Goal: Information Seeking & Learning: Learn about a topic

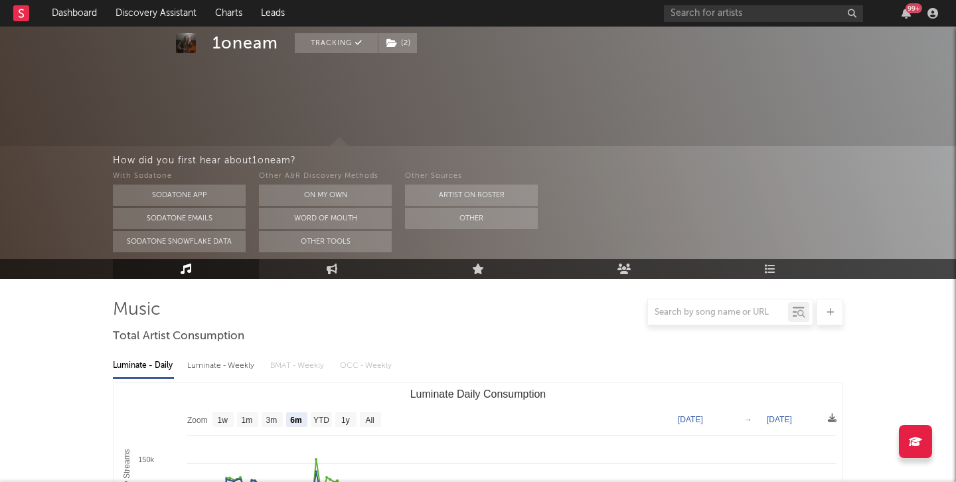
select select "6m"
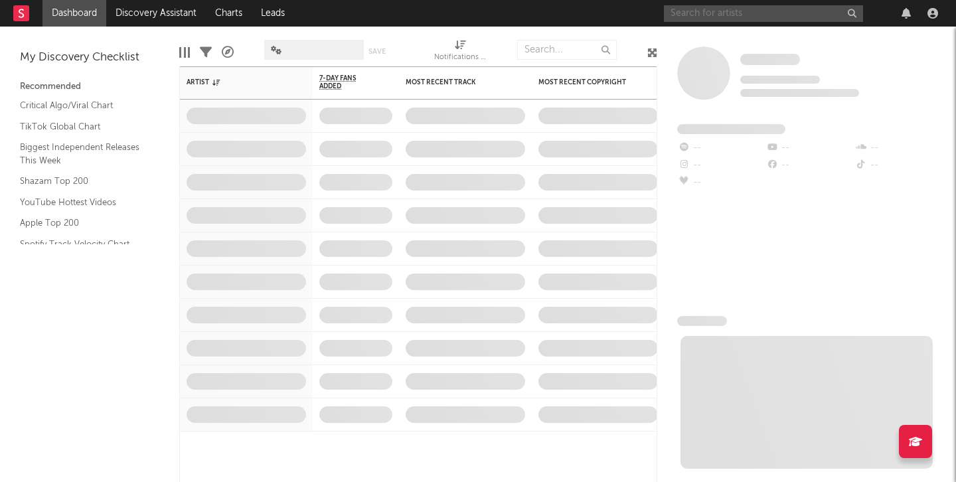
click at [720, 9] on input "text" at bounding box center [763, 13] width 199 height 17
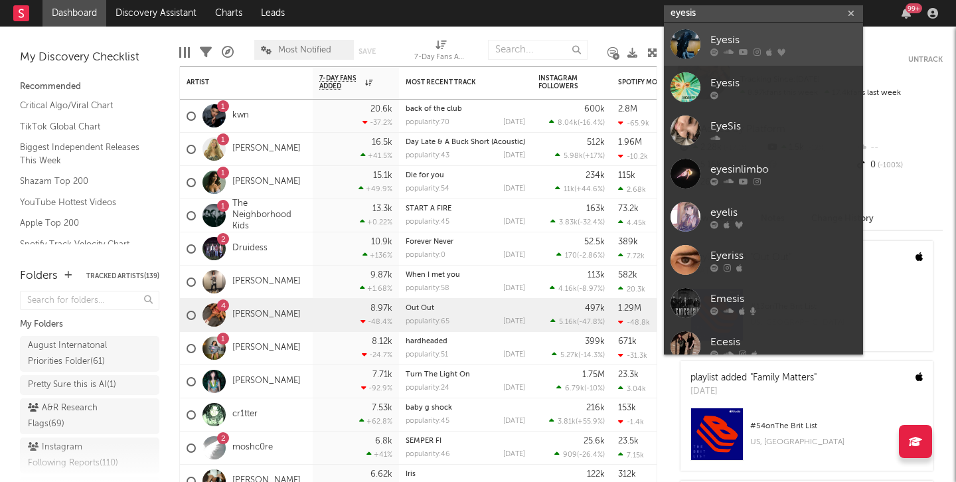
type input "eyesis"
click at [689, 50] on div at bounding box center [686, 44] width 30 height 30
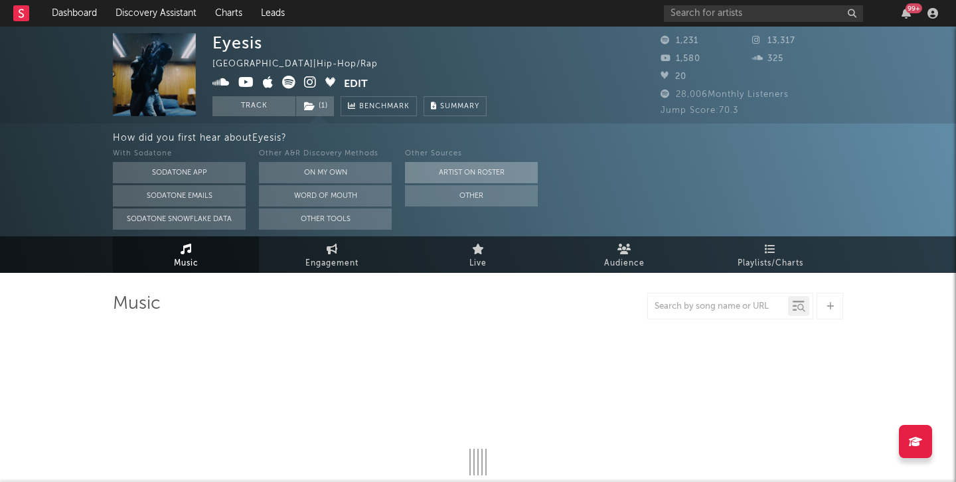
select select "1w"
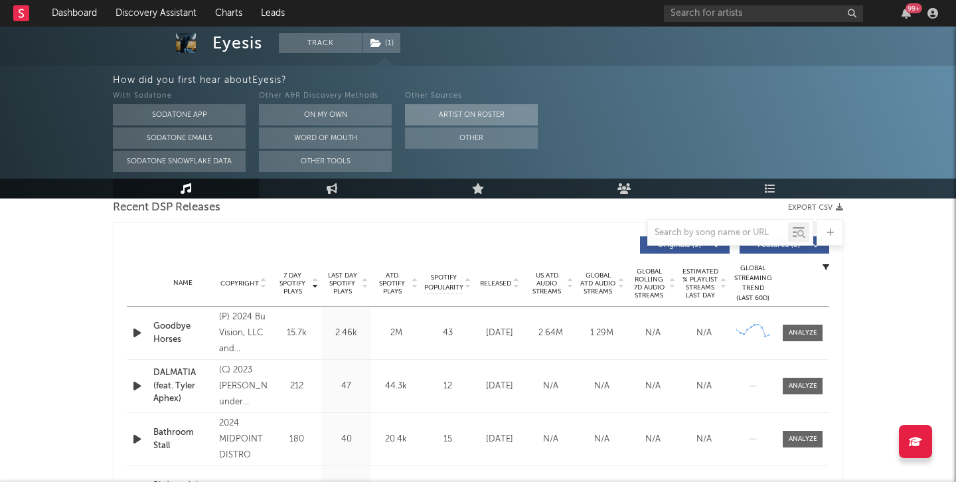
scroll to position [532, 0]
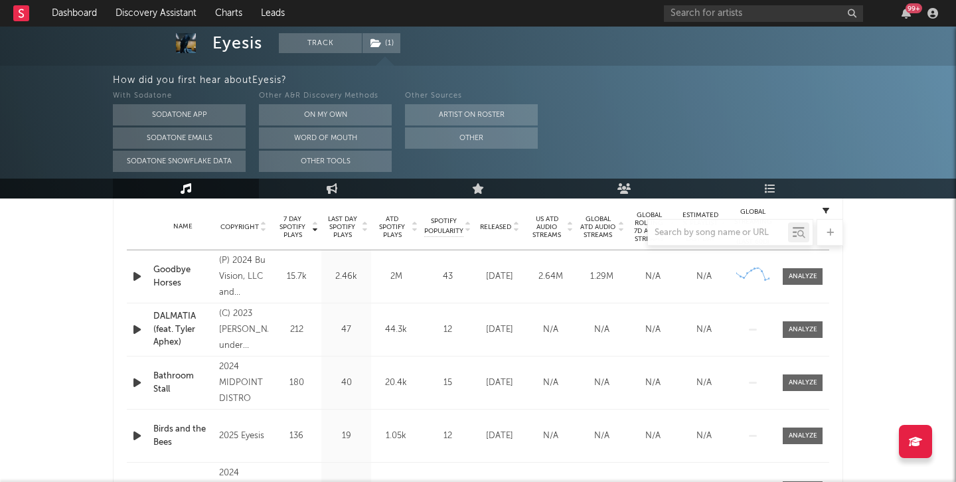
click at [157, 272] on div "Goodbye Horses" at bounding box center [182, 277] width 59 height 26
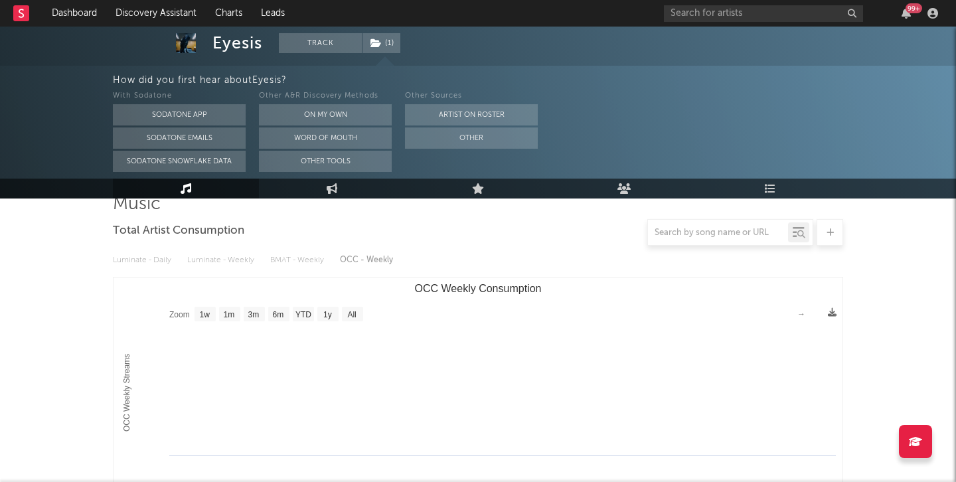
scroll to position [0, 0]
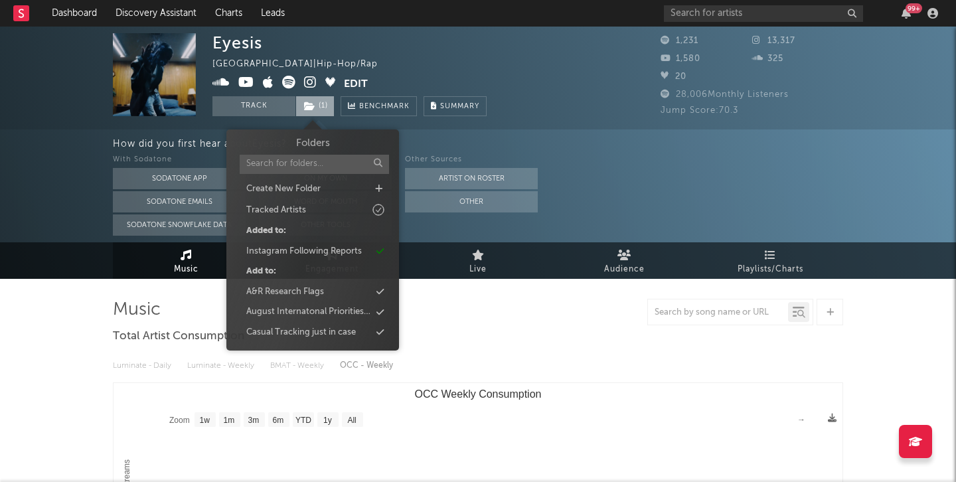
click at [321, 101] on span "( 1 )" at bounding box center [314, 106] width 39 height 20
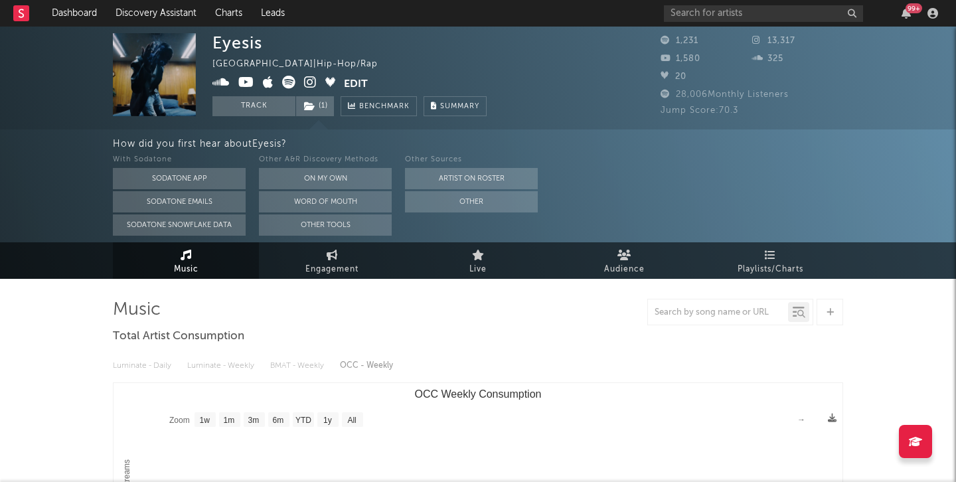
click at [479, 319] on div at bounding box center [478, 312] width 730 height 27
click at [725, 9] on input "text" at bounding box center [763, 13] width 199 height 17
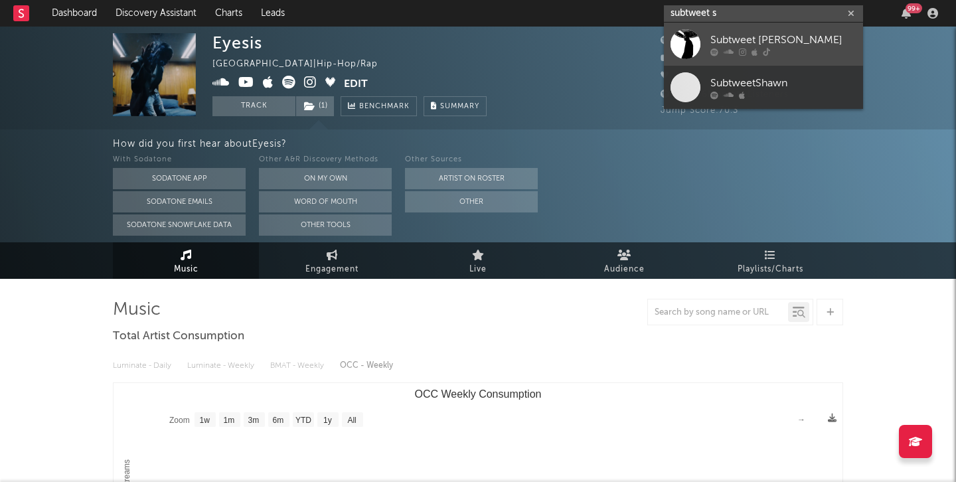
type input "subtweet s"
click at [744, 33] on div "Subtweet Shawn" at bounding box center [783, 40] width 146 height 16
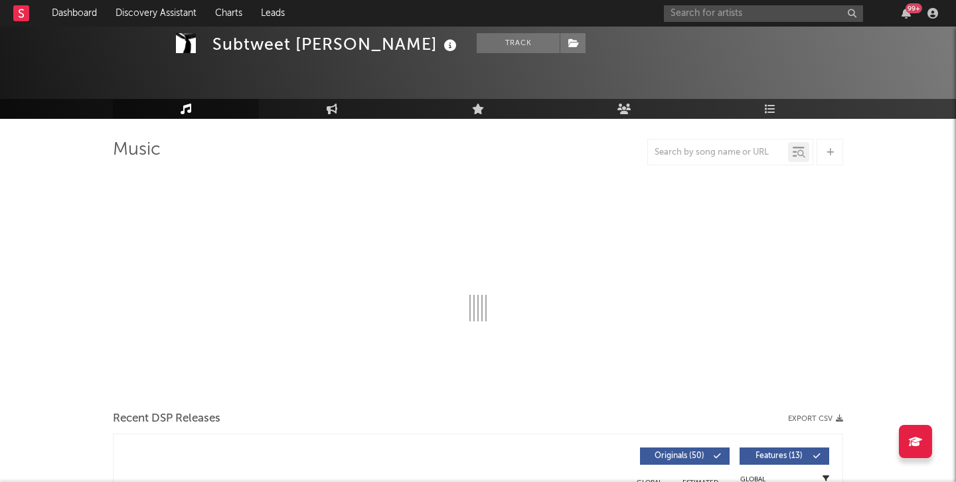
scroll to position [42, 0]
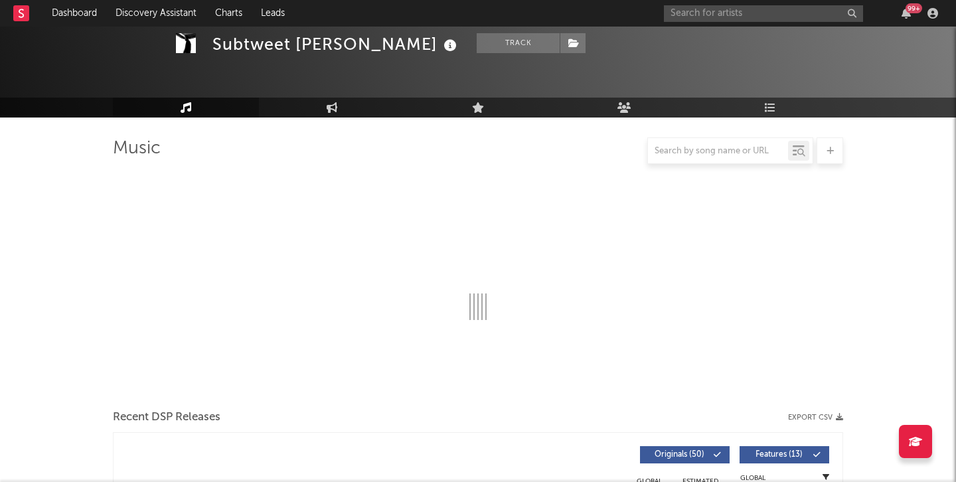
select select "6m"
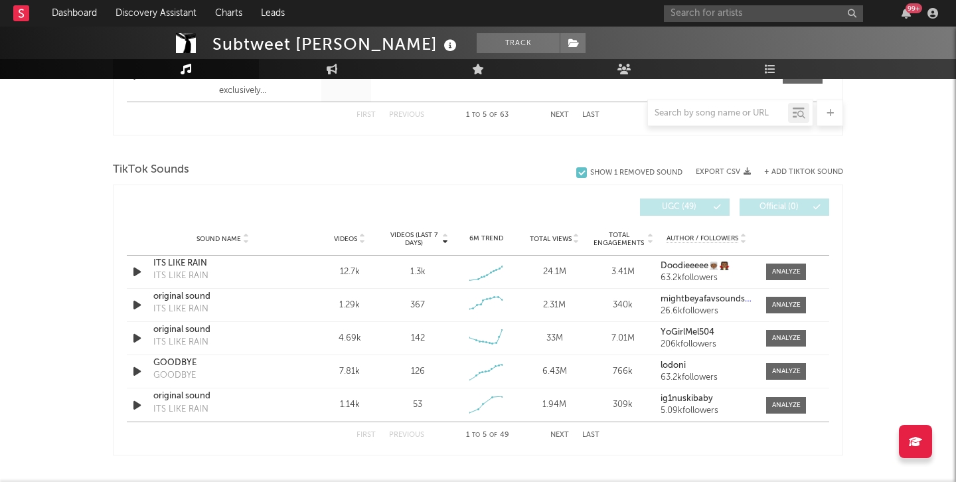
scroll to position [829, 0]
click at [138, 268] on icon "button" at bounding box center [137, 270] width 14 height 17
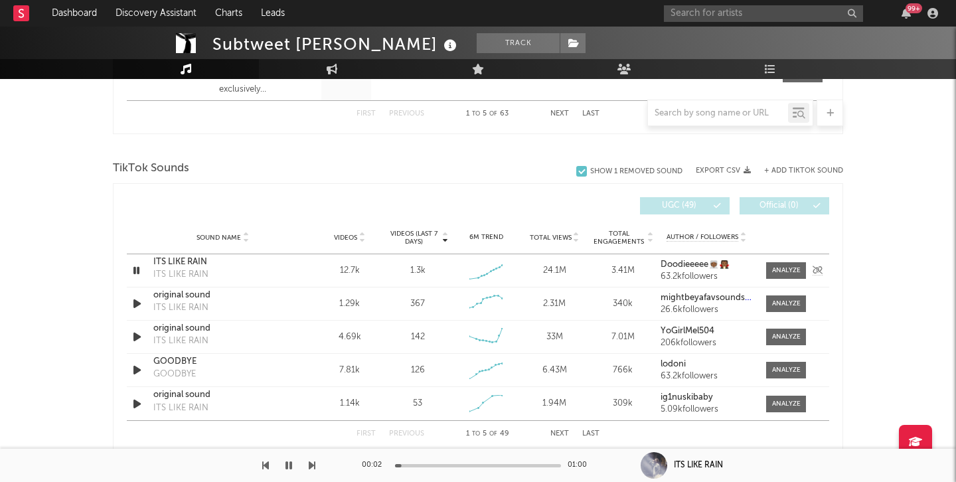
click at [133, 267] on icon "button" at bounding box center [136, 270] width 13 height 17
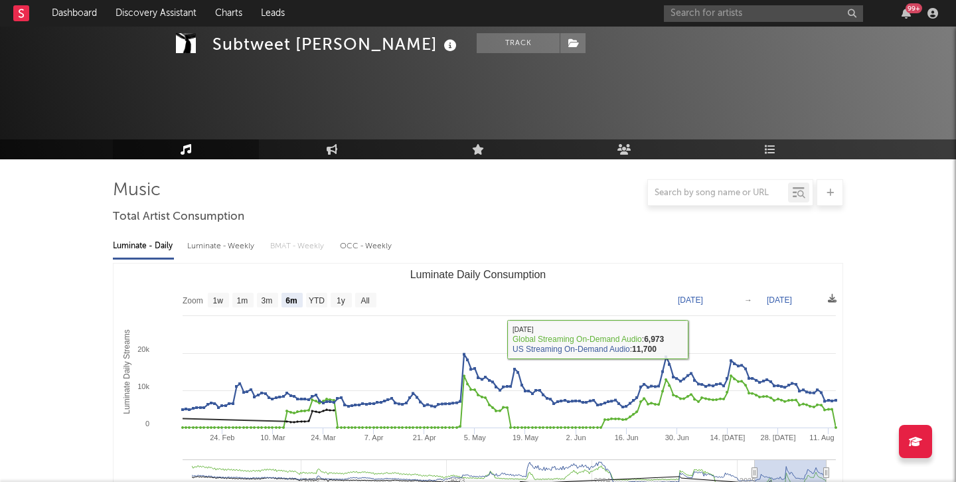
scroll to position [321, 0]
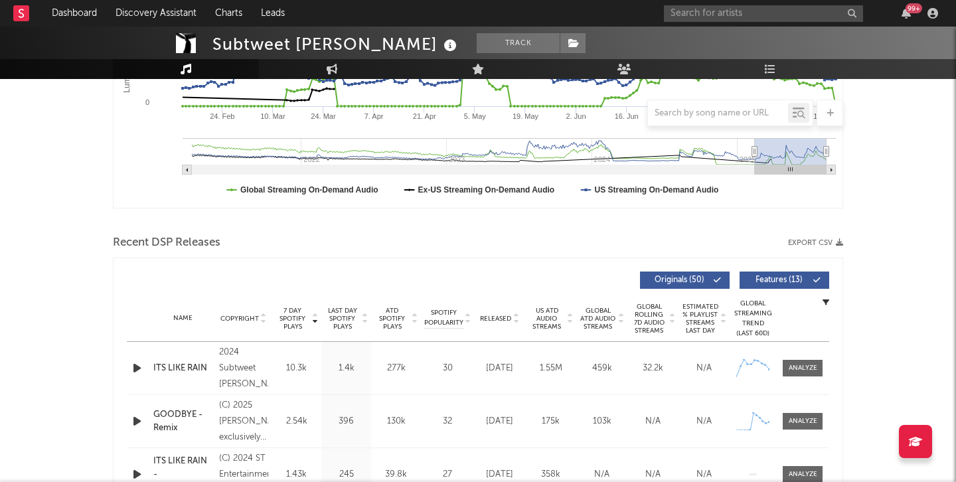
click at [502, 311] on div "Name Copyright Label Album Names Composer Names 7 Day Spotify Plays Last Day Sp…" at bounding box center [478, 318] width 702 height 46
click at [501, 315] on span "Released" at bounding box center [495, 319] width 31 height 8
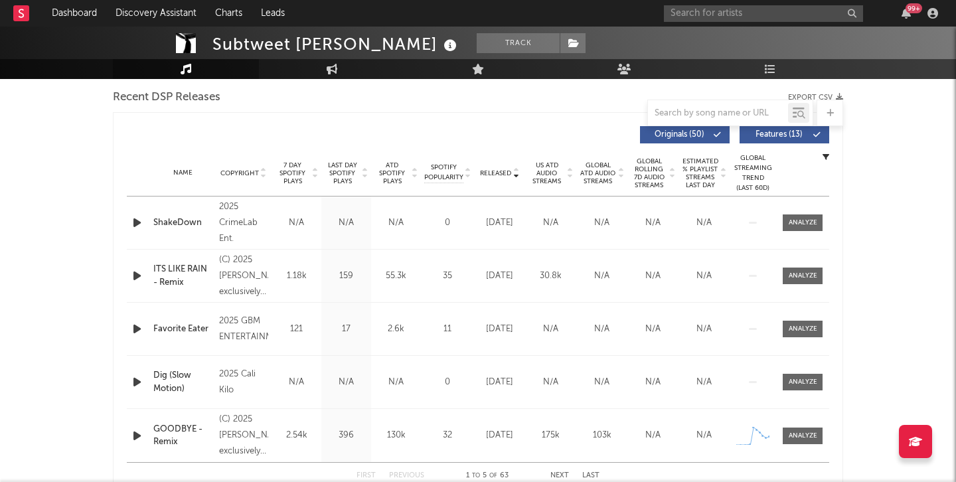
scroll to position [473, 0]
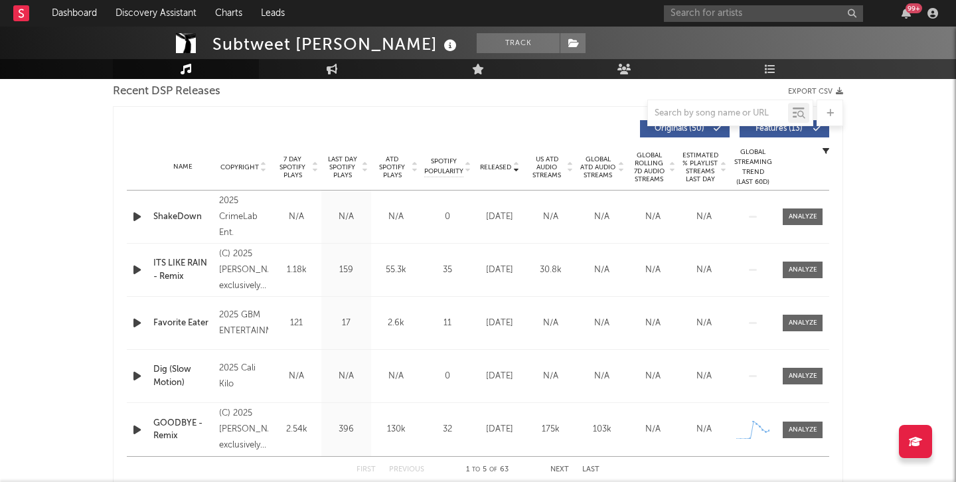
click at [186, 213] on div "ShakeDown" at bounding box center [182, 216] width 59 height 13
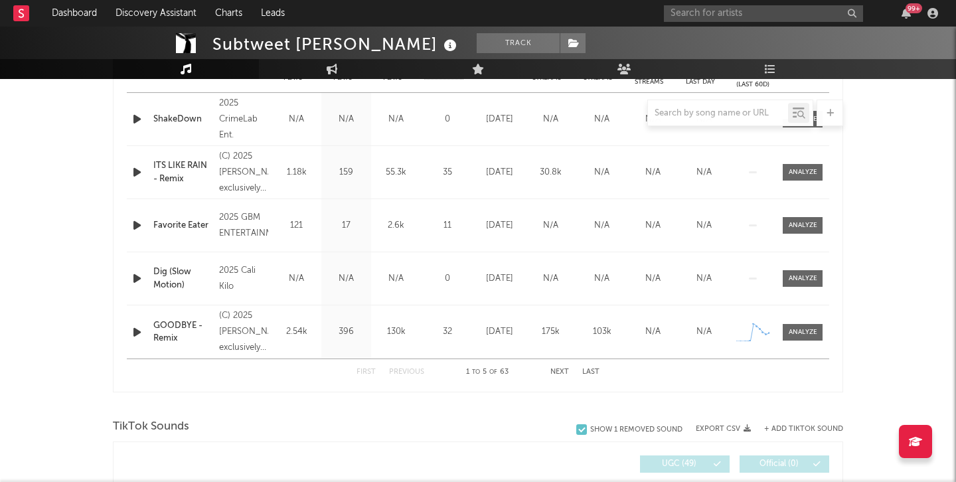
scroll to position [592, 0]
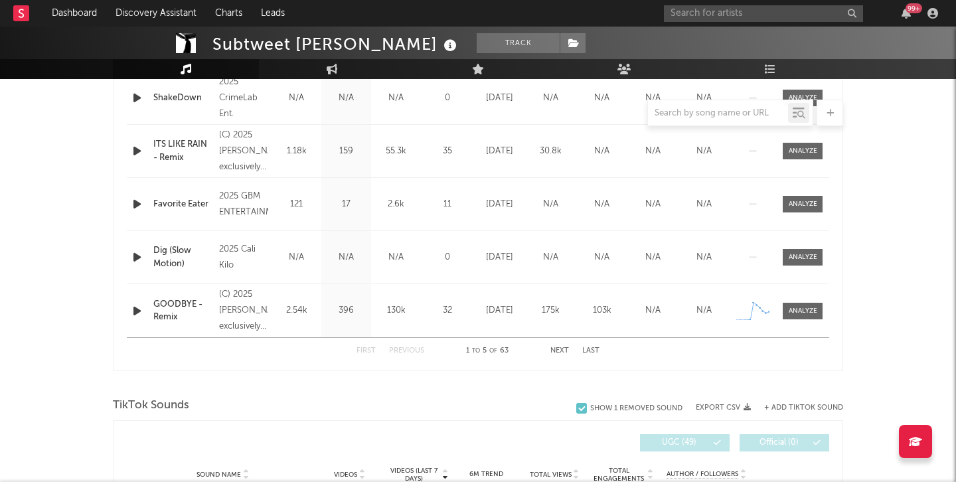
click at [557, 343] on div "First Previous 1 to 5 of 63 Next Last" at bounding box center [478, 351] width 243 height 26
click at [558, 351] on button "Next" at bounding box center [559, 350] width 19 height 7
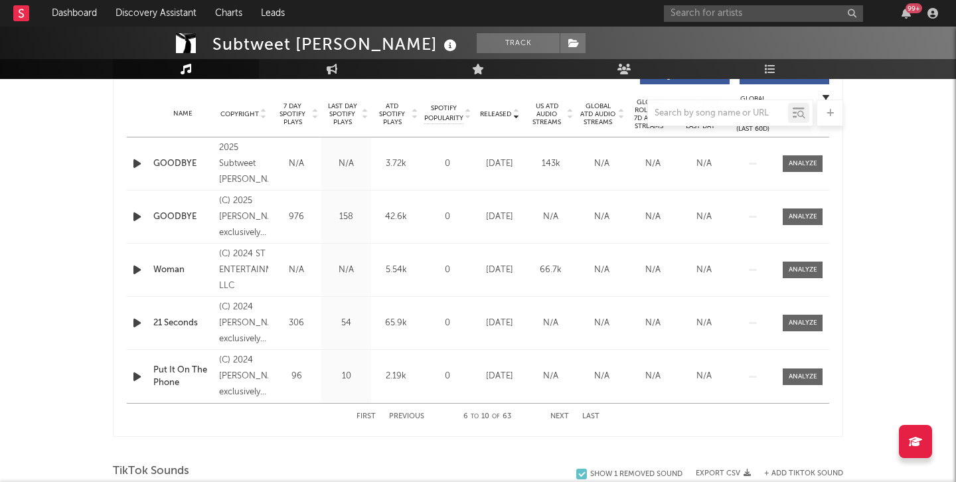
scroll to position [508, 0]
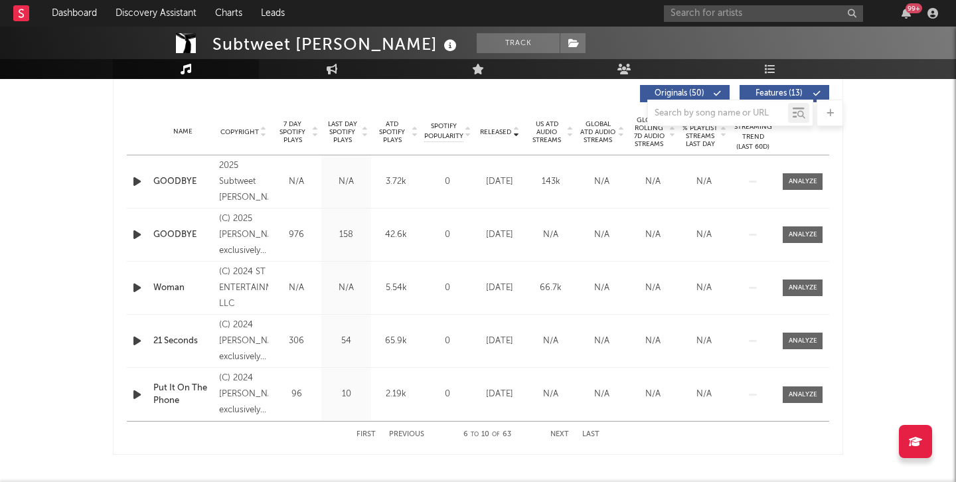
click at [175, 183] on div "GOODBYE" at bounding box center [182, 181] width 59 height 13
click at [556, 434] on button "Next" at bounding box center [559, 434] width 19 height 7
click at [372, 438] on button "First" at bounding box center [366, 434] width 19 height 7
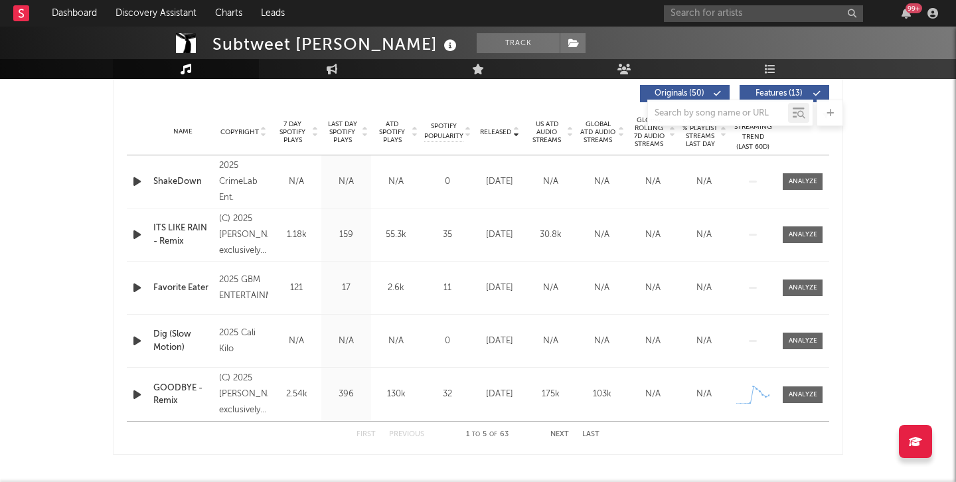
click at [304, 129] on span "7 Day Spotify Plays" at bounding box center [292, 132] width 35 height 24
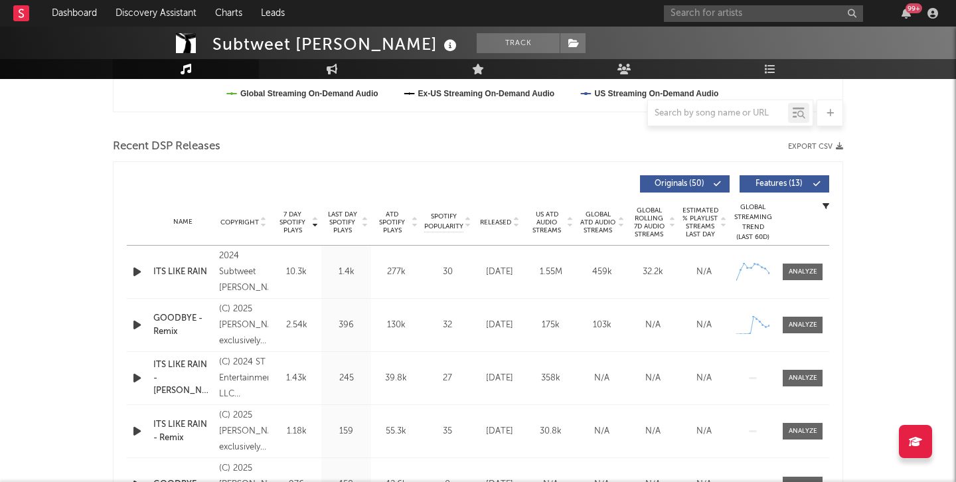
scroll to position [402, 0]
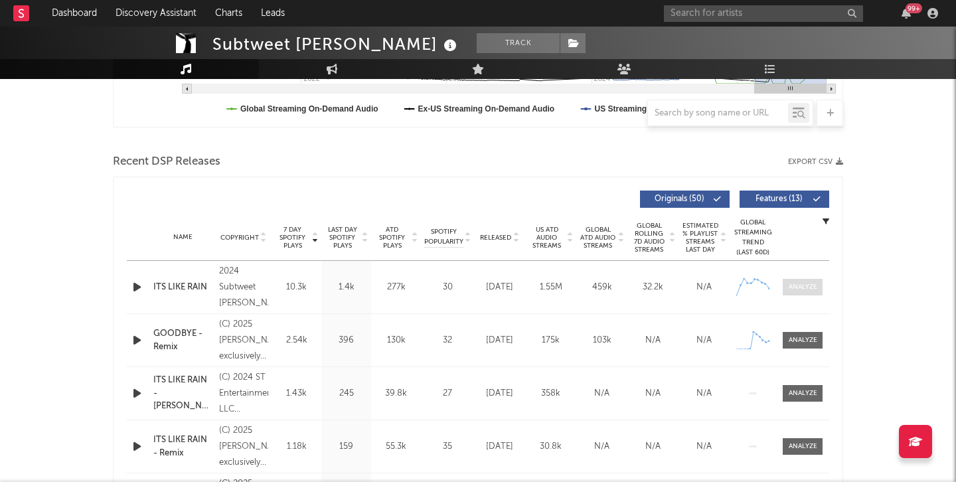
click at [787, 287] on span at bounding box center [803, 287] width 40 height 17
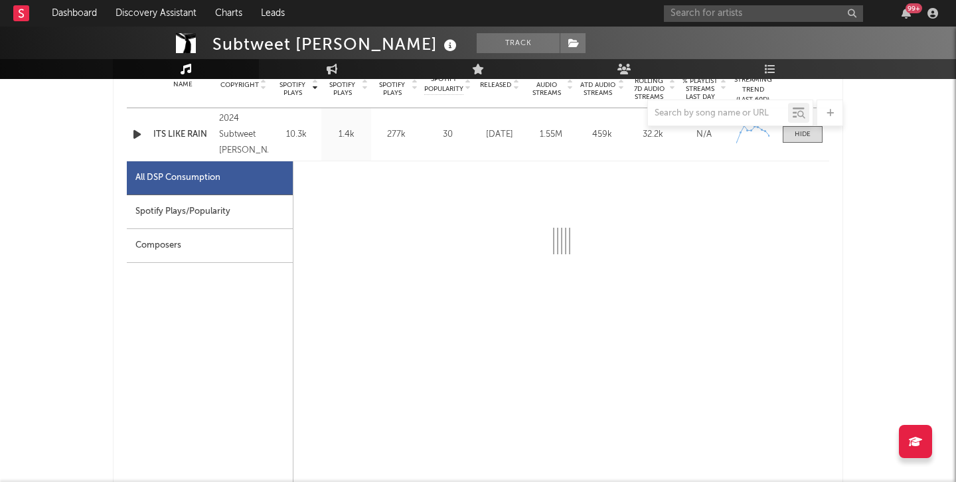
scroll to position [554, 0]
select select "6m"
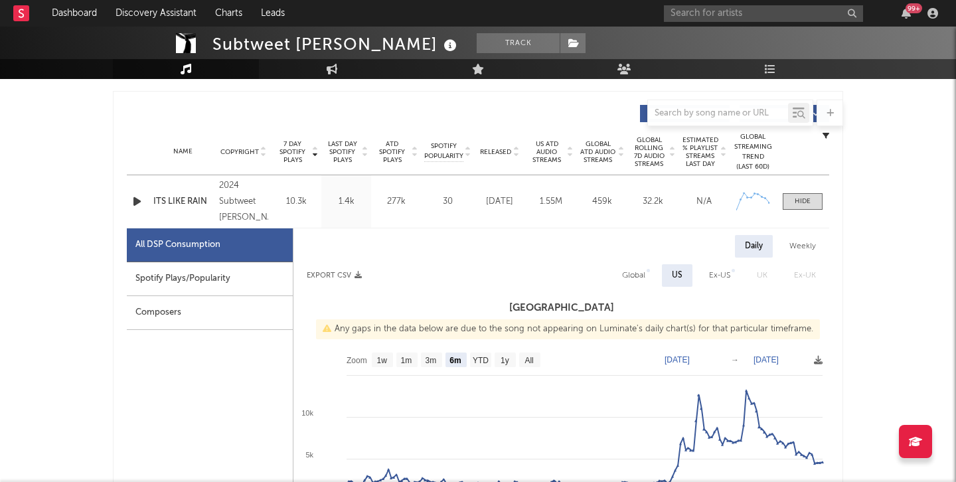
scroll to position [500, 0]
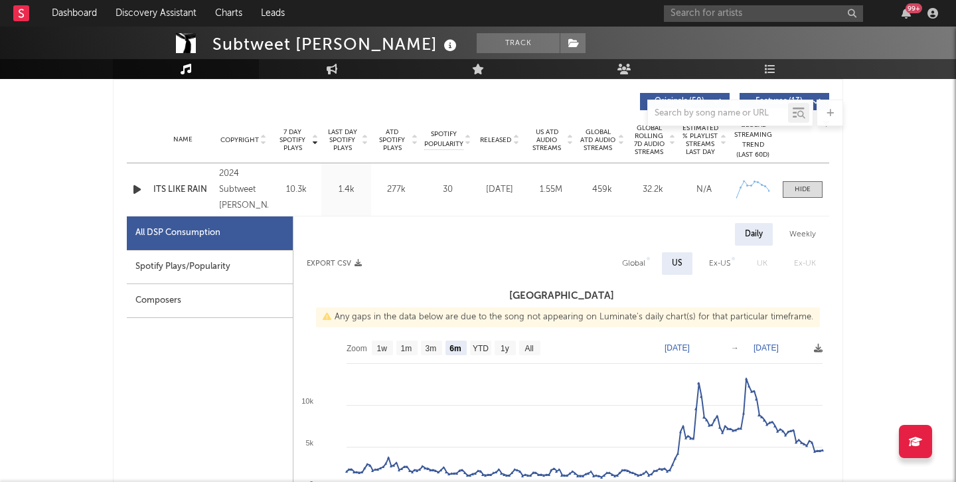
click at [637, 256] on div "Global" at bounding box center [633, 264] width 23 height 16
select select "6m"
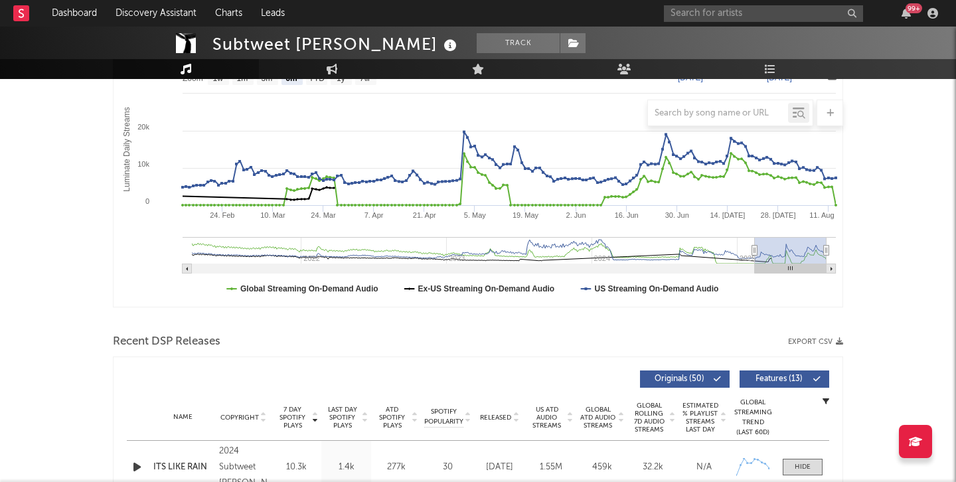
scroll to position [114, 0]
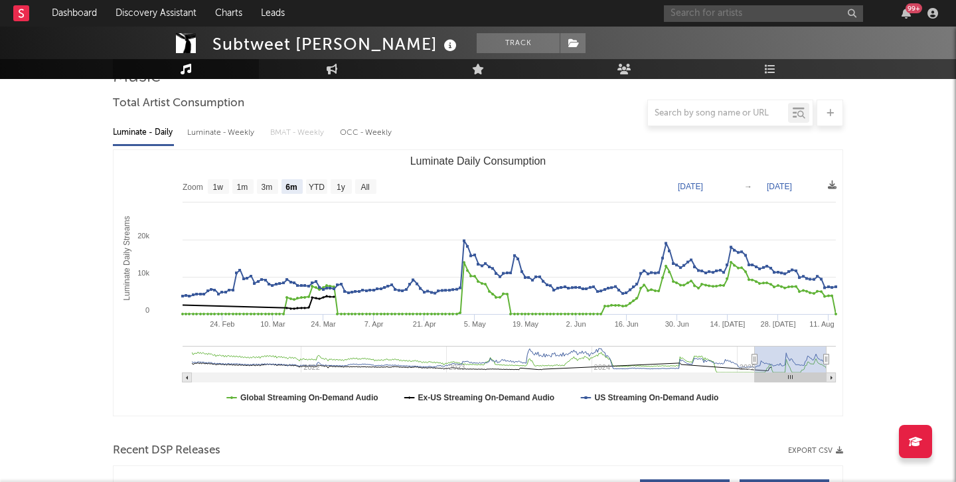
click at [734, 21] on input "text" at bounding box center [763, 13] width 199 height 17
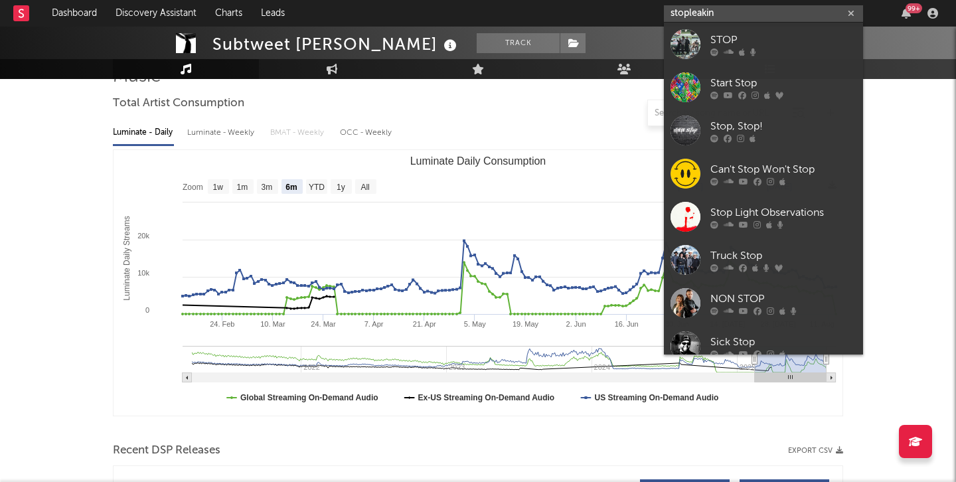
click at [692, 15] on input "stopleakin" at bounding box center [763, 13] width 199 height 17
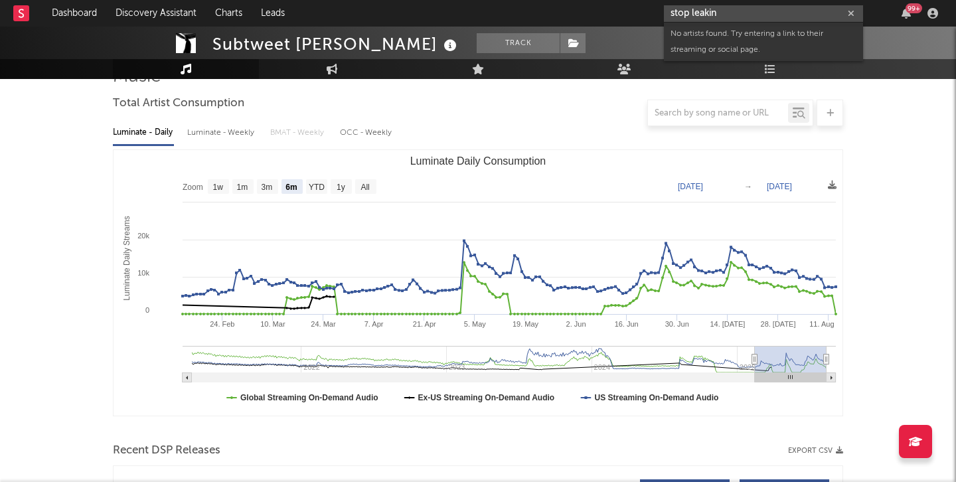
click at [728, 10] on input "stop leakin" at bounding box center [763, 13] width 199 height 17
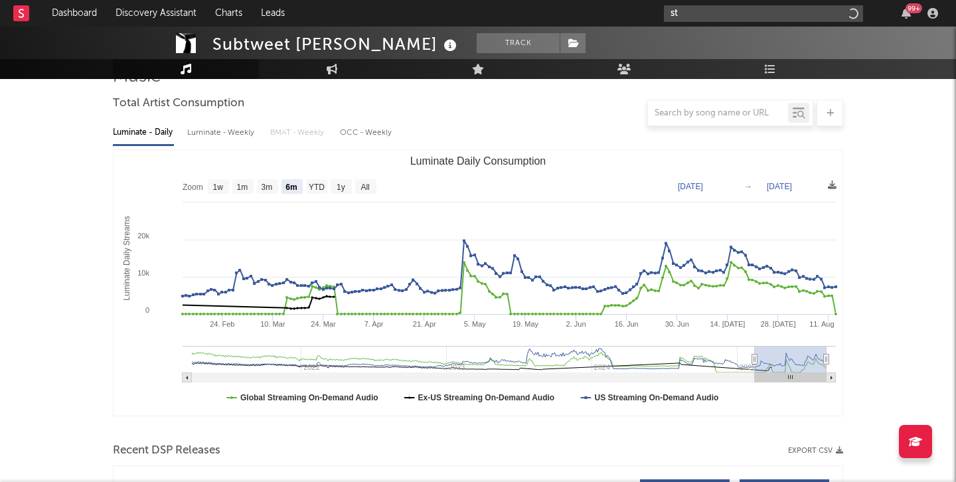
type input "s"
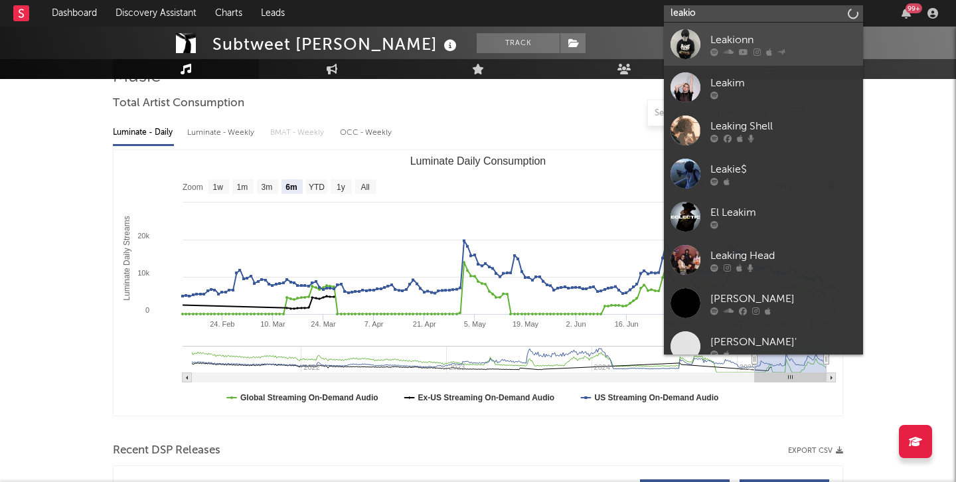
type input "leakio"
click at [748, 37] on div "Leakionn" at bounding box center [783, 40] width 146 height 16
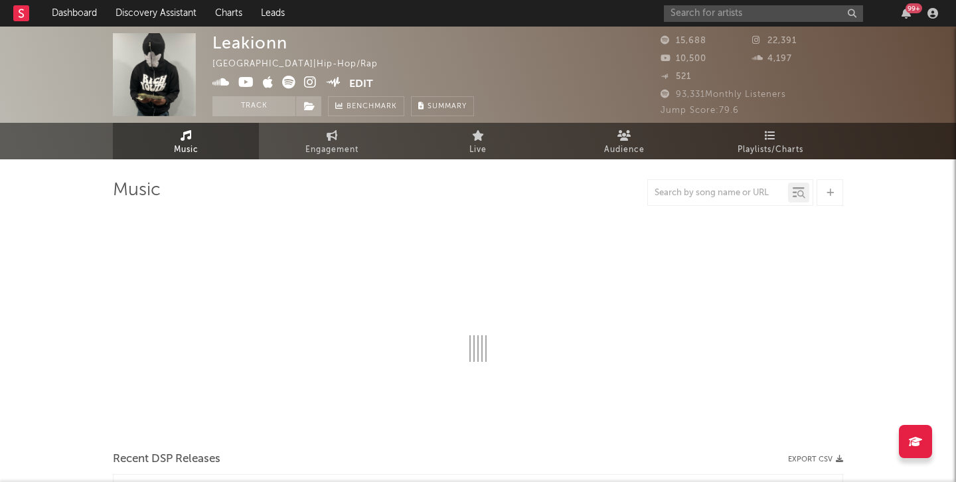
select select "6m"
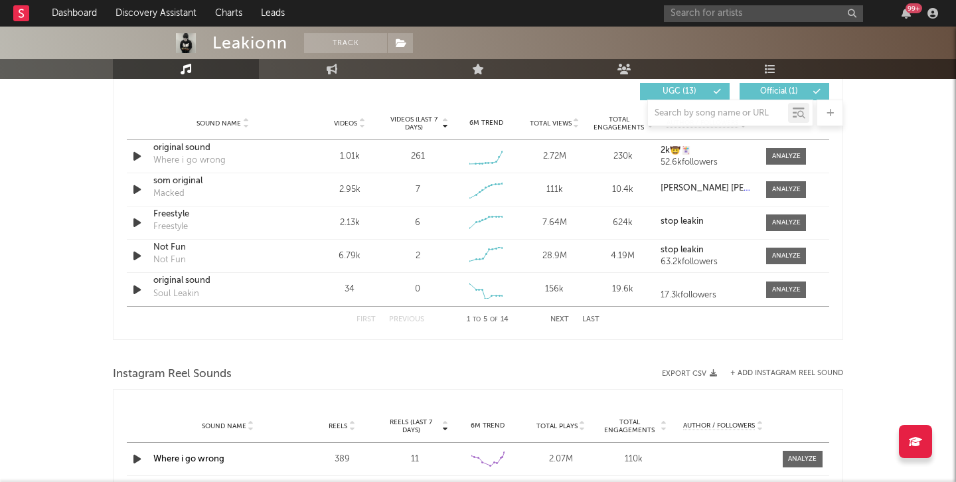
scroll to position [894, 0]
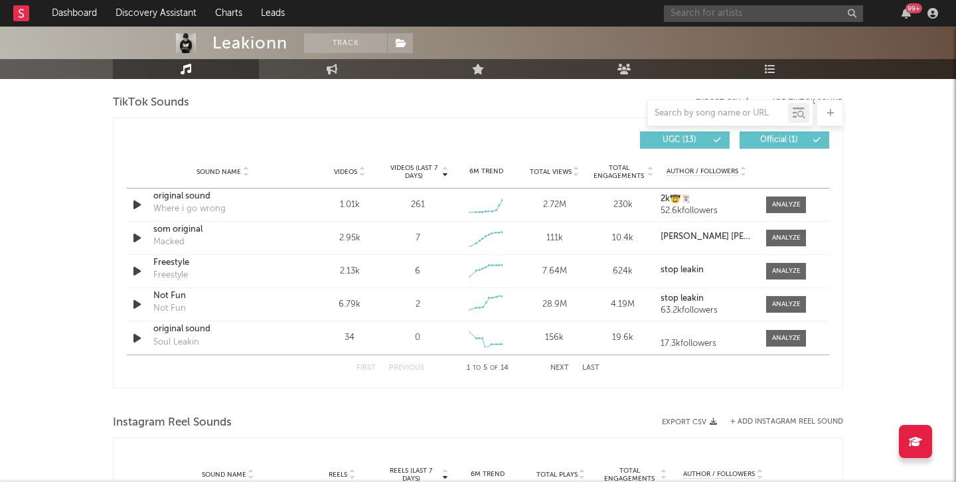
click at [746, 14] on input "text" at bounding box center [763, 13] width 199 height 17
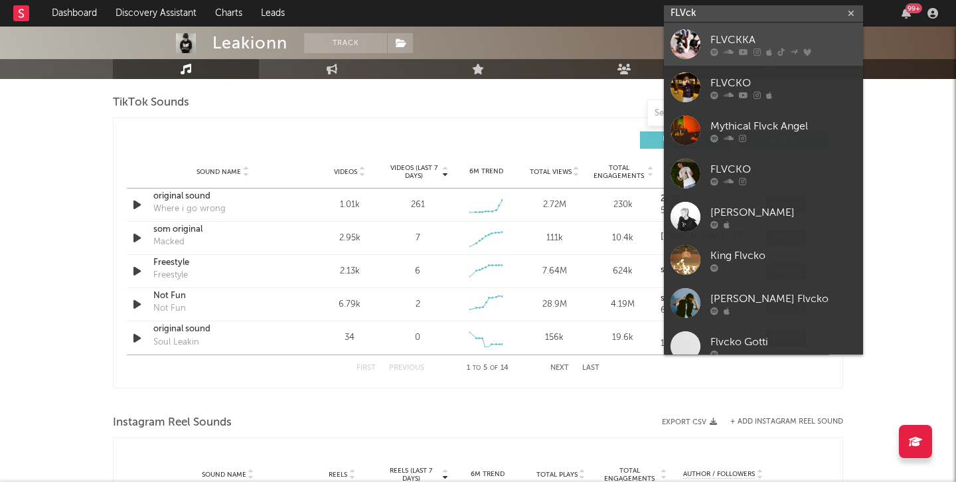
type input "FLVck"
click at [725, 36] on div "FLVCKKA" at bounding box center [783, 40] width 146 height 16
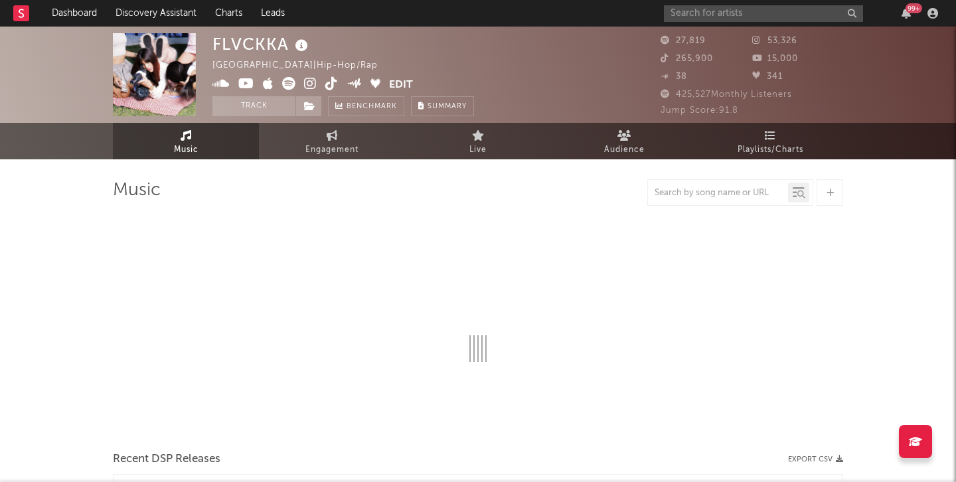
select select "6m"
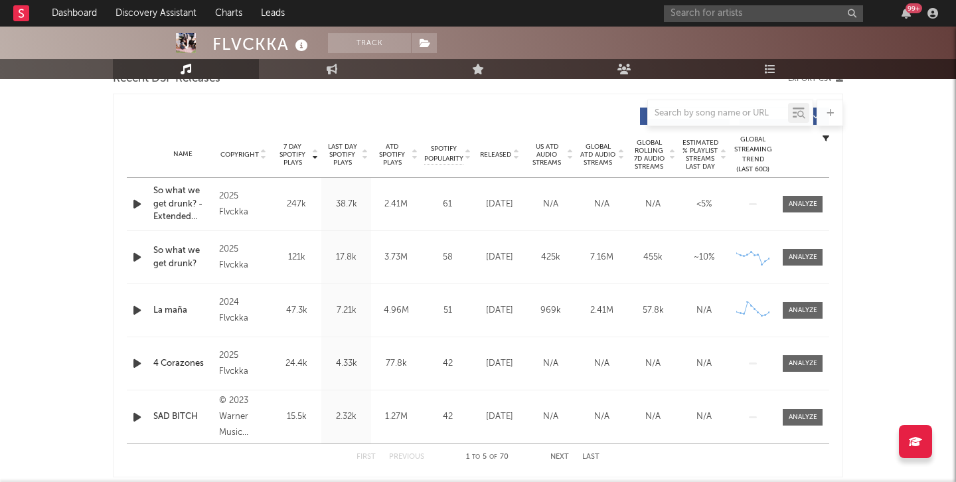
scroll to position [461, 0]
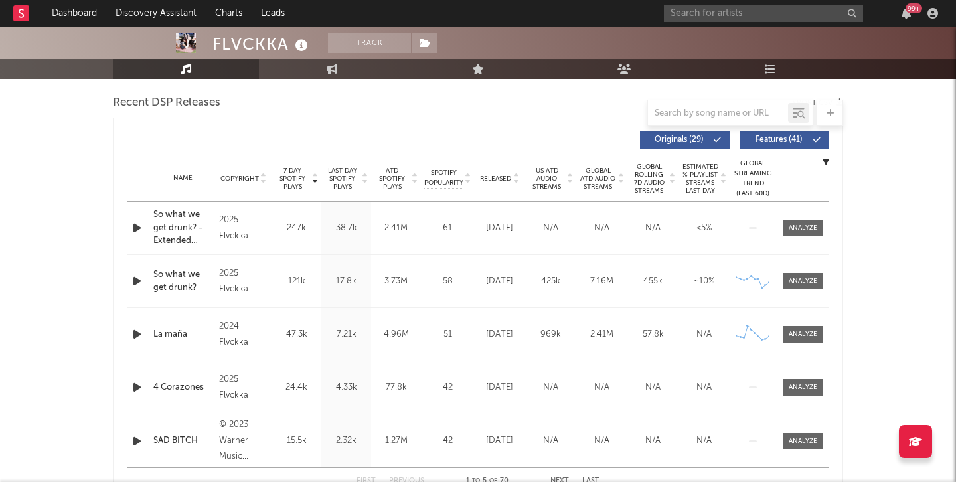
click at [130, 224] on icon "button" at bounding box center [137, 228] width 14 height 17
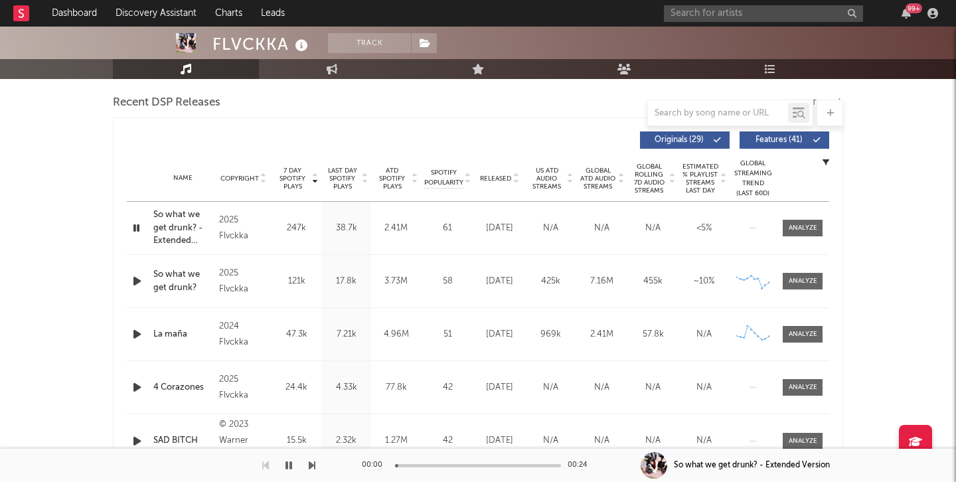
click at [130, 224] on icon "button" at bounding box center [136, 228] width 13 height 17
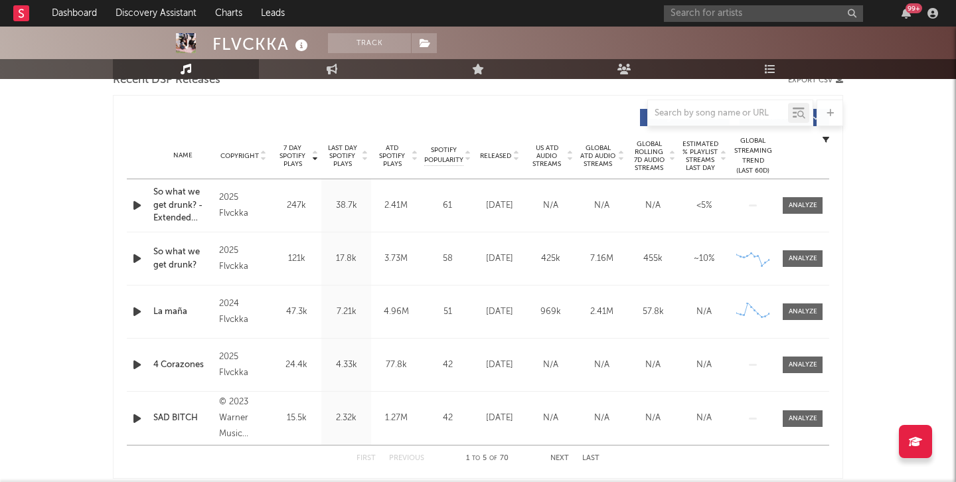
scroll to position [529, 0]
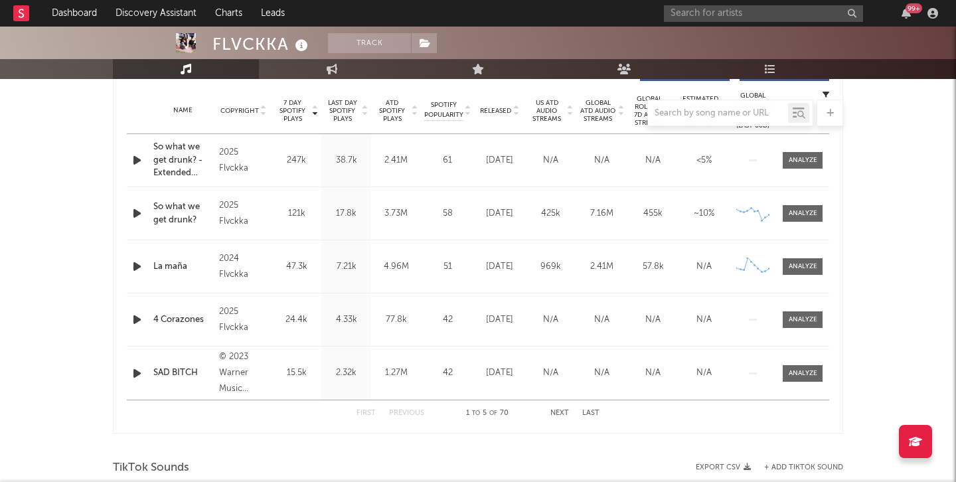
click at [558, 410] on button "Next" at bounding box center [559, 413] width 19 height 7
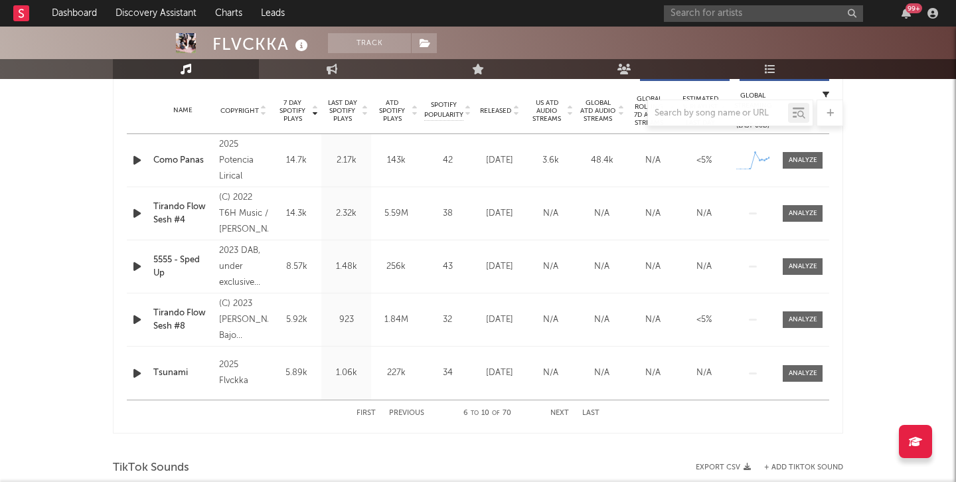
click at [556, 414] on button "Next" at bounding box center [559, 413] width 19 height 7
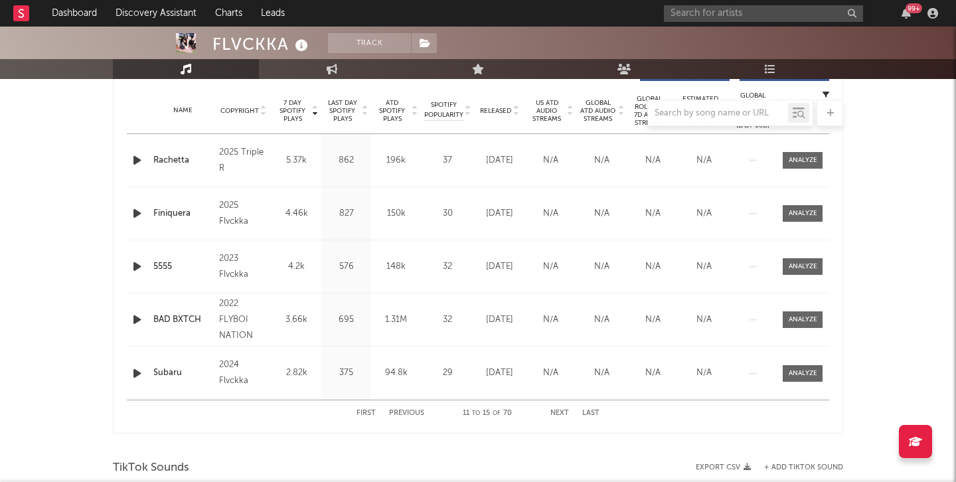
click at [372, 416] on button "First" at bounding box center [366, 413] width 19 height 7
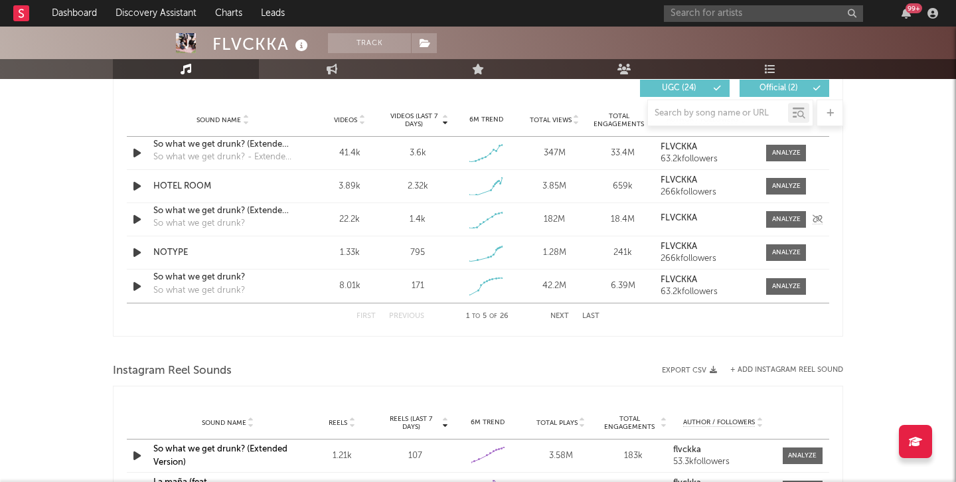
scroll to position [939, 0]
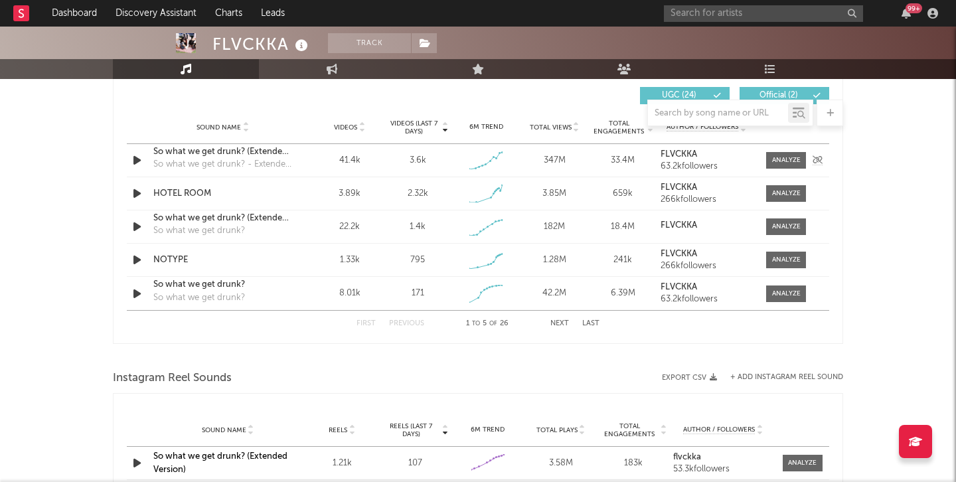
click at [135, 157] on icon "button" at bounding box center [137, 160] width 14 height 17
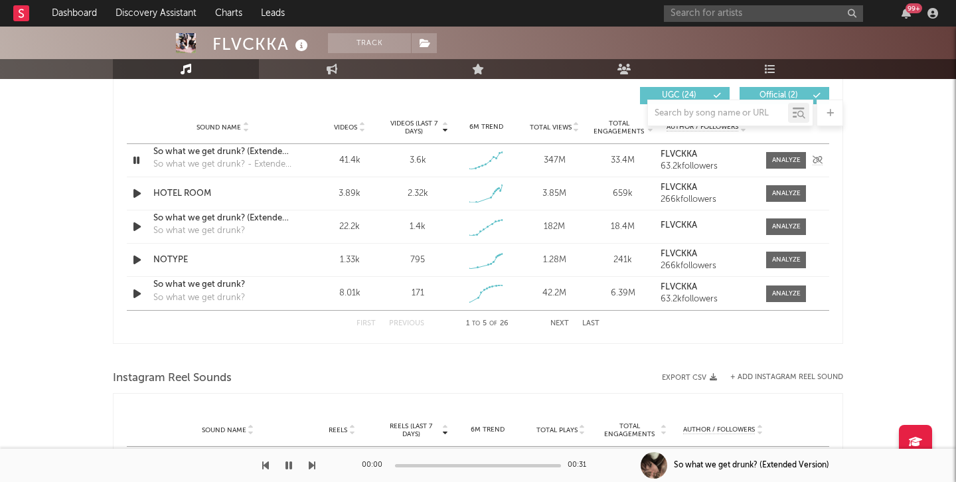
click at [135, 157] on icon "button" at bounding box center [136, 160] width 13 height 17
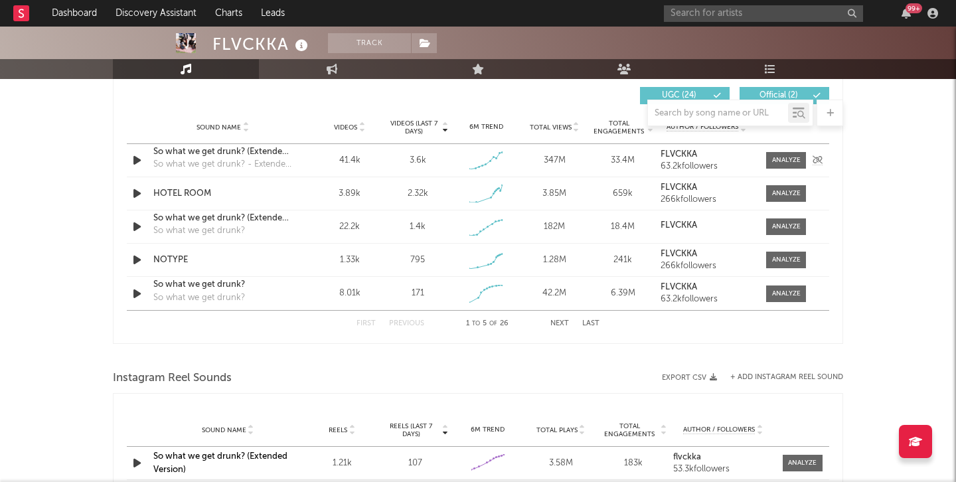
click at [133, 158] on icon "button" at bounding box center [137, 160] width 14 height 17
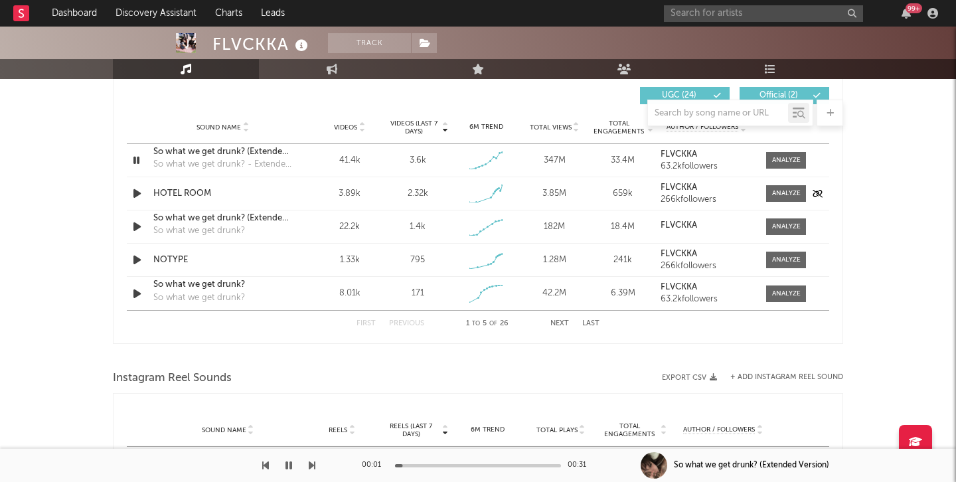
click at [133, 191] on icon "button" at bounding box center [137, 193] width 14 height 17
click at [133, 191] on icon "button" at bounding box center [136, 193] width 13 height 17
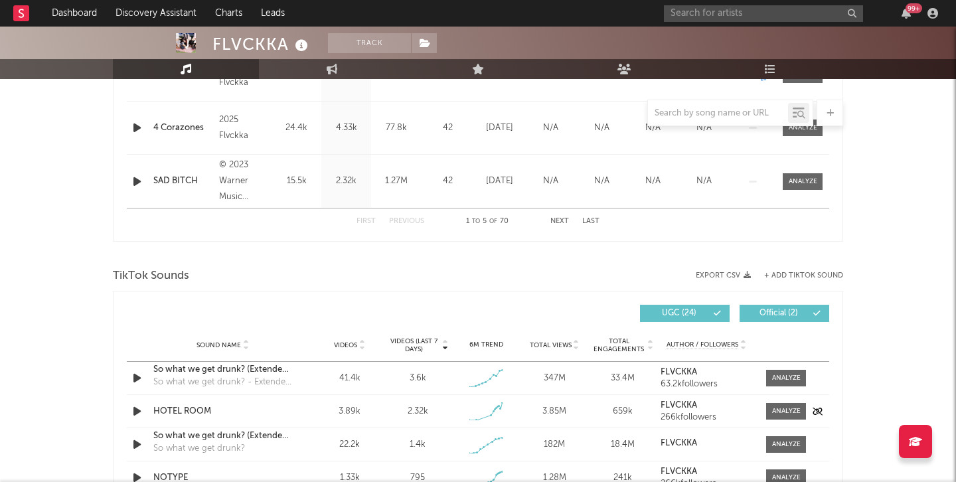
scroll to position [665, 0]
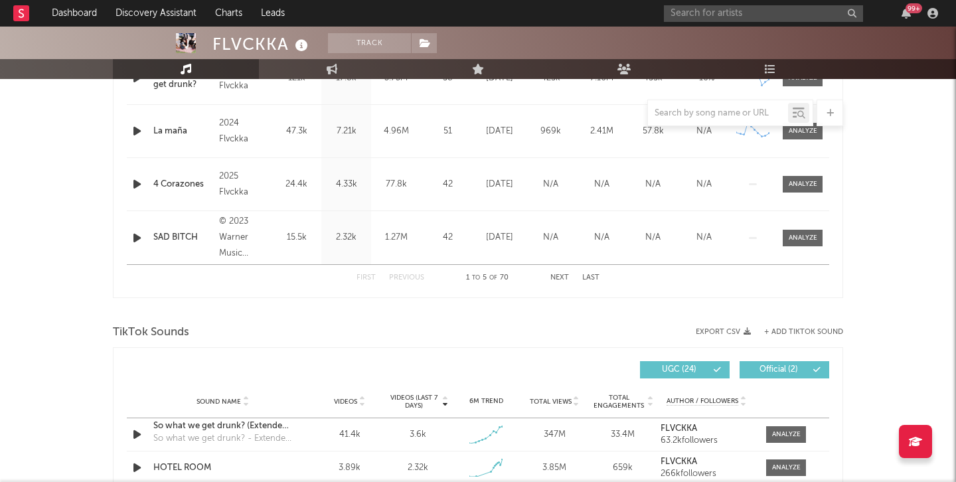
click at [174, 225] on div "Name SAD BITCH Copyright © 2023 Warner Music México, S.A. de C.V. Label WM Mexi…" at bounding box center [478, 237] width 702 height 53
click at [174, 237] on div "SAD BITCH" at bounding box center [182, 237] width 59 height 13
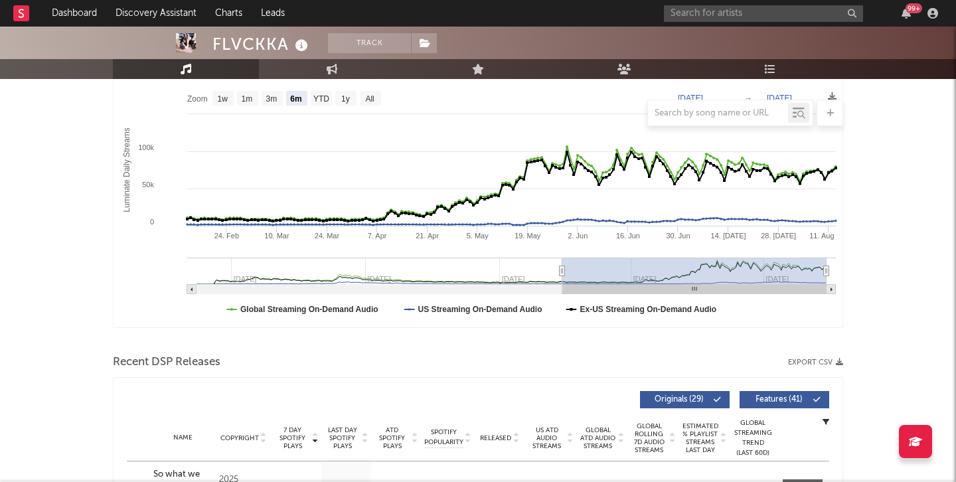
scroll to position [0, 0]
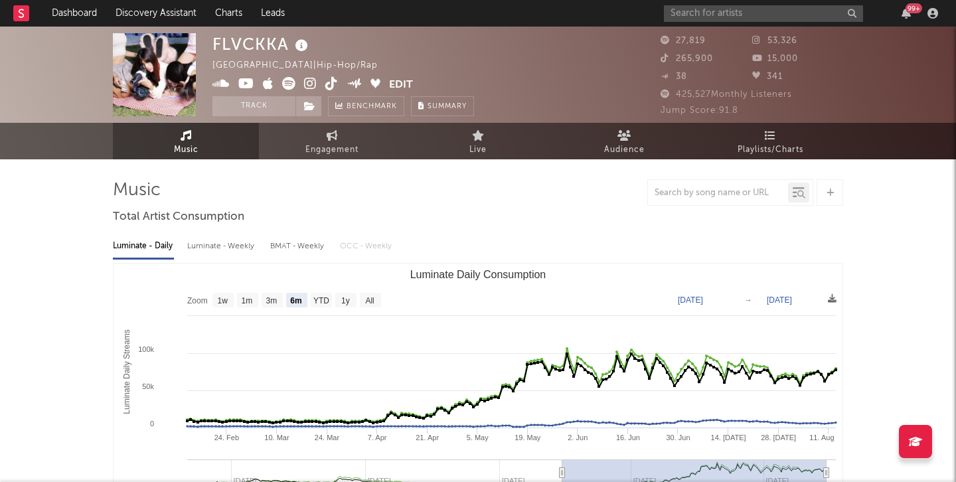
click at [374, 185] on div at bounding box center [478, 192] width 730 height 27
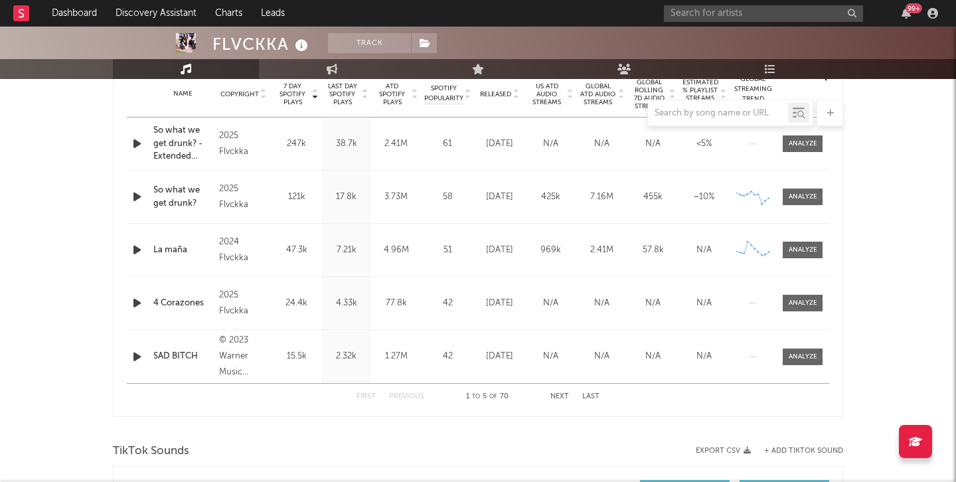
scroll to position [487, 0]
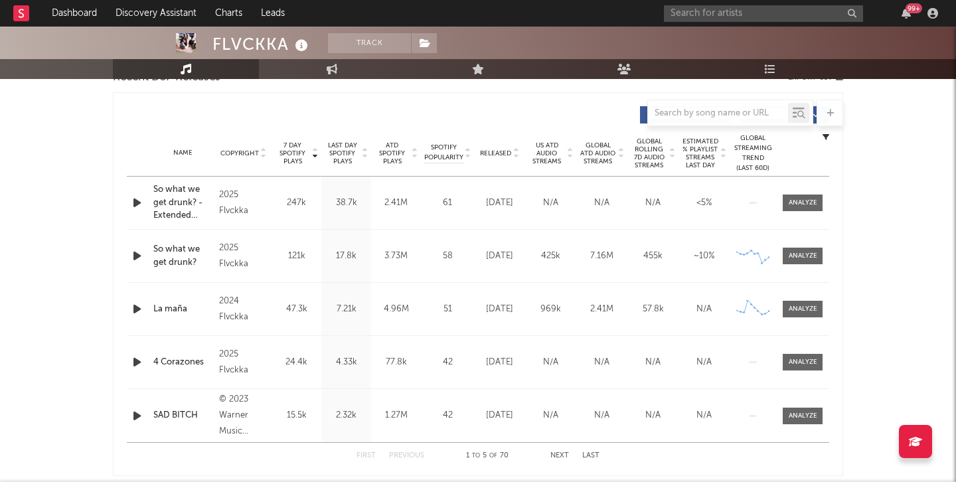
click at [499, 154] on span "Released" at bounding box center [495, 153] width 31 height 8
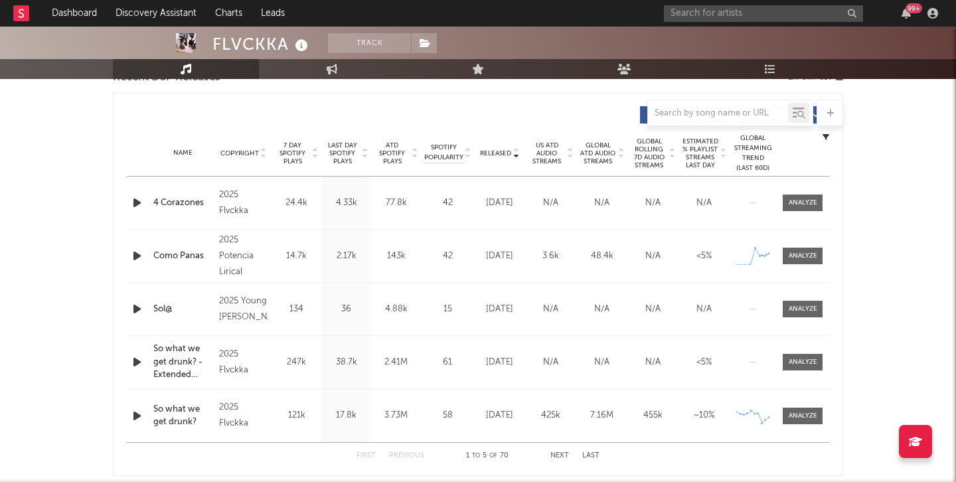
click at [289, 149] on span "7 Day Spotify Plays" at bounding box center [292, 153] width 35 height 24
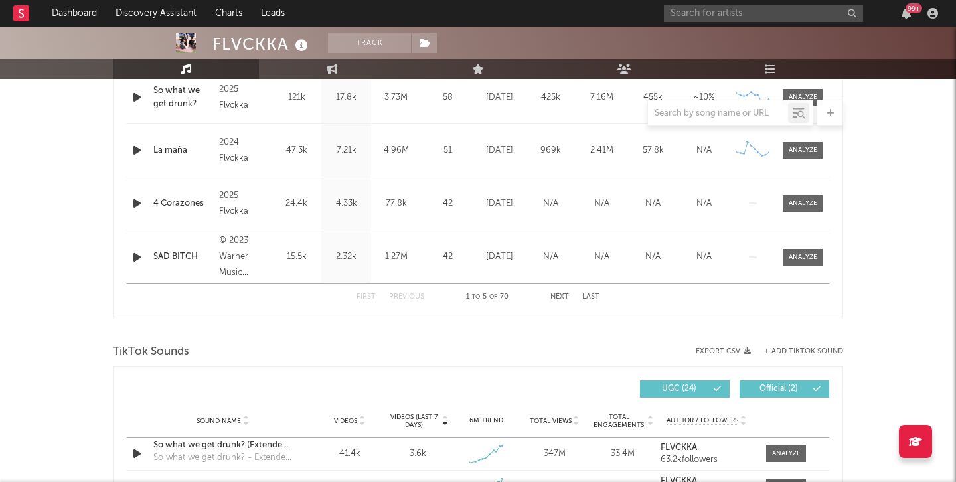
scroll to position [884, 0]
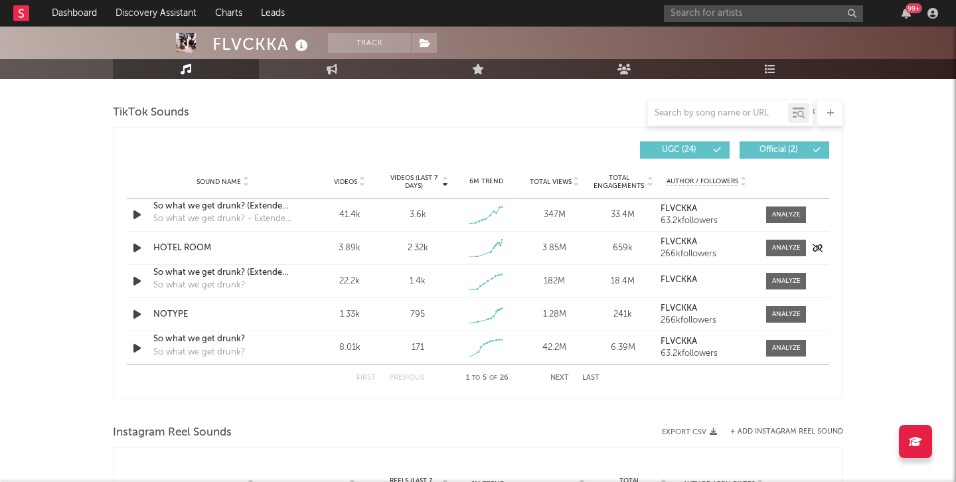
click at [177, 245] on div "HOTEL ROOM" at bounding box center [222, 248] width 139 height 13
click at [763, 255] on div at bounding box center [783, 248] width 46 height 17
click at [774, 250] on div at bounding box center [786, 248] width 29 height 10
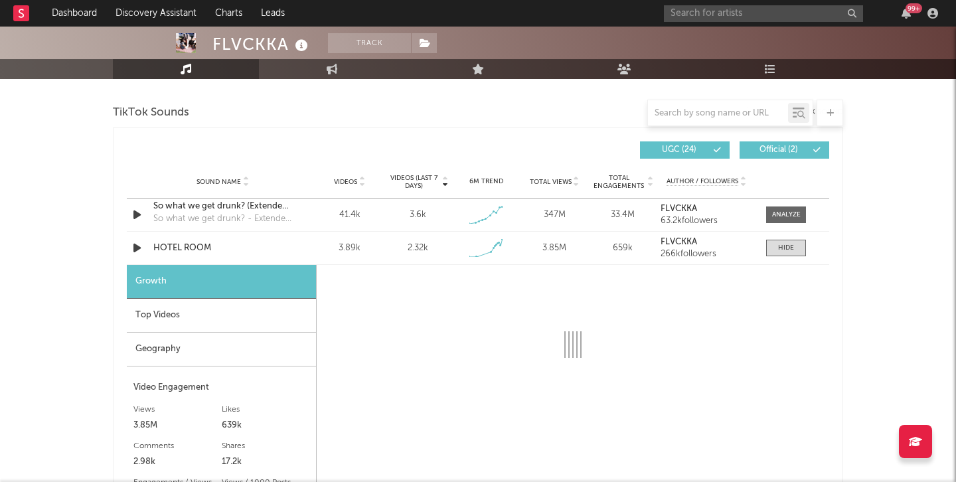
select select "1w"
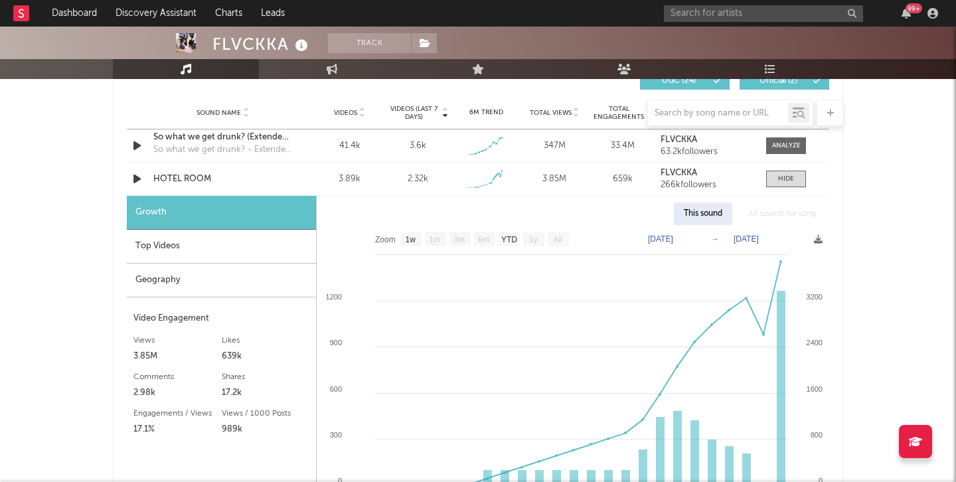
scroll to position [956, 0]
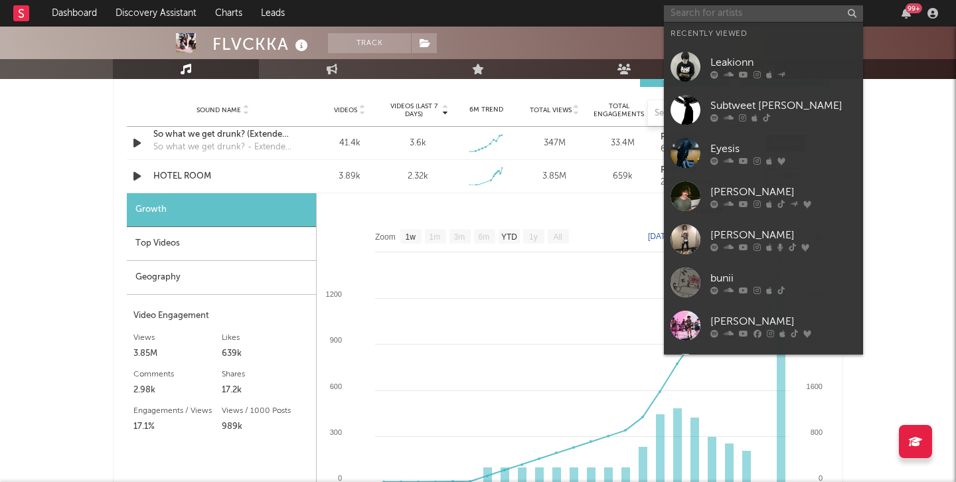
click at [688, 7] on input "text" at bounding box center [763, 13] width 199 height 17
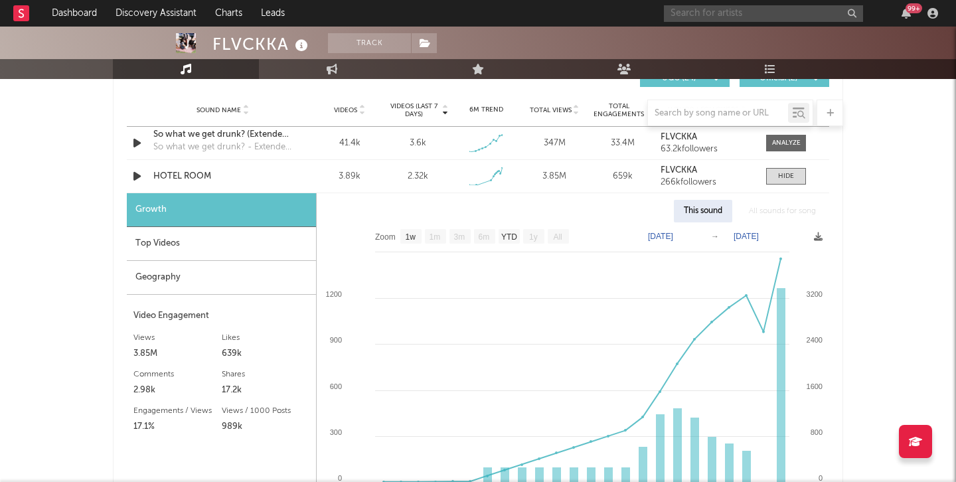
click at [728, 19] on input "text" at bounding box center [763, 13] width 199 height 17
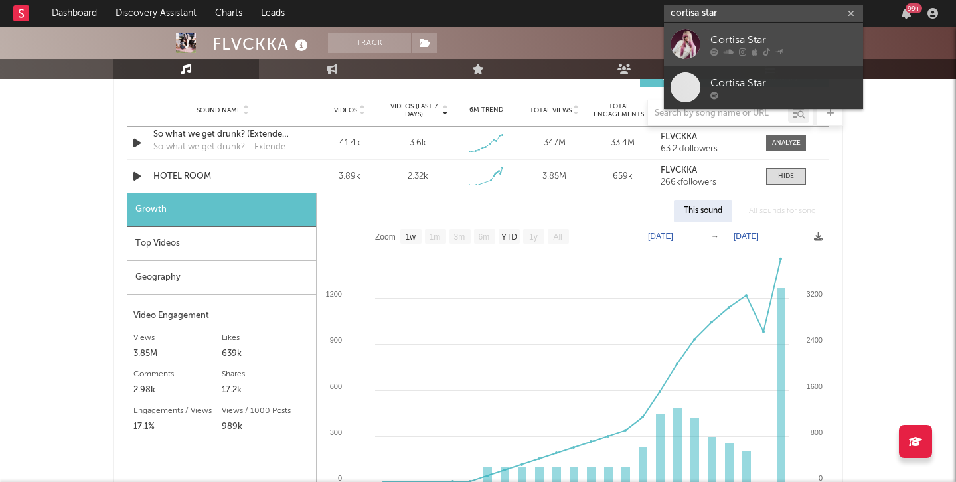
type input "cortisa star"
click at [795, 41] on div "Cortisa Star" at bounding box center [783, 40] width 146 height 16
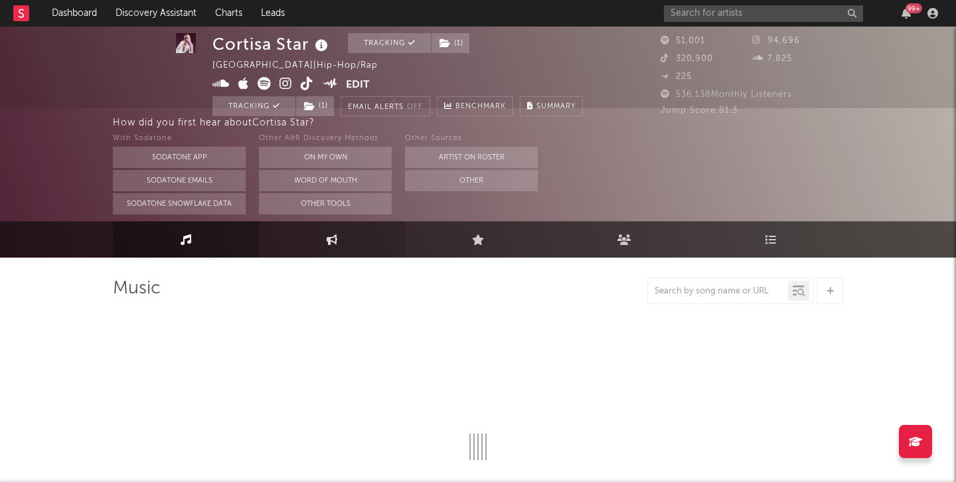
select select "6m"
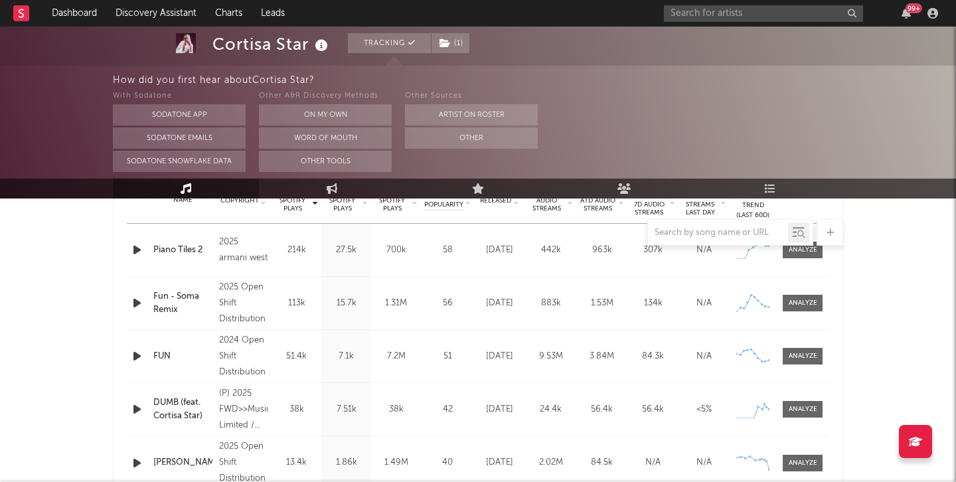
scroll to position [519, 0]
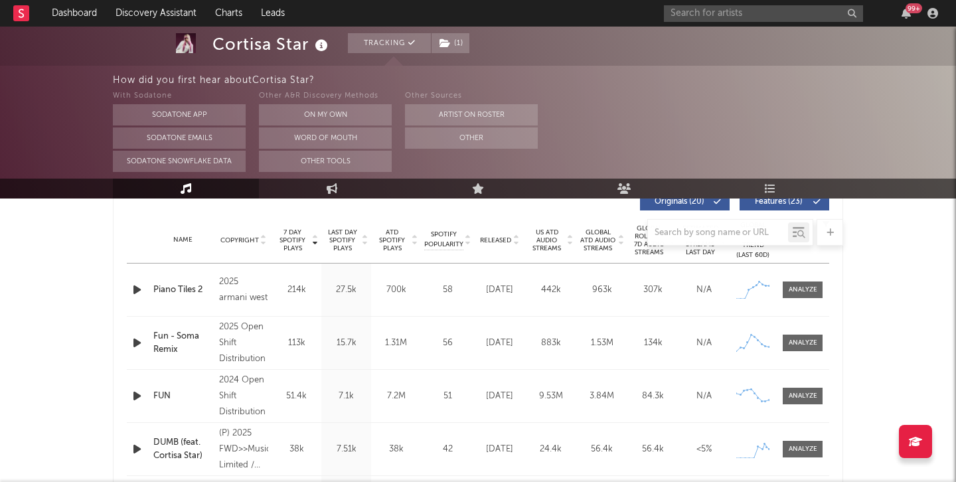
click at [501, 237] on div at bounding box center [478, 232] width 730 height 27
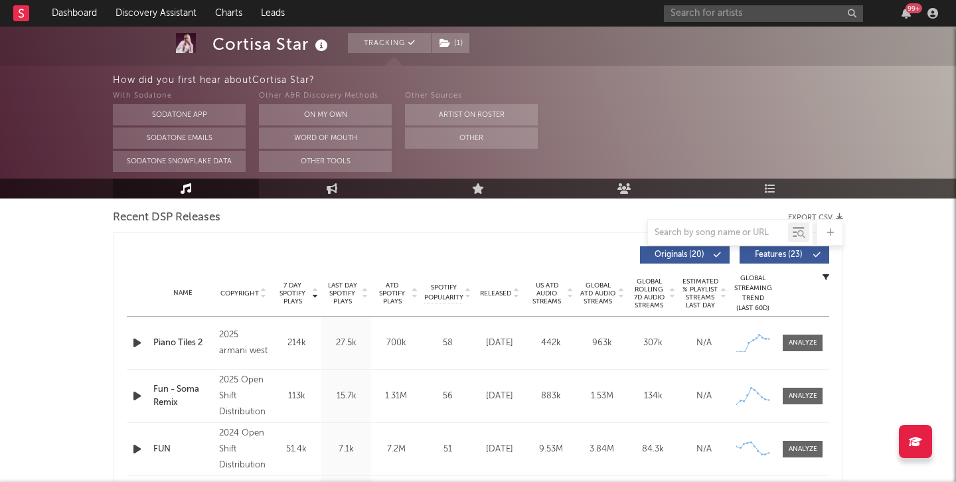
scroll to position [436, 0]
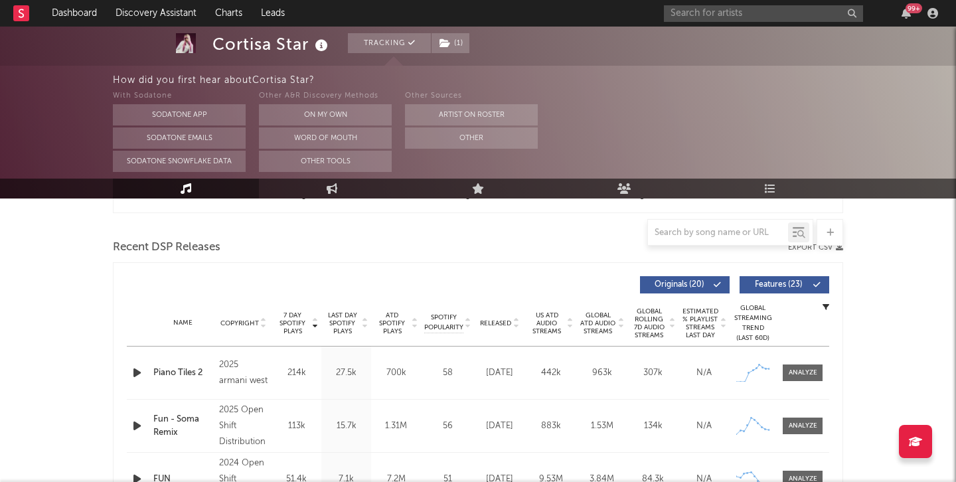
click at [507, 325] on span "Released" at bounding box center [495, 323] width 31 height 8
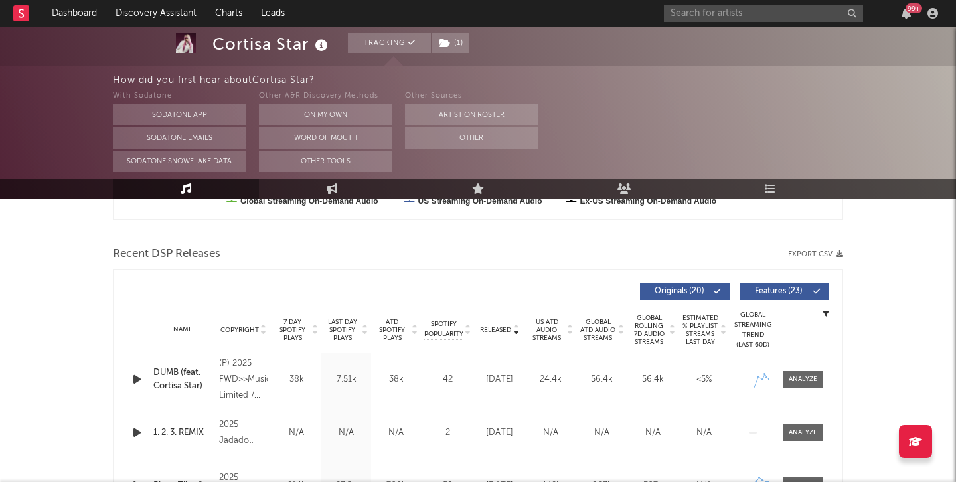
scroll to position [0, 0]
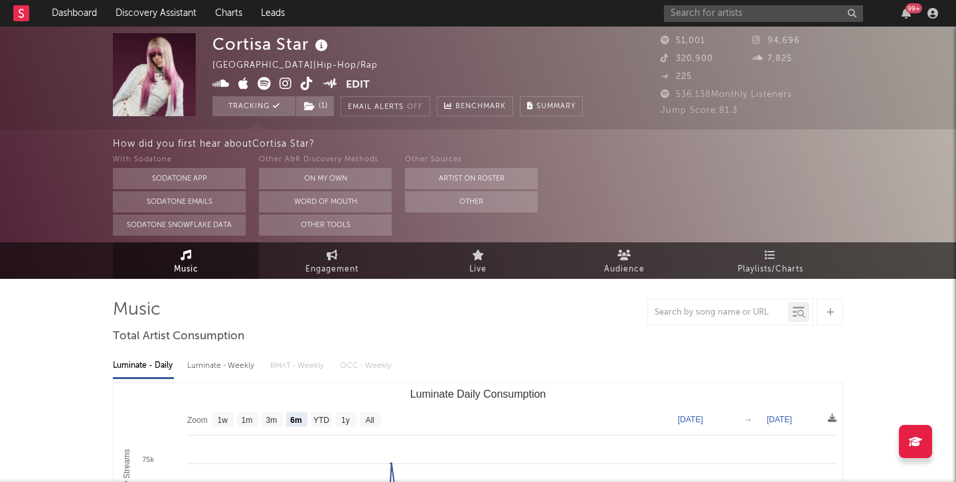
click at [282, 82] on icon at bounding box center [286, 83] width 13 height 13
click at [256, 81] on span at bounding box center [278, 85] width 133 height 17
click at [266, 81] on icon at bounding box center [264, 83] width 13 height 13
click at [703, 11] on input "text" at bounding box center [763, 13] width 199 height 17
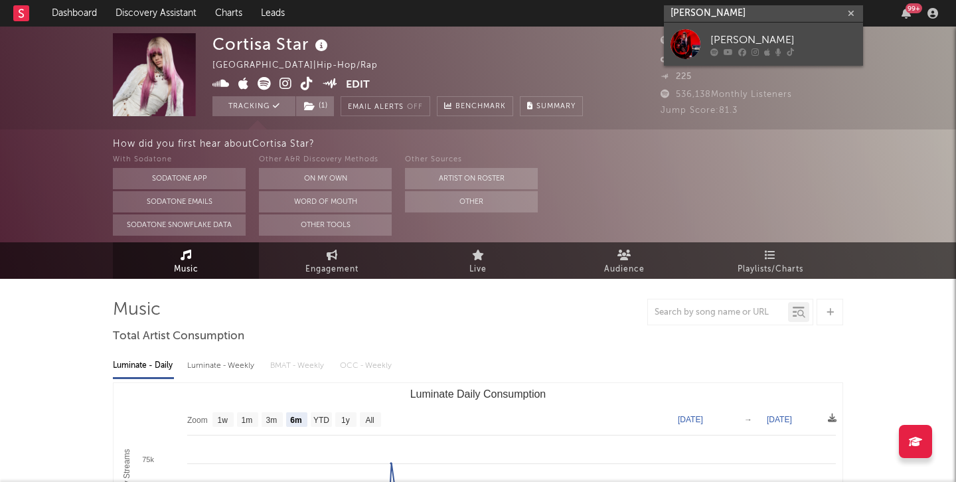
type input "crae wolf"
click at [748, 30] on link "[PERSON_NAME]" at bounding box center [763, 44] width 199 height 43
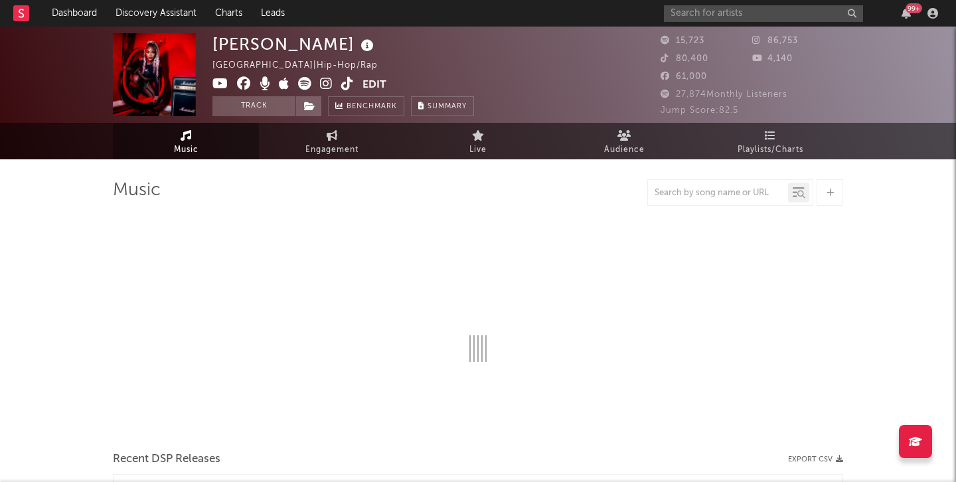
select select "1w"
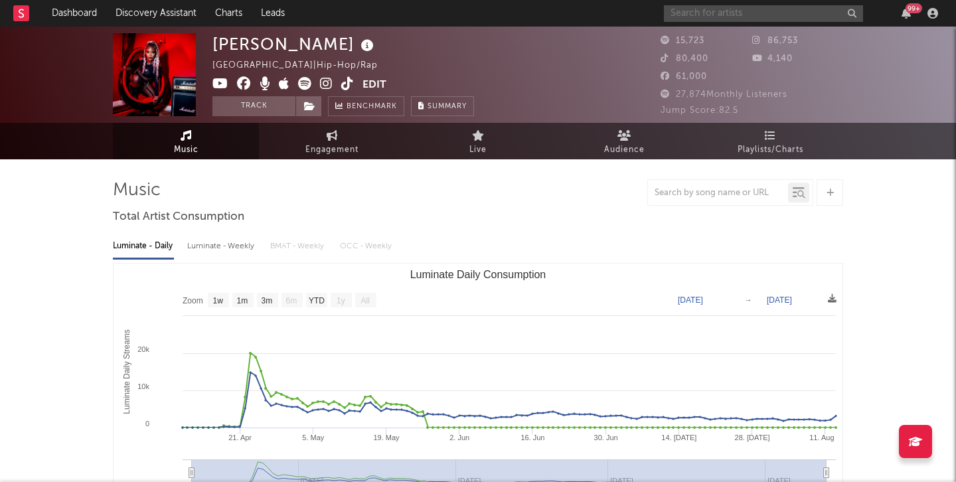
click at [716, 12] on input "text" at bounding box center [763, 13] width 199 height 17
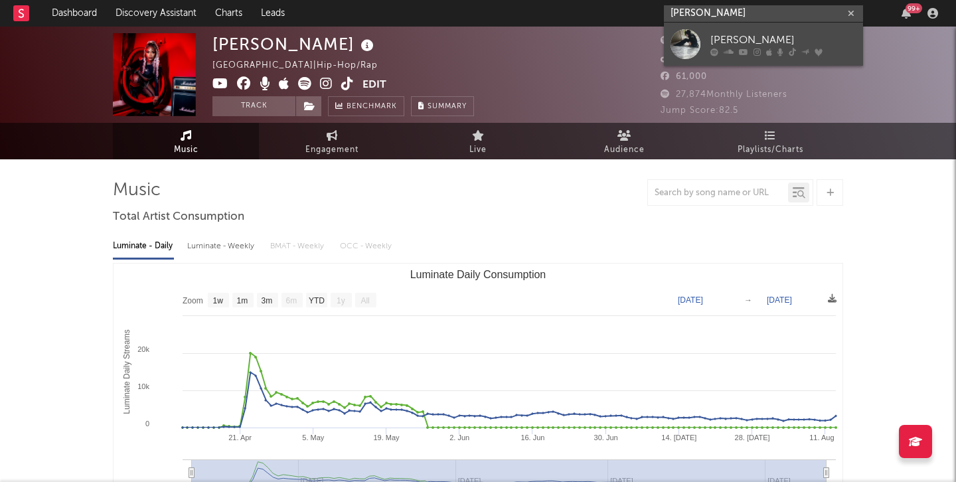
type input "ella wool"
click at [694, 37] on div at bounding box center [686, 44] width 30 height 30
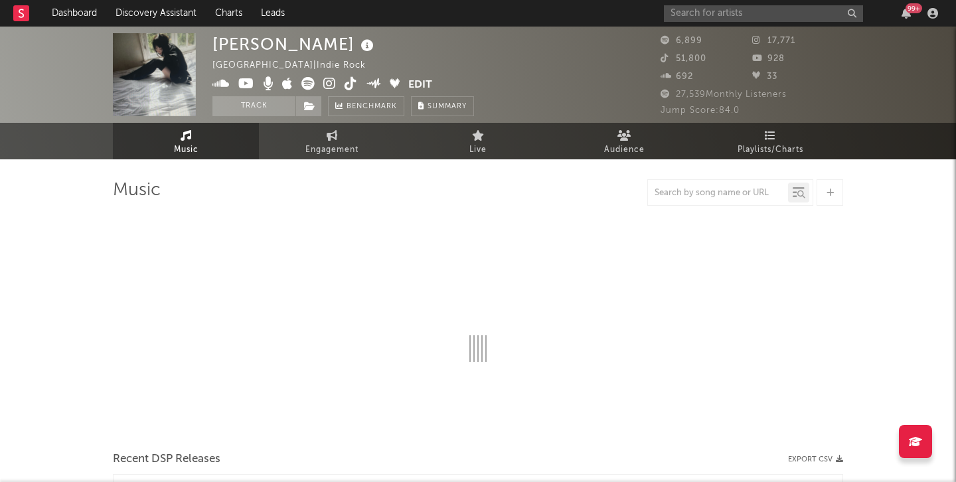
select select "1w"
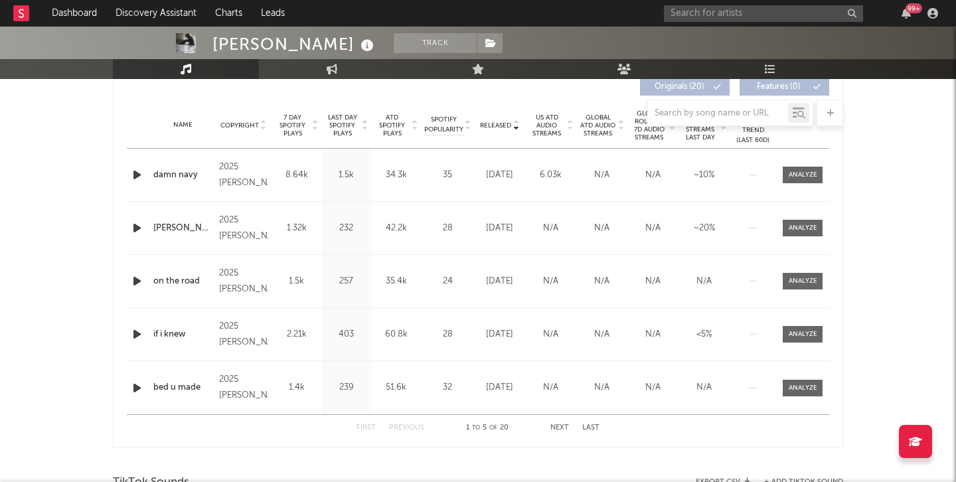
scroll to position [501, 0]
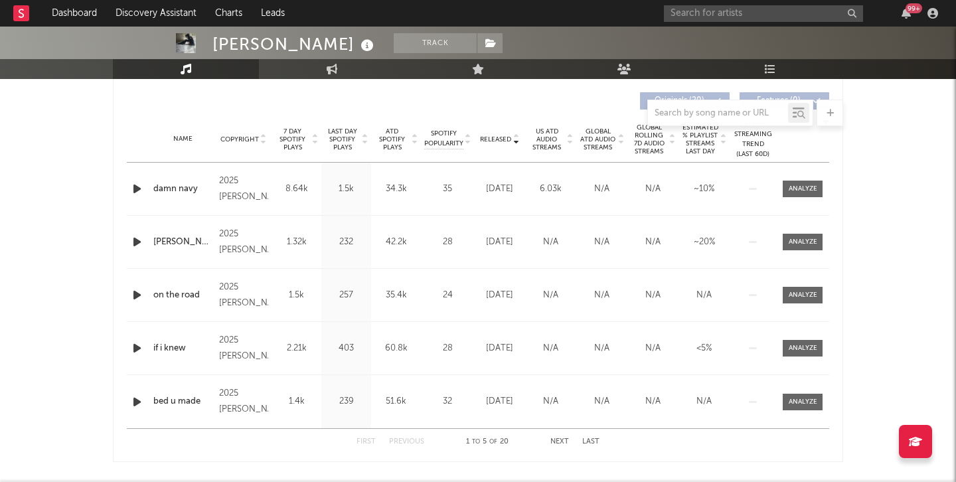
click at [309, 137] on span "7 Day Spotify Plays" at bounding box center [292, 139] width 35 height 24
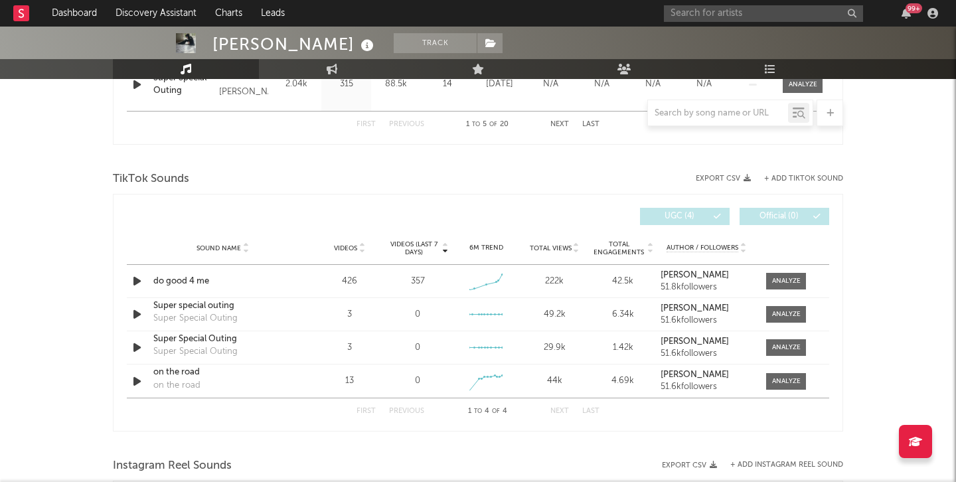
scroll to position [820, 0]
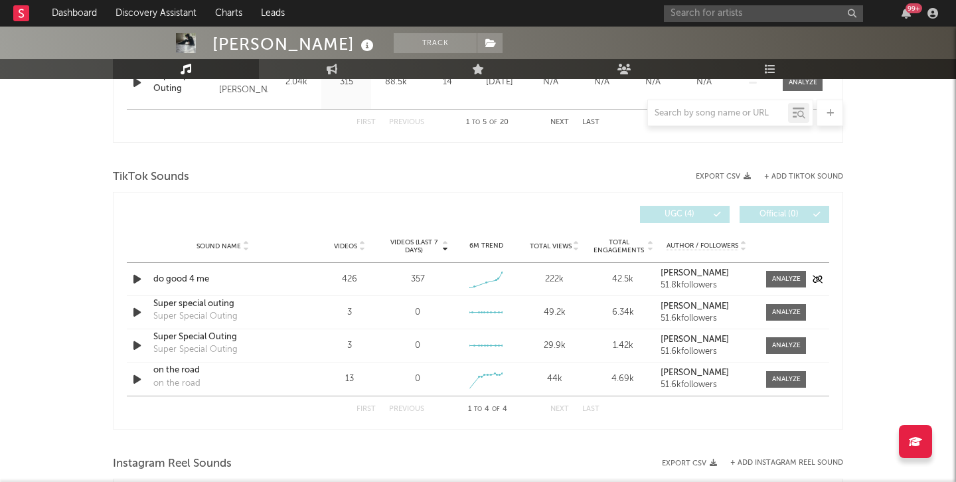
click at [132, 280] on icon "button" at bounding box center [137, 279] width 14 height 17
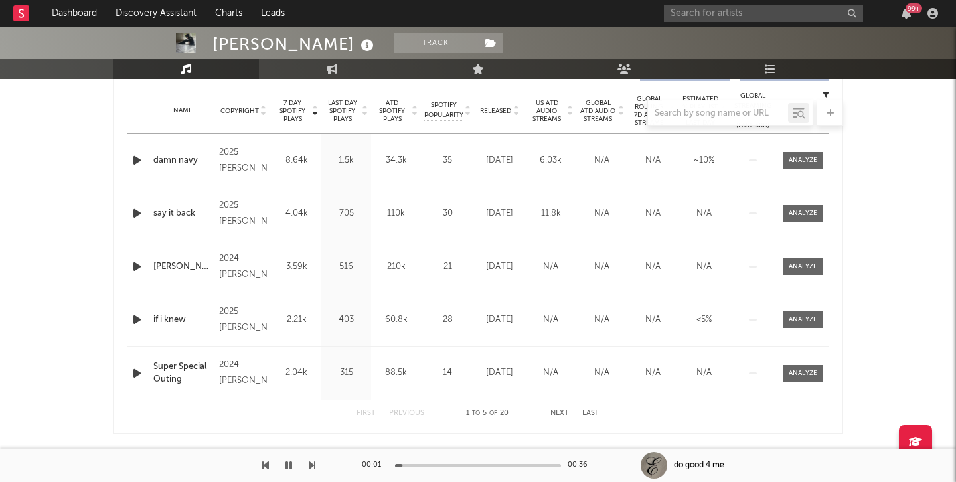
scroll to position [569, 0]
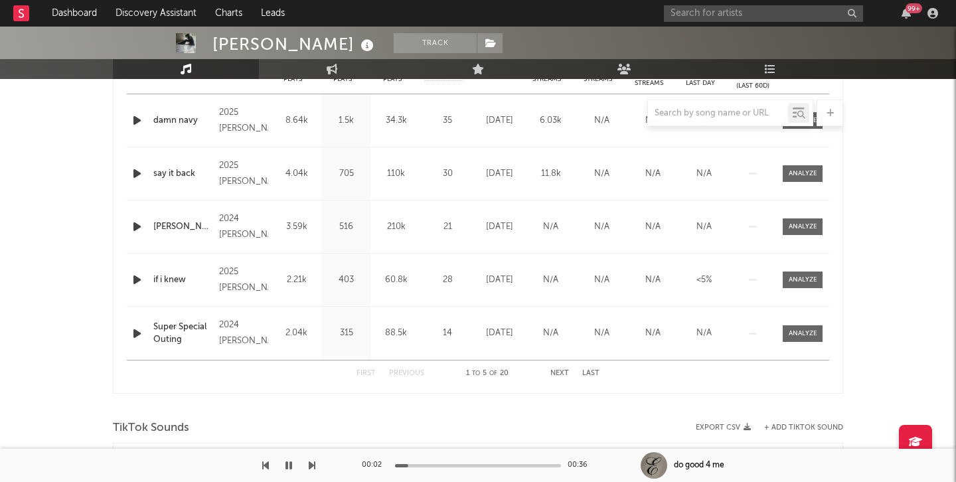
click at [564, 365] on div "First Previous 1 to 5 of 20 Next Last" at bounding box center [478, 374] width 243 height 26
click at [560, 372] on button "Next" at bounding box center [559, 373] width 19 height 7
click at [364, 372] on button "First" at bounding box center [366, 373] width 19 height 7
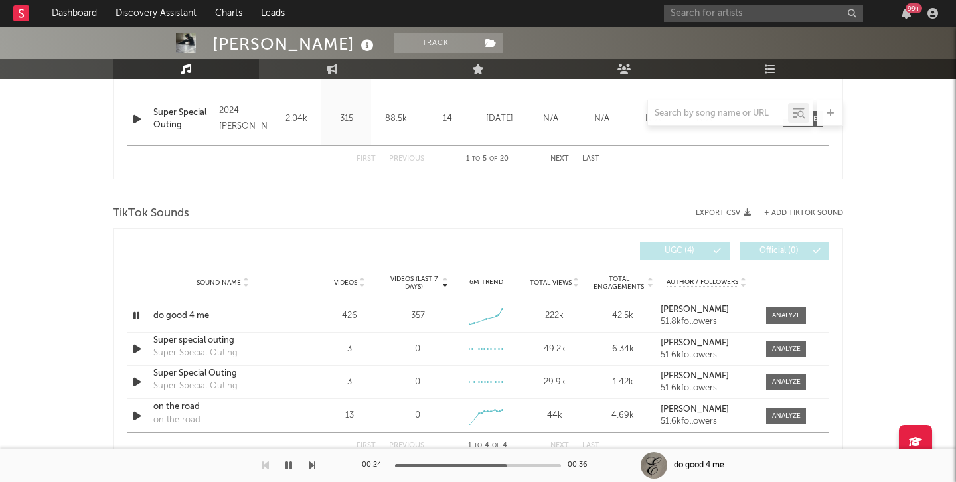
scroll to position [876, 0]
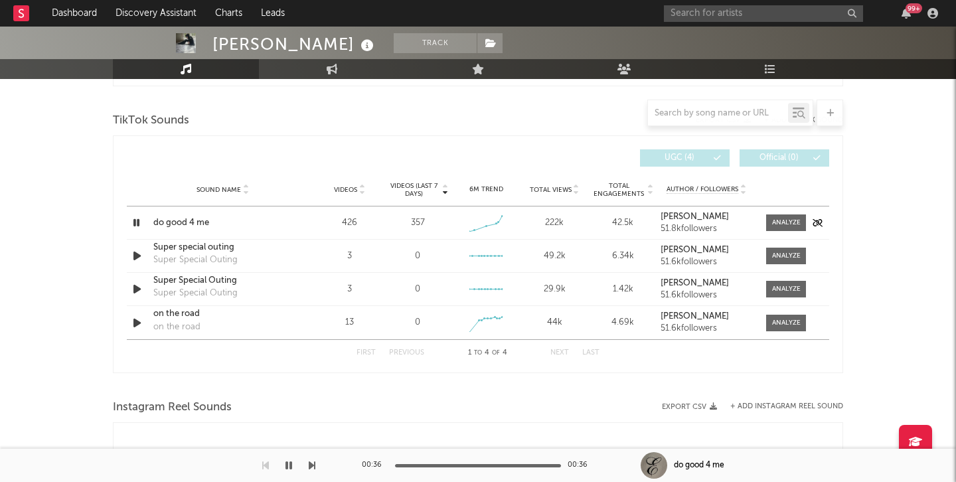
click at [127, 220] on div at bounding box center [138, 222] width 23 height 17
click at [139, 222] on icon "button" at bounding box center [136, 222] width 13 height 17
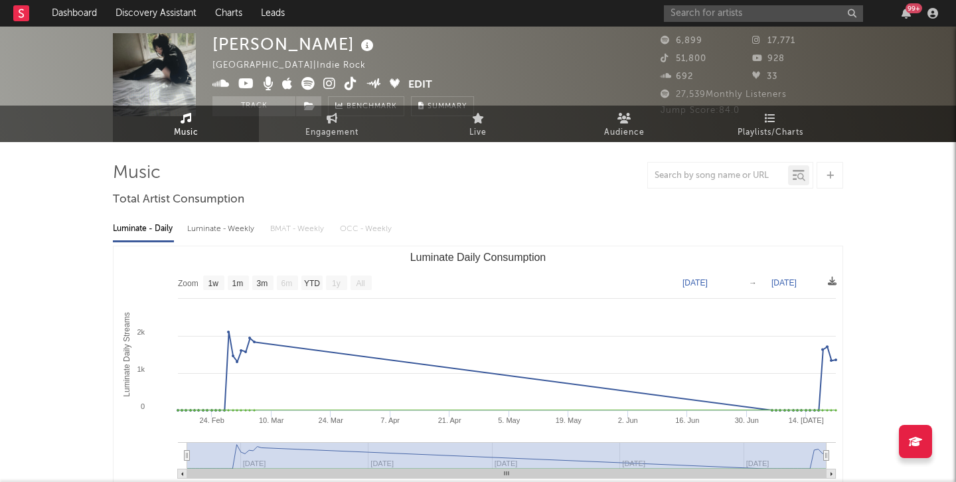
scroll to position [0, 0]
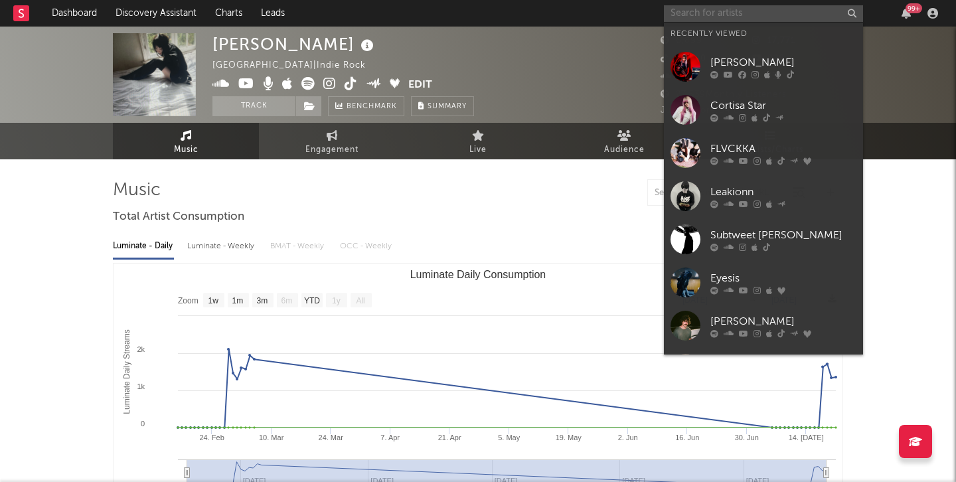
click at [690, 11] on input "text" at bounding box center [763, 13] width 199 height 17
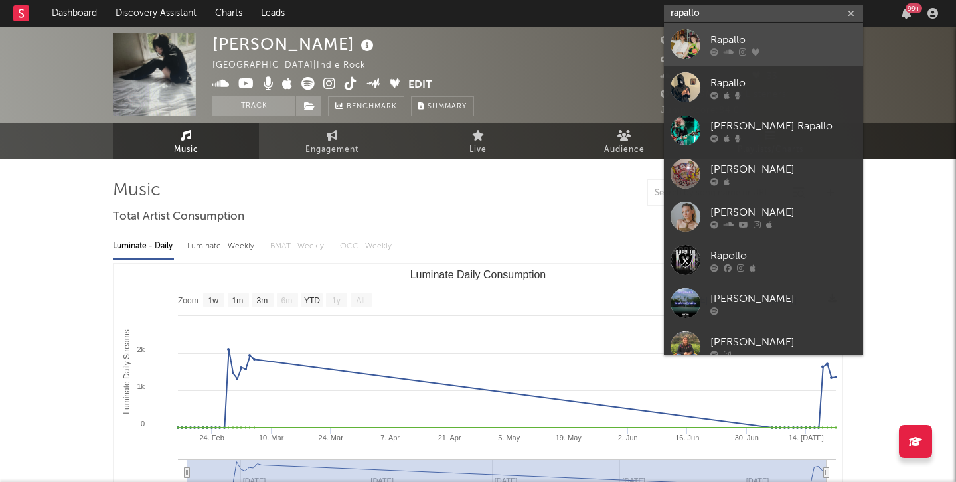
type input "rapallo"
click at [681, 43] on div at bounding box center [686, 44] width 30 height 30
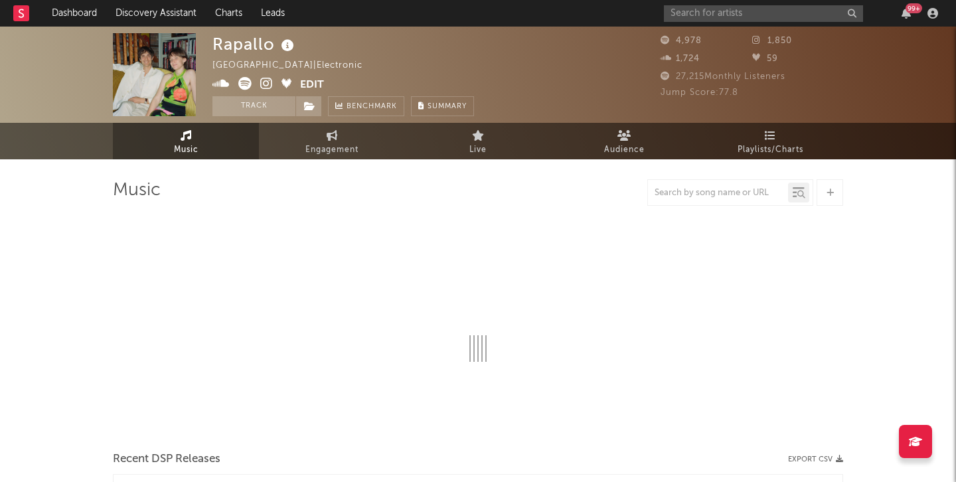
select select "1w"
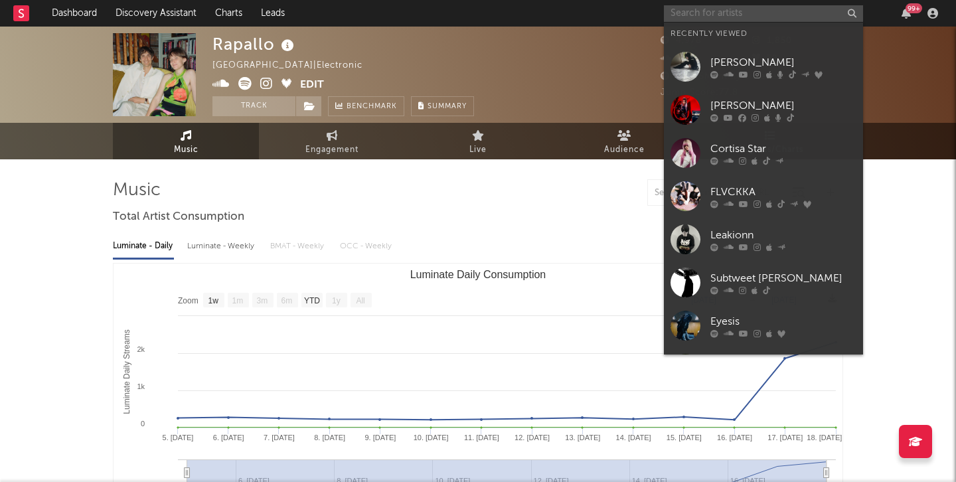
click at [702, 13] on input "text" at bounding box center [763, 13] width 199 height 17
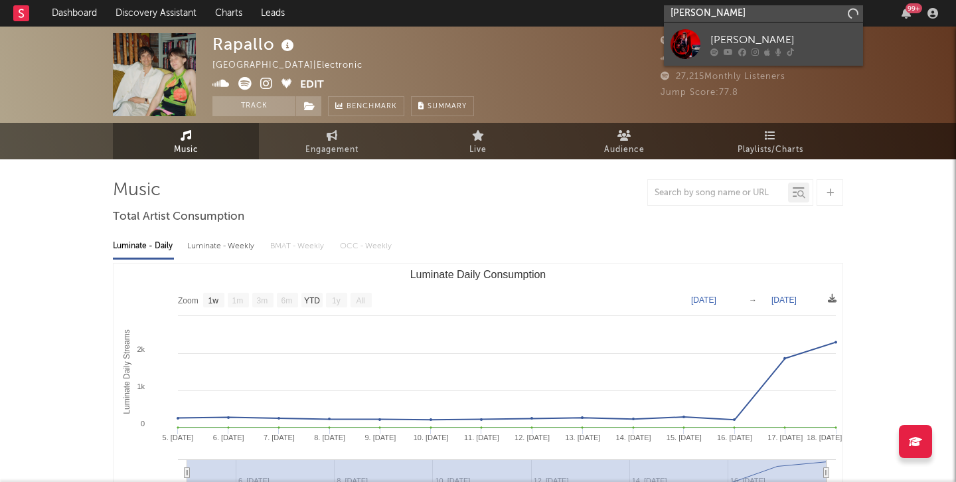
type input "crae wolf"
click at [683, 41] on div at bounding box center [686, 44] width 30 height 30
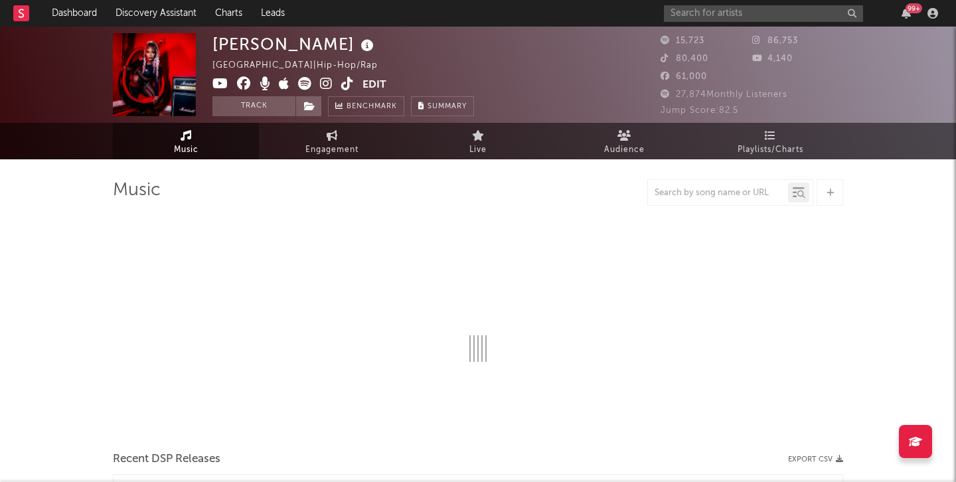
select select "1w"
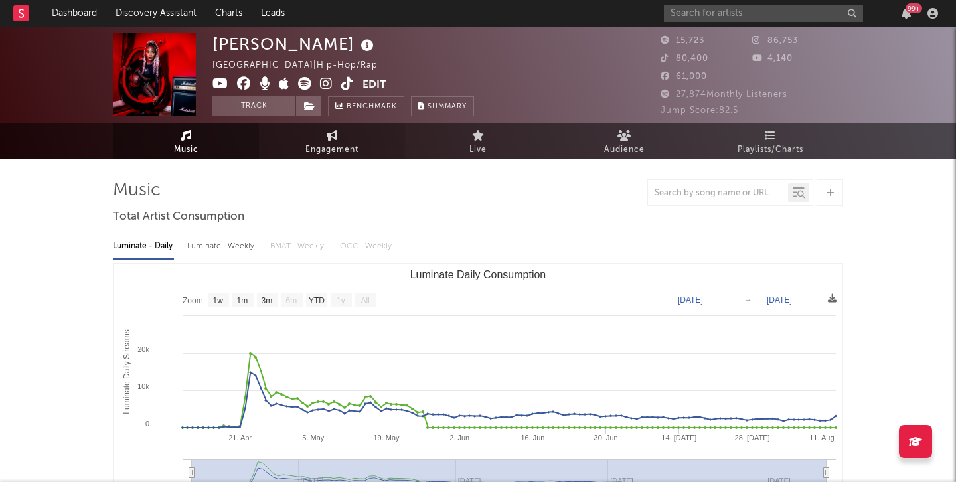
click at [309, 138] on link "Engagement" at bounding box center [332, 141] width 146 height 37
select select "1w"
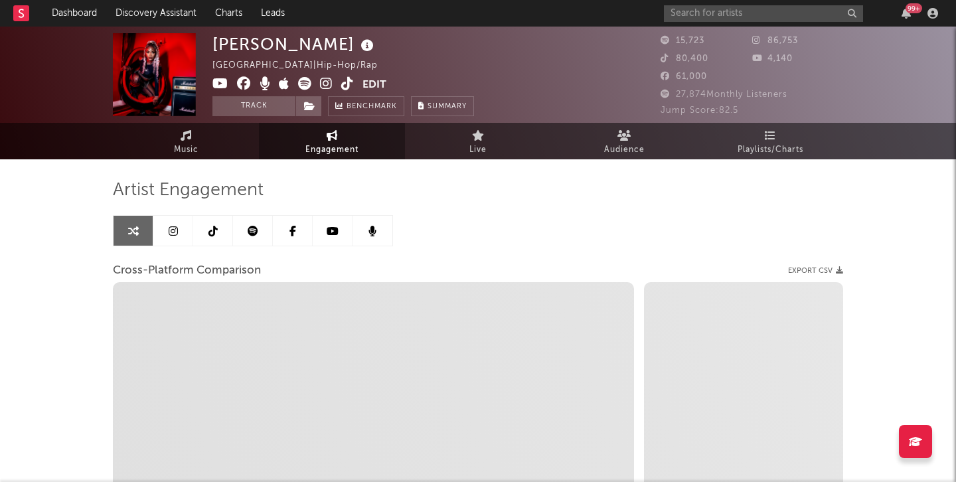
click at [208, 230] on icon at bounding box center [212, 231] width 9 height 11
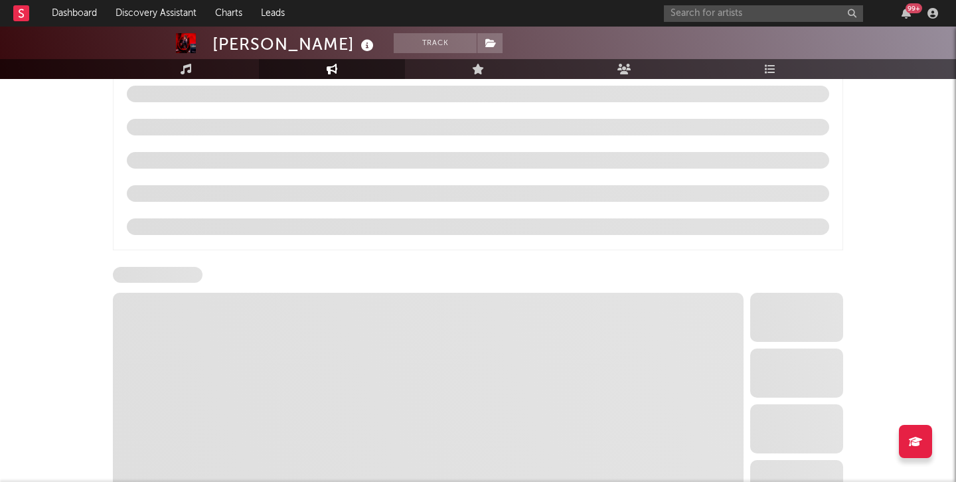
select select "6m"
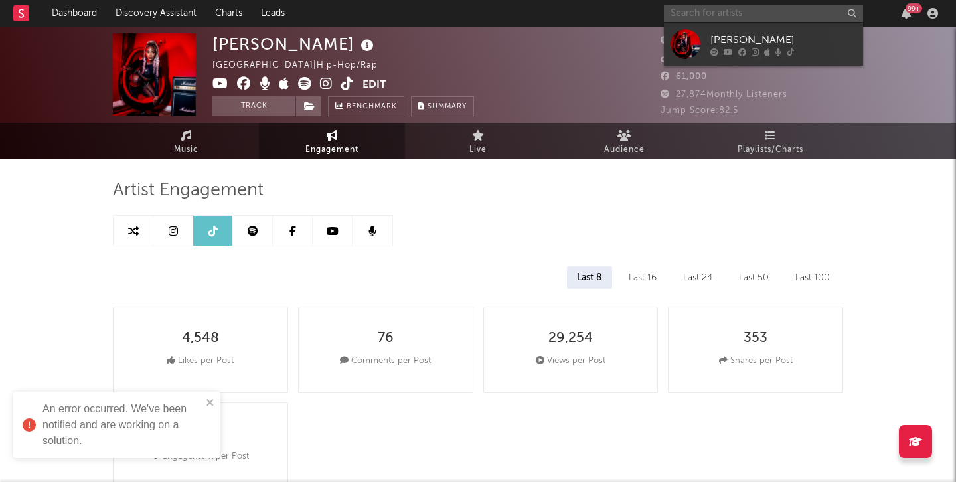
click at [684, 12] on input "text" at bounding box center [763, 13] width 199 height 17
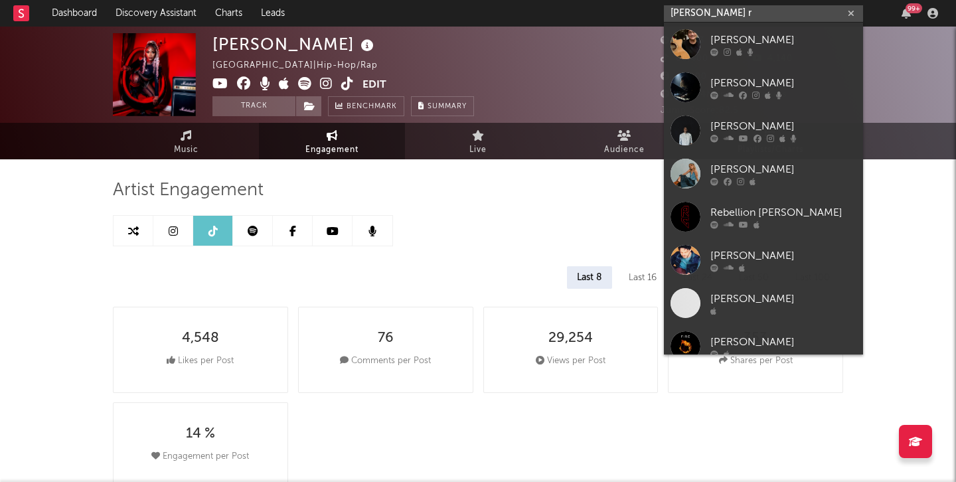
click at [730, 16] on input "cannon r" at bounding box center [763, 13] width 199 height 17
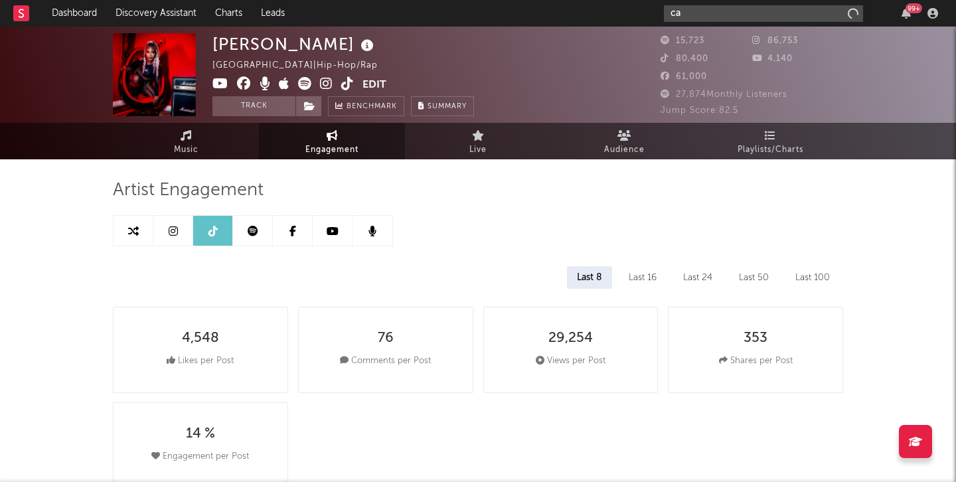
type input "c"
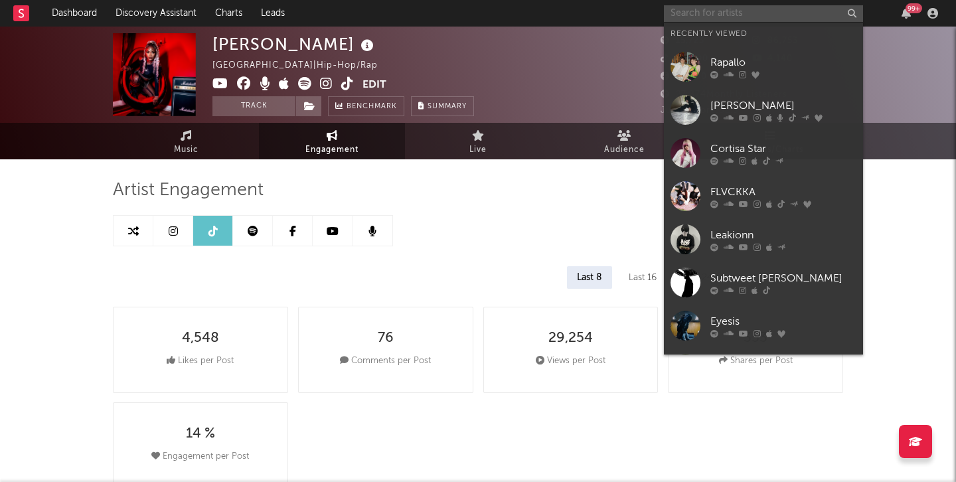
paste input "https://open.spotify.com/artist/1qK4w1lHDLa9qPJjWVEBGI?go=1&sp_cid=a50bfc0e6a5d…"
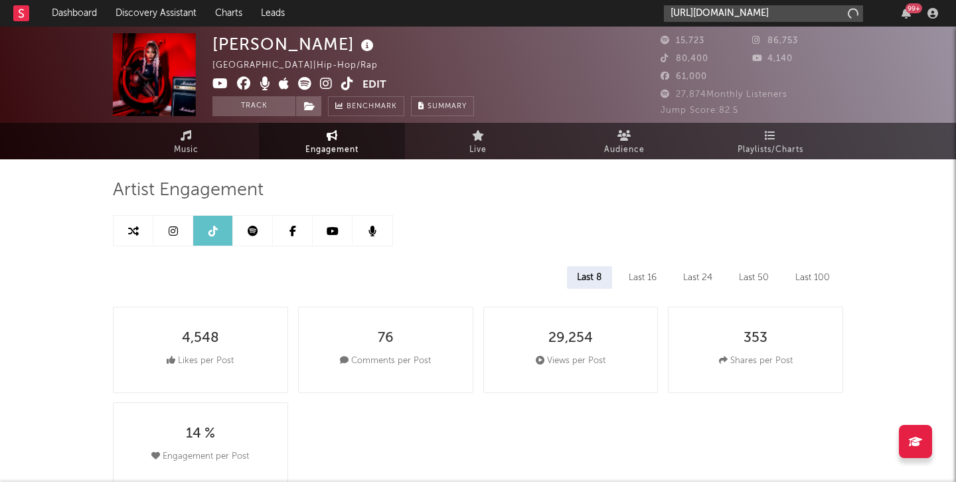
scroll to position [0, 693]
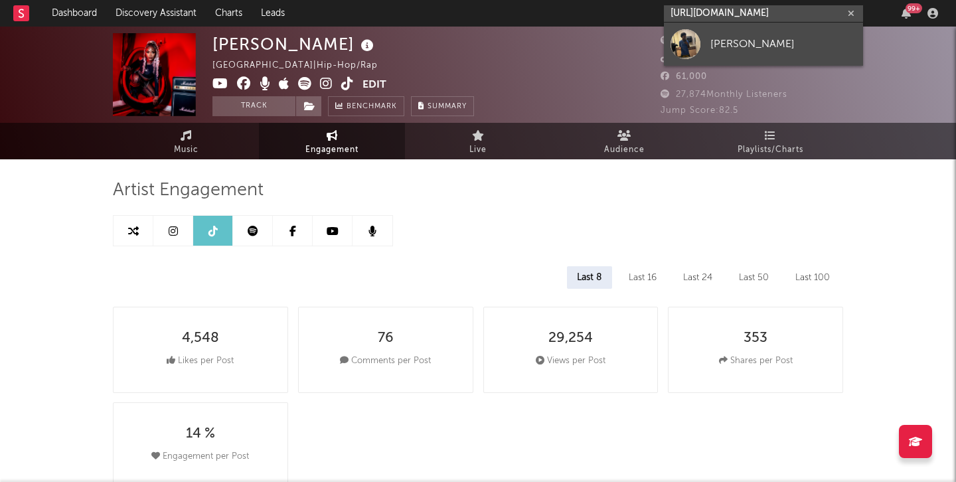
type input "https://open.spotify.com/artist/1qK4w1lHDLa9qPJjWVEBGI?go=1&sp_cid=a50bfc0e6a5d…"
click at [720, 37] on div "[PERSON_NAME]" at bounding box center [783, 44] width 146 height 16
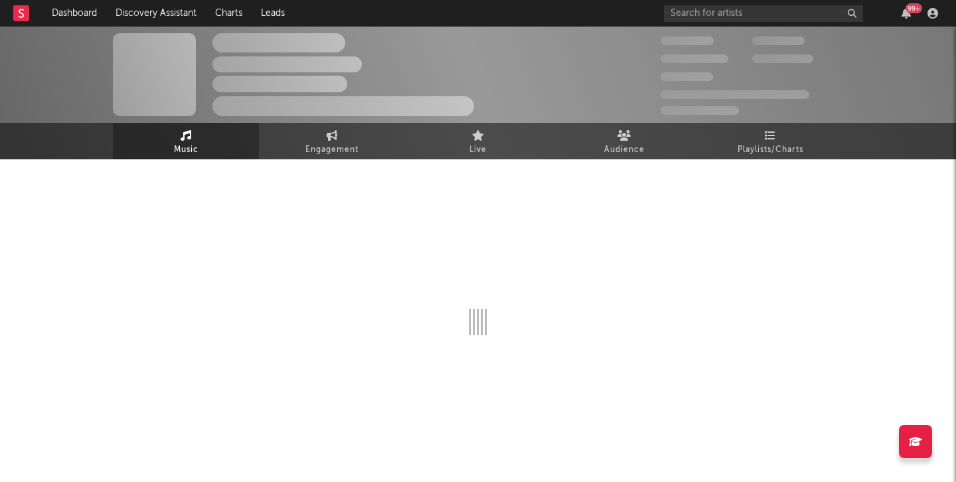
select select "1w"
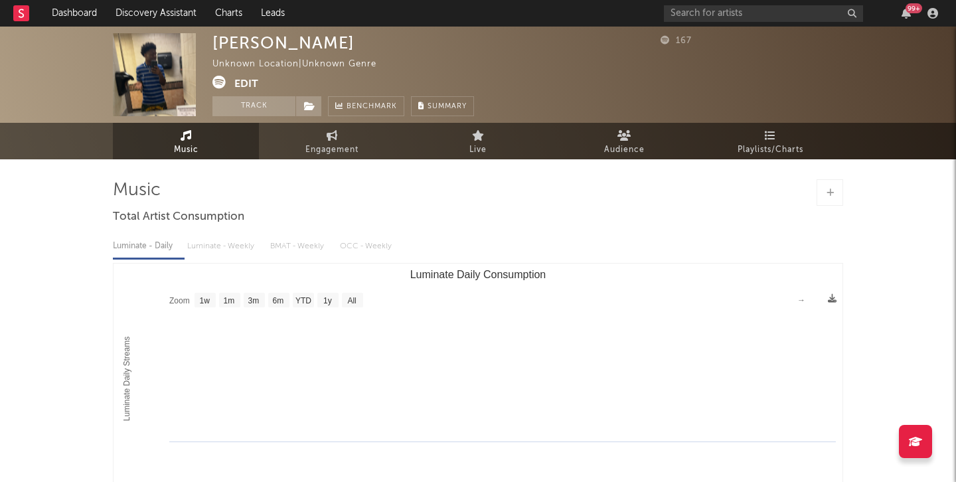
click at [245, 80] on button "Edit" at bounding box center [246, 84] width 24 height 17
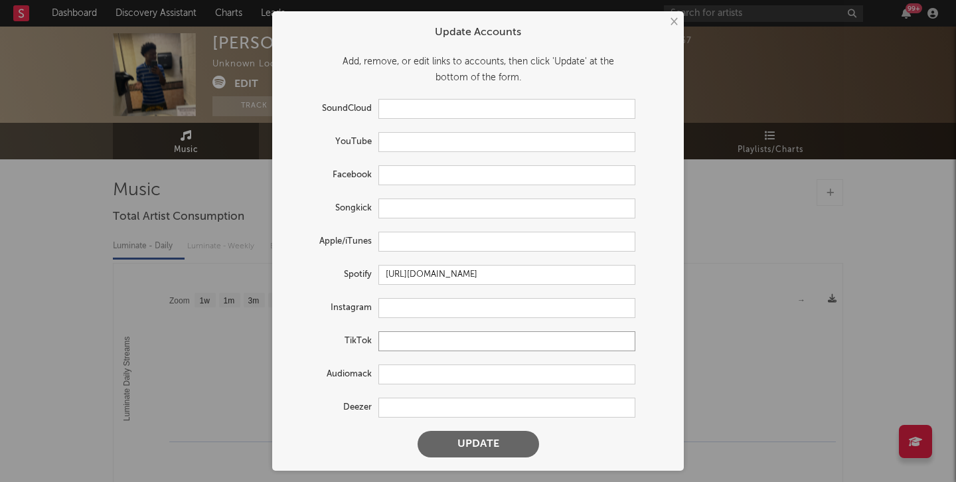
click at [406, 342] on input "text" at bounding box center [506, 341] width 257 height 20
paste input "https://www.tiktok.com/@warismylovelanguage"
type input "https://www.tiktok.com/@warismylovelanguage"
click at [463, 432] on button "Update" at bounding box center [478, 444] width 121 height 27
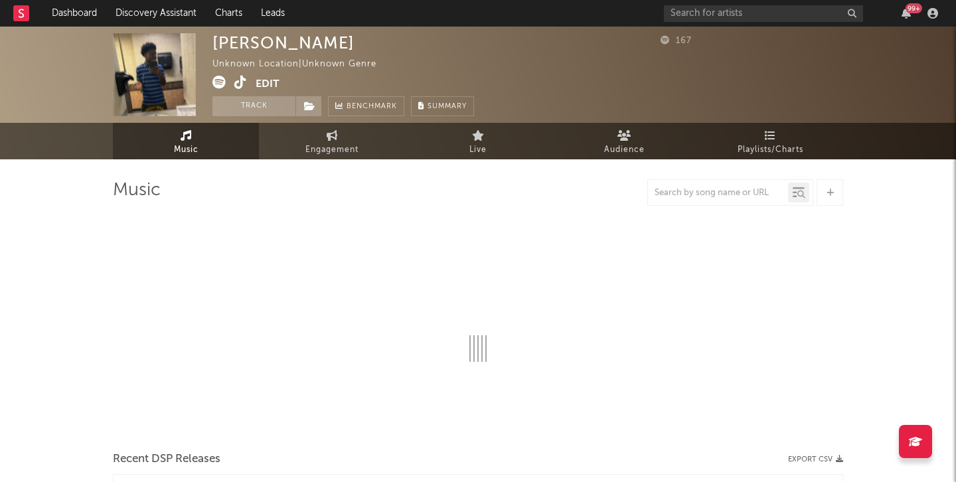
select select "1w"
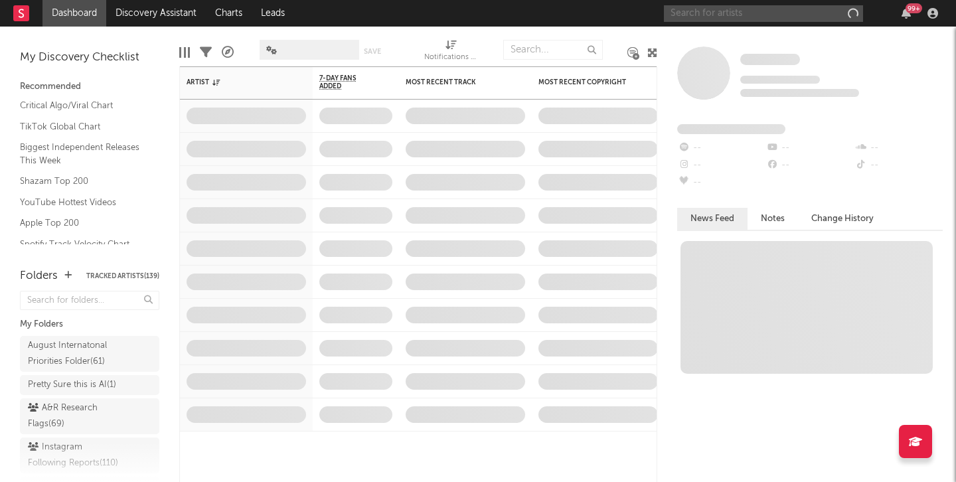
click at [718, 10] on input "text" at bounding box center [763, 13] width 199 height 17
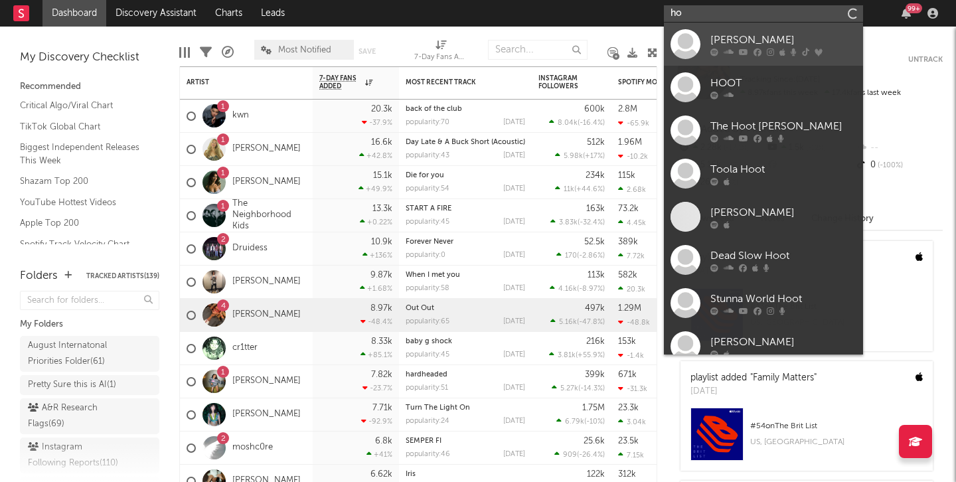
type input "h"
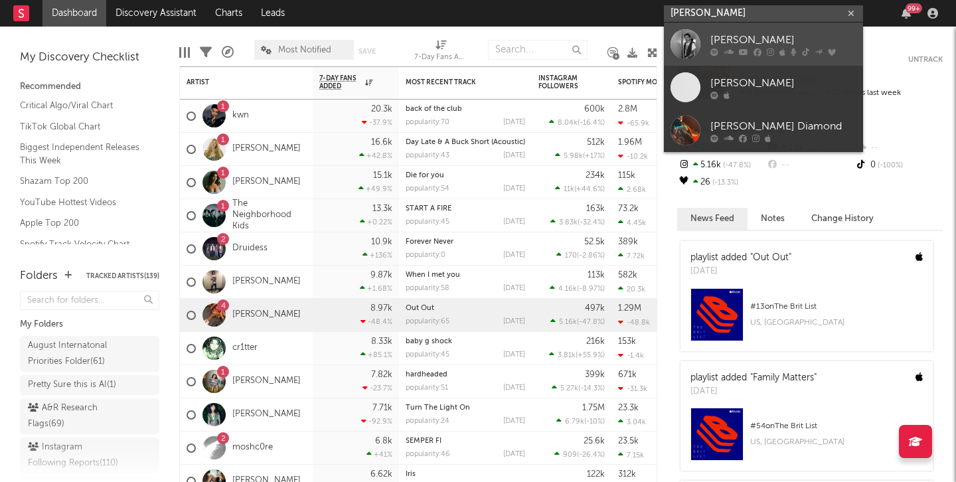
type input "mark diamond"
click at [690, 53] on div at bounding box center [686, 44] width 30 height 30
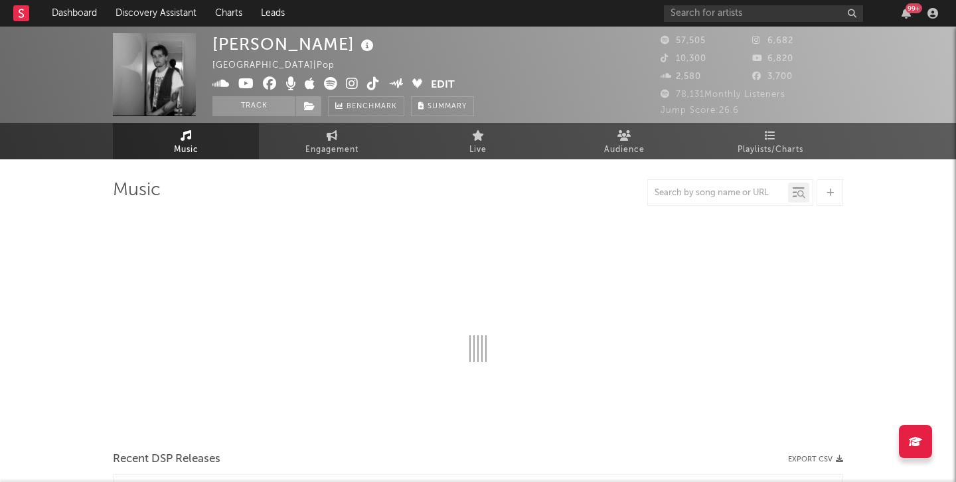
select select "6m"
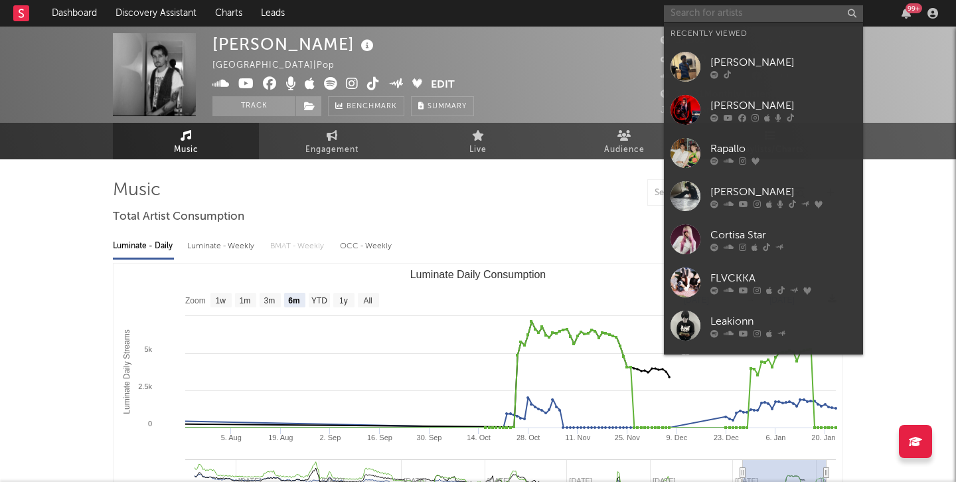
click at [699, 13] on input "text" at bounding box center [763, 13] width 199 height 17
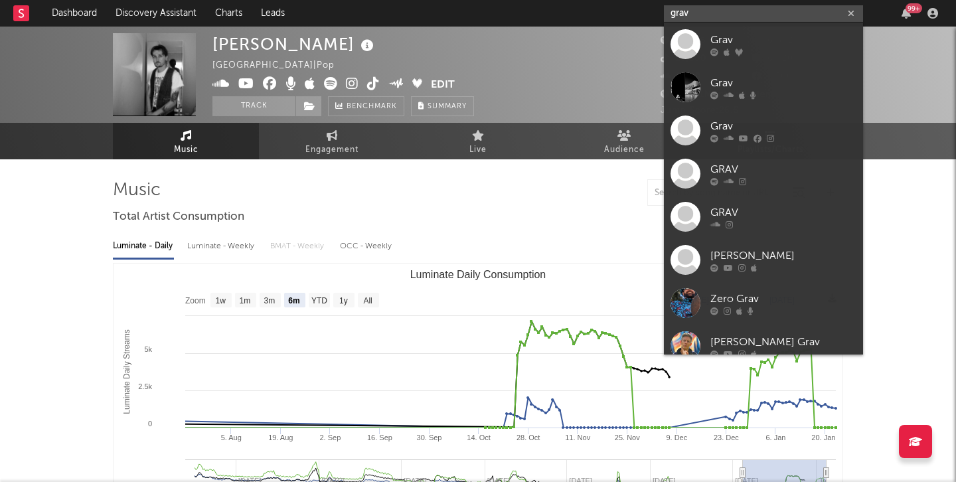
type input "grav"
drag, startPoint x: 700, startPoint y: 7, endPoint x: 641, endPoint y: 14, distance: 58.8
click at [642, 15] on nav "Dashboard Discovery Assistant Charts Leads grav 99 +" at bounding box center [478, 13] width 956 height 27
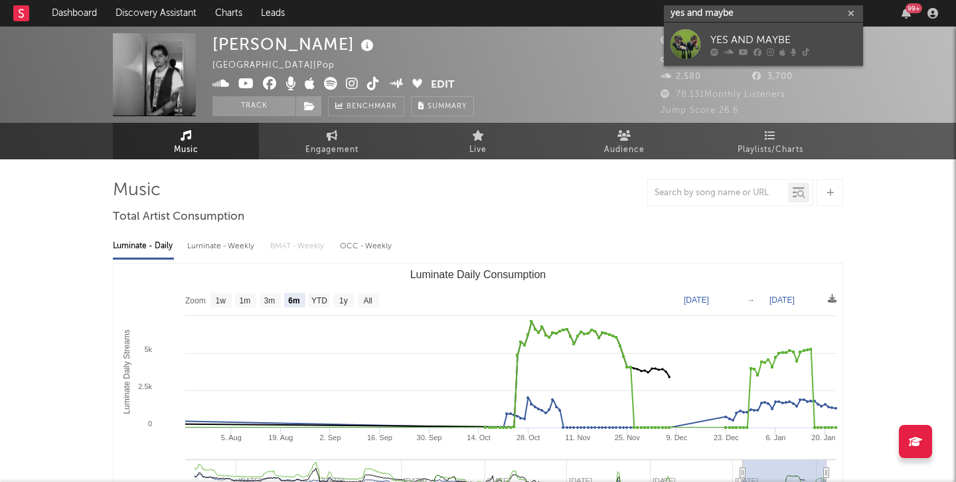
type input "yes and maybe"
click at [682, 42] on div at bounding box center [686, 44] width 30 height 30
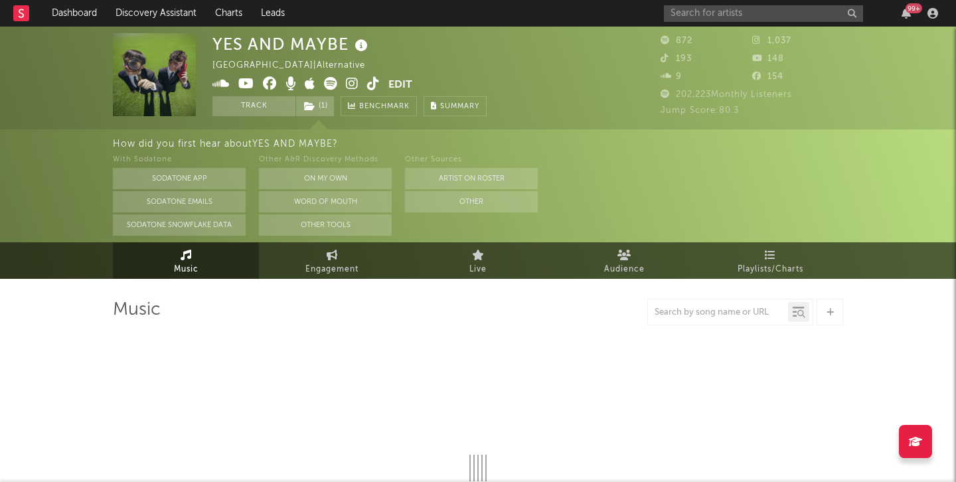
select select "1w"
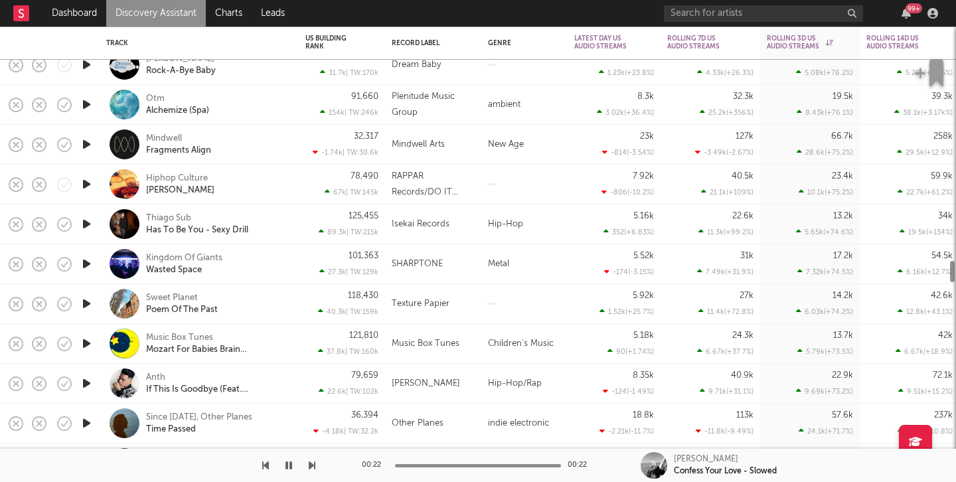
click at [171, 12] on link "Discovery Assistant" at bounding box center [156, 13] width 100 height 27
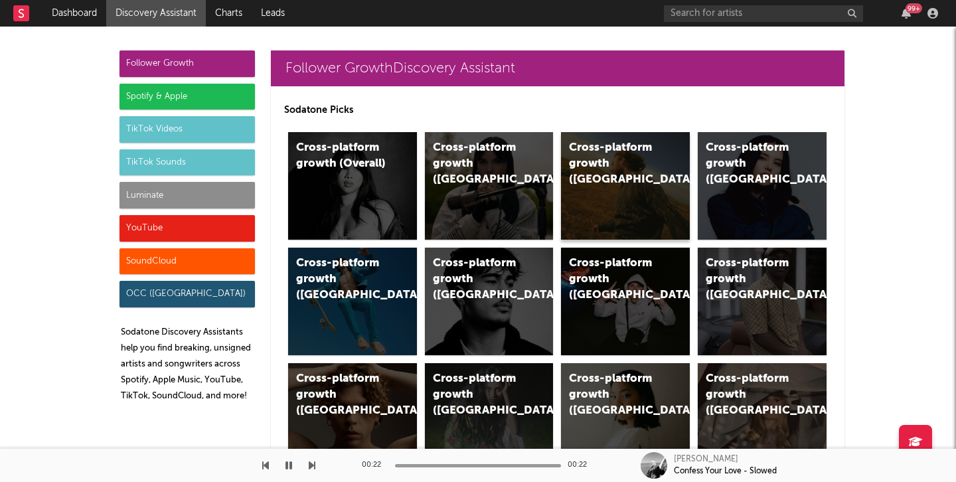
click at [607, 152] on div "Cross-platform growth (US)" at bounding box center [614, 164] width 90 height 48
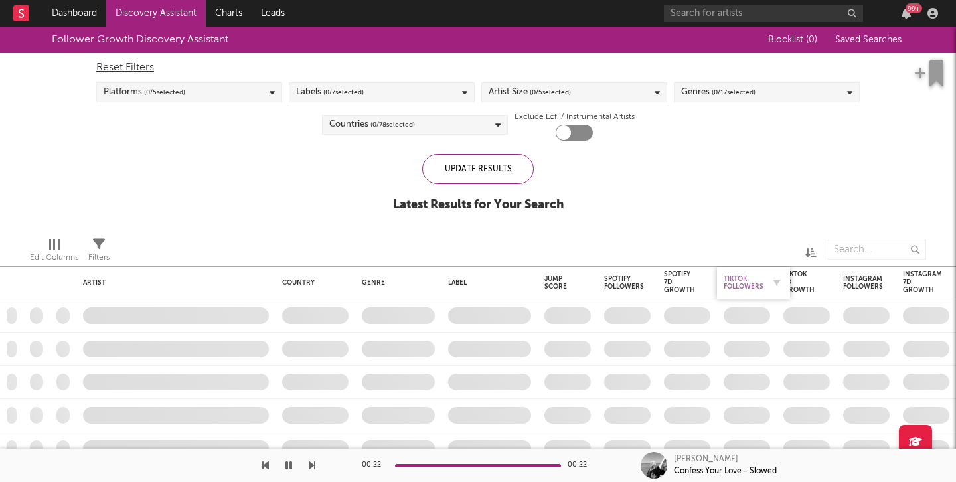
click at [746, 280] on div "Tiktok Followers" at bounding box center [744, 283] width 40 height 16
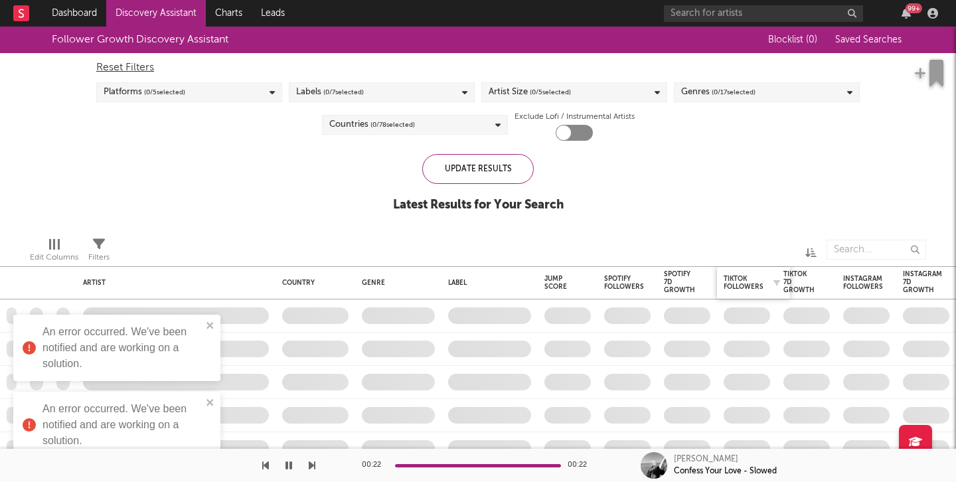
checkbox input "true"
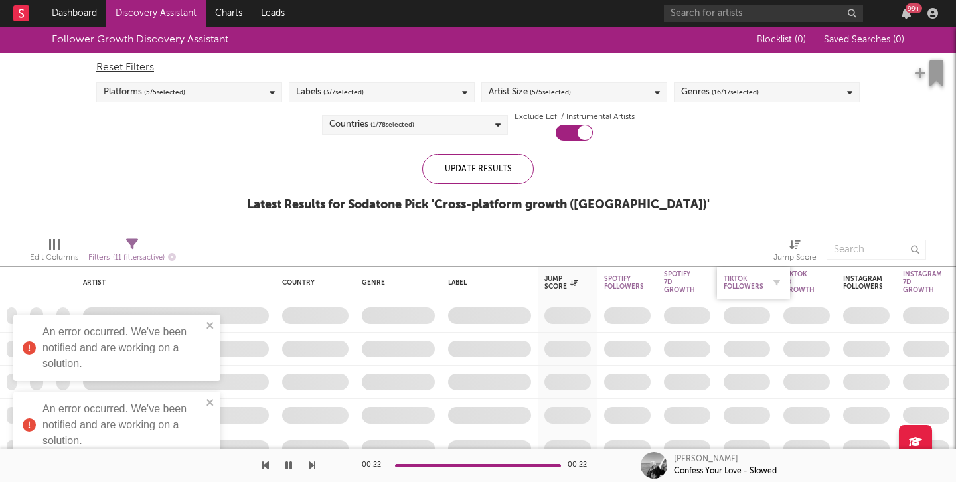
click at [737, 290] on div "Tiktok Followers" at bounding box center [744, 283] width 40 height 16
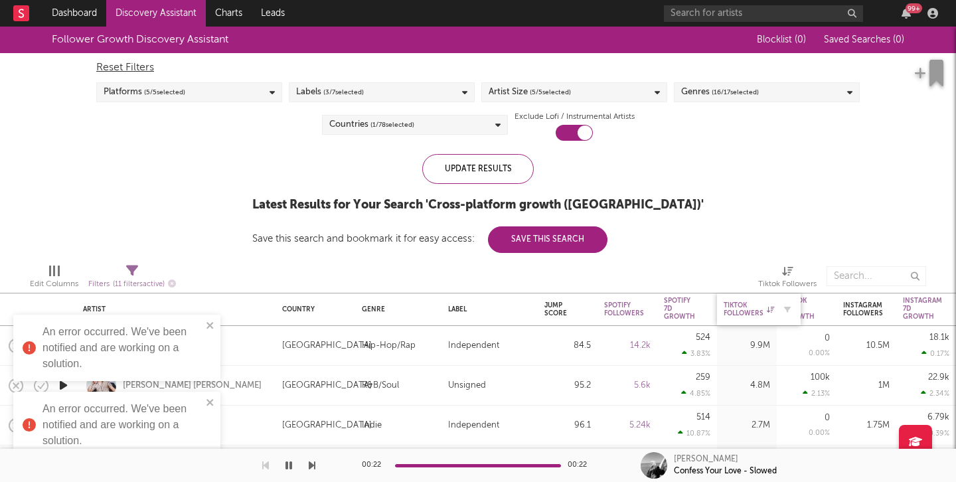
click at [744, 312] on div "Tiktok Followers" at bounding box center [749, 309] width 50 height 16
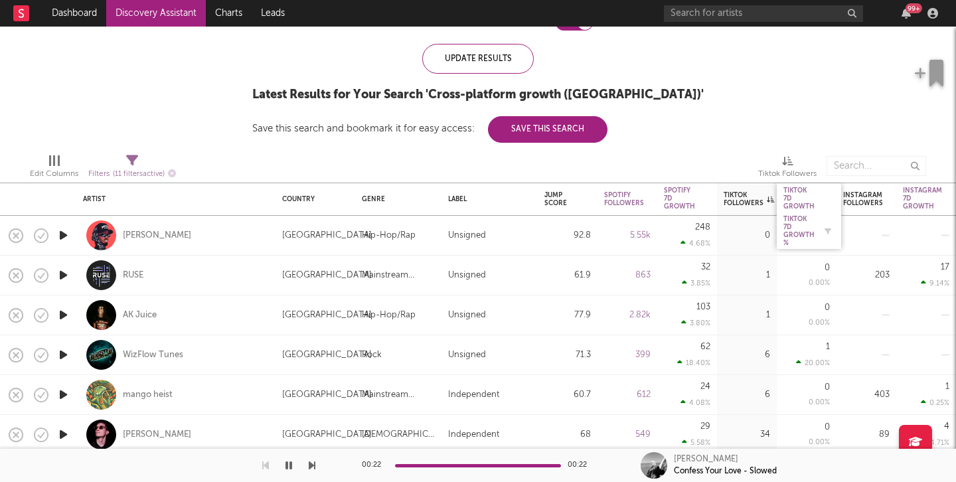
click at [803, 234] on div "Tiktok 7D Growth %" at bounding box center [798, 231] width 31 height 32
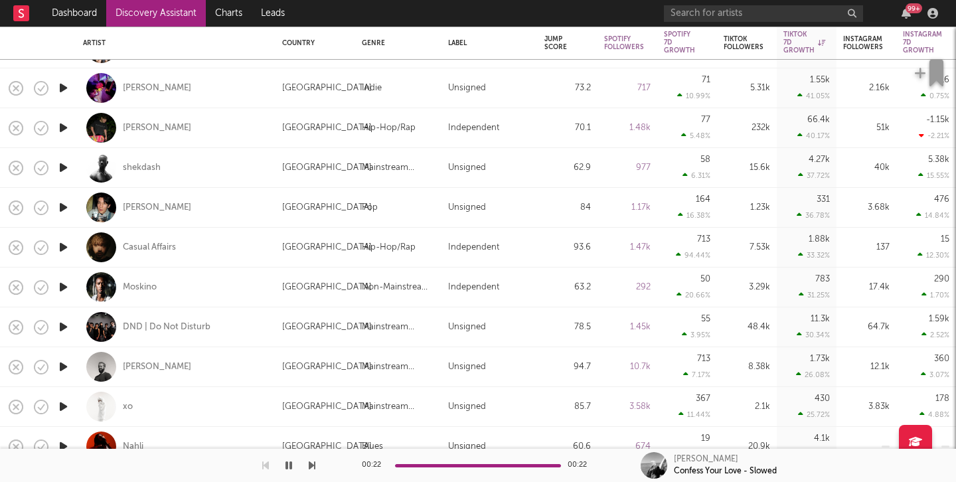
click at [61, 207] on icon "button" at bounding box center [63, 207] width 14 height 17
click at [139, 208] on div "[PERSON_NAME]" at bounding box center [157, 208] width 68 height 12
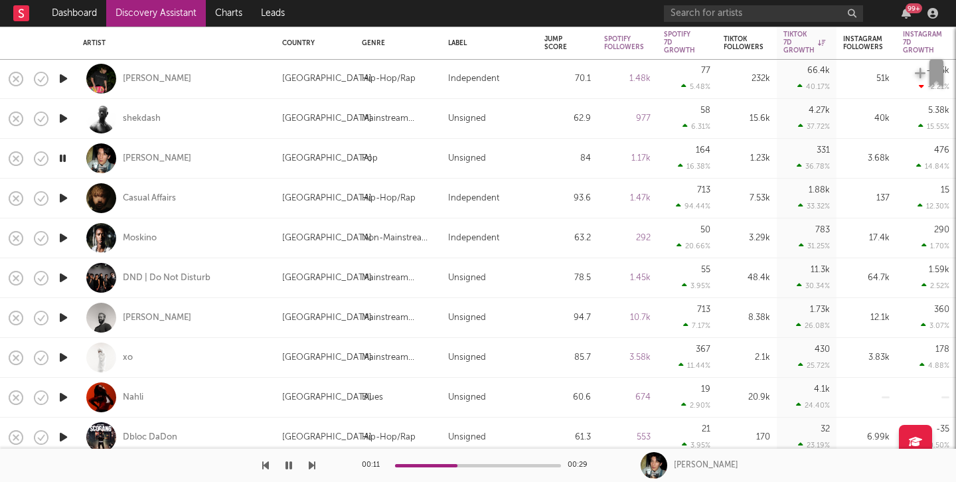
click at [65, 240] on icon "button" at bounding box center [63, 238] width 14 height 17
click at [130, 235] on div "Moskino" at bounding box center [140, 238] width 34 height 12
click at [64, 234] on icon "button" at bounding box center [62, 238] width 13 height 17
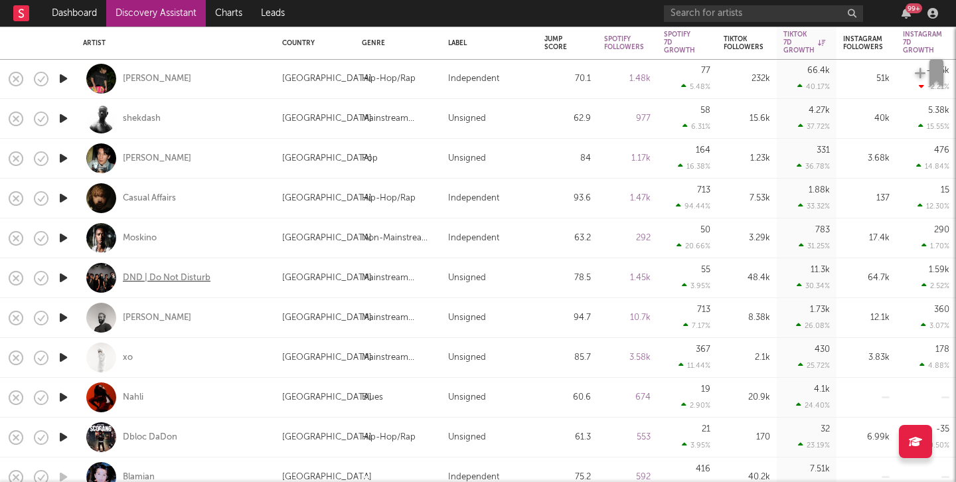
click at [161, 275] on div "DND | Do Not Disturb" at bounding box center [167, 278] width 88 height 12
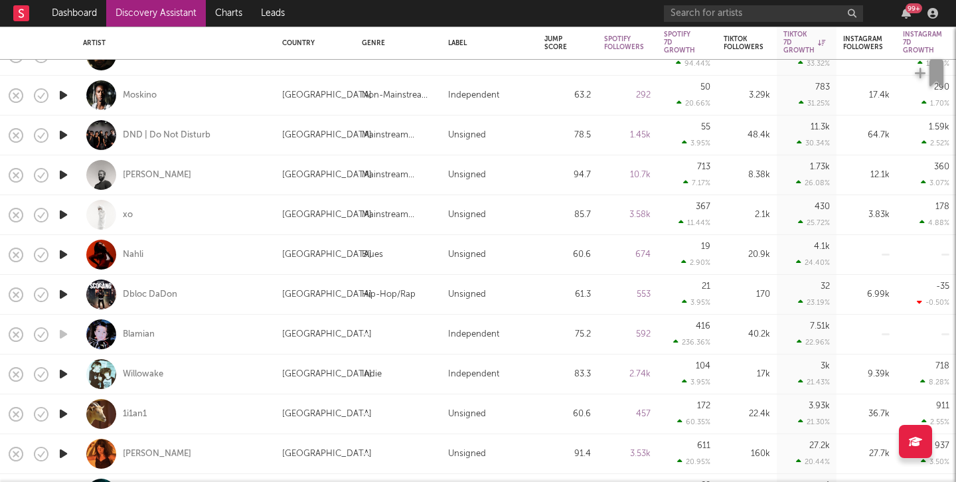
click at [64, 205] on div at bounding box center [63, 215] width 27 height 40
select select "1w"
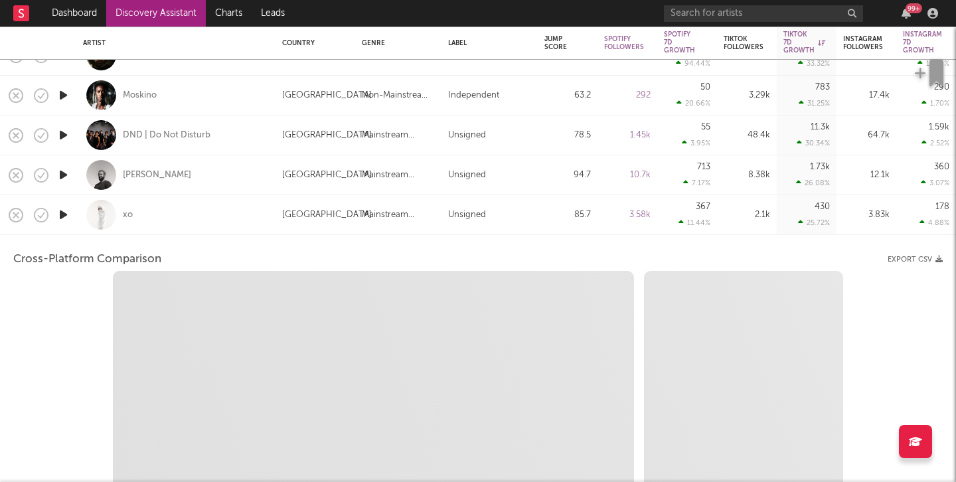
click at [64, 205] on div at bounding box center [63, 215] width 27 height 40
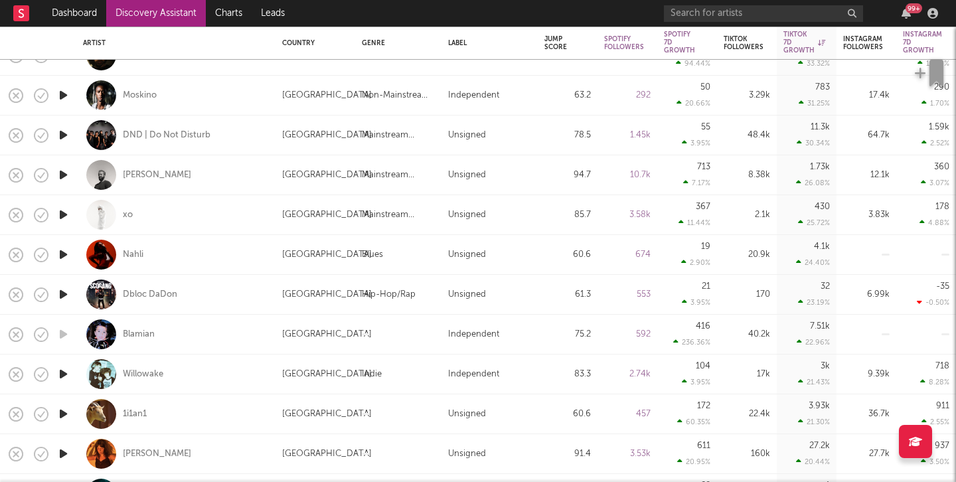
click at [61, 212] on icon "button" at bounding box center [63, 214] width 14 height 17
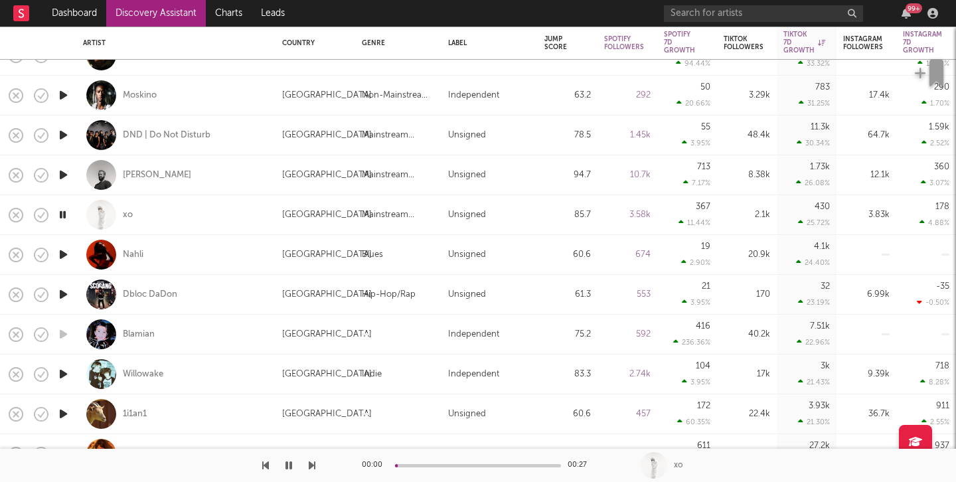
click at [61, 212] on icon "button" at bounding box center [62, 214] width 13 height 17
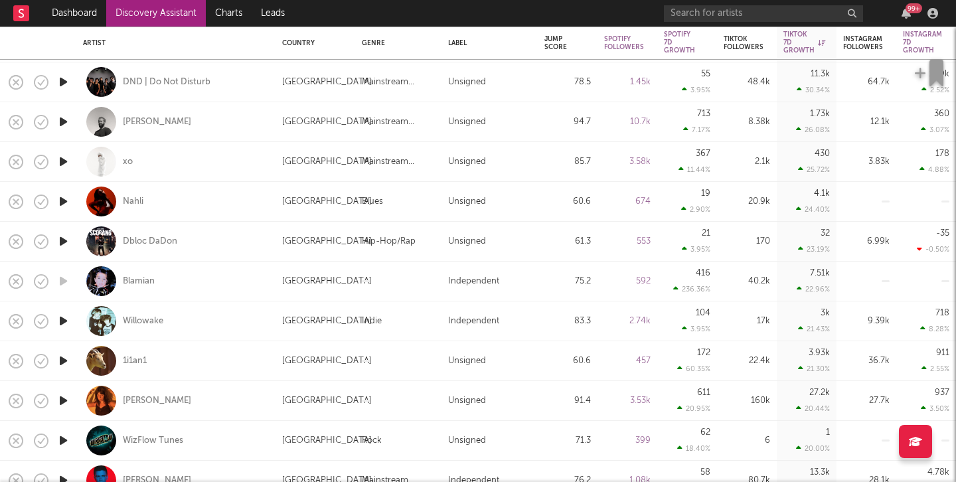
click at [62, 196] on icon "button" at bounding box center [63, 201] width 14 height 17
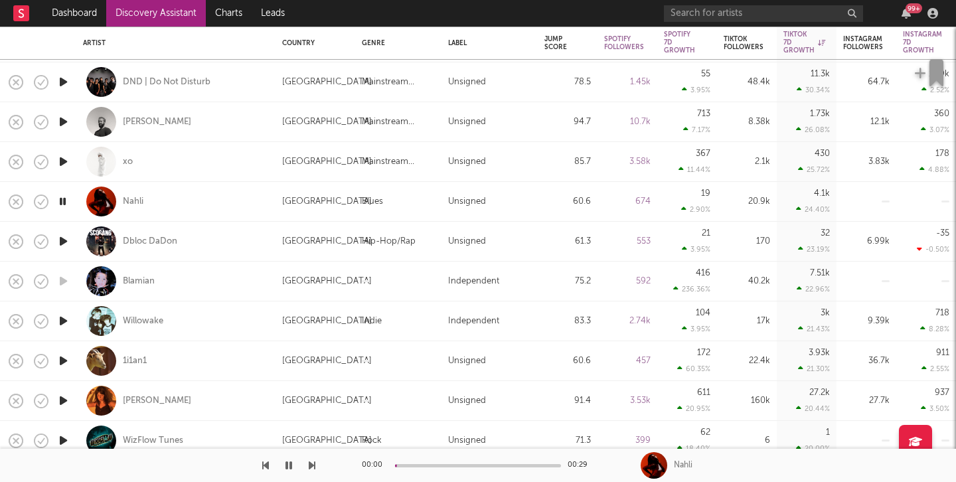
click at [62, 196] on icon "button" at bounding box center [62, 201] width 13 height 17
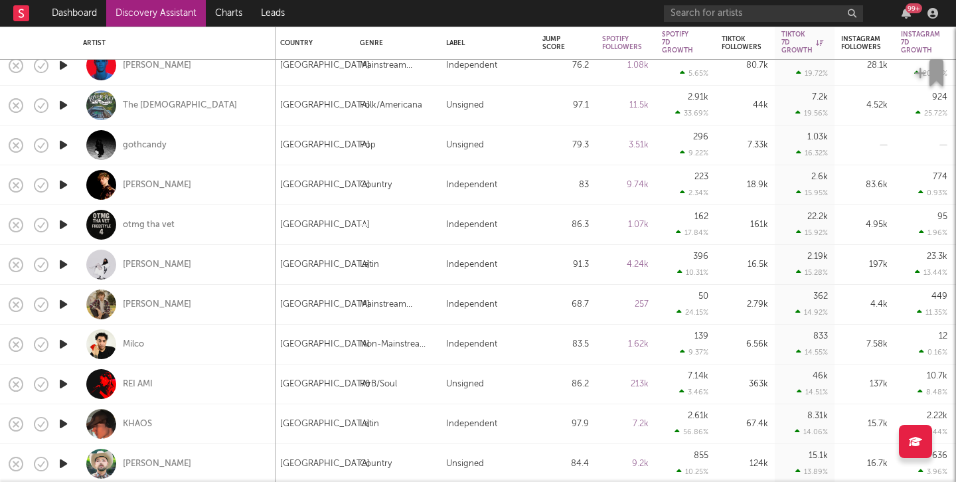
click at [60, 145] on icon "button" at bounding box center [63, 145] width 14 height 17
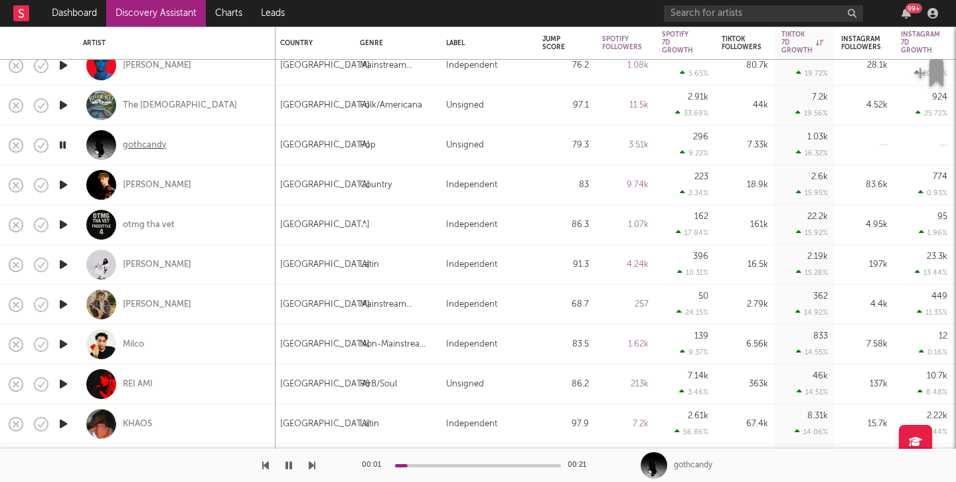
click at [142, 141] on div "gothcandy" at bounding box center [145, 145] width 44 height 12
click at [66, 185] on icon "button" at bounding box center [63, 185] width 14 height 17
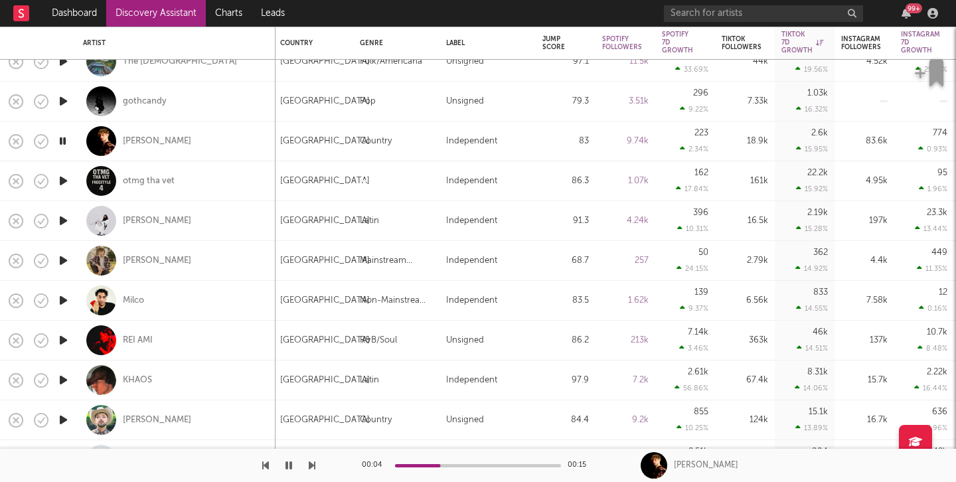
click at [60, 176] on icon "button" at bounding box center [63, 181] width 14 height 17
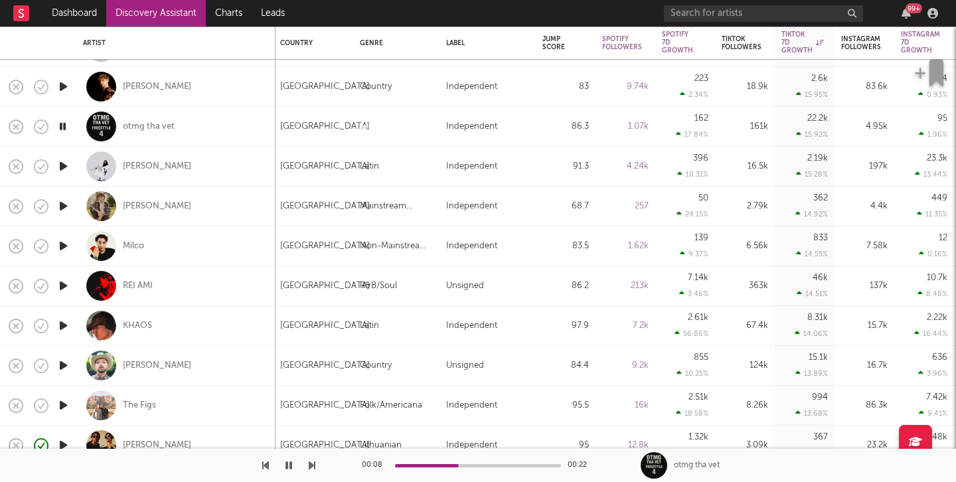
click at [60, 287] on icon "button" at bounding box center [63, 286] width 14 height 17
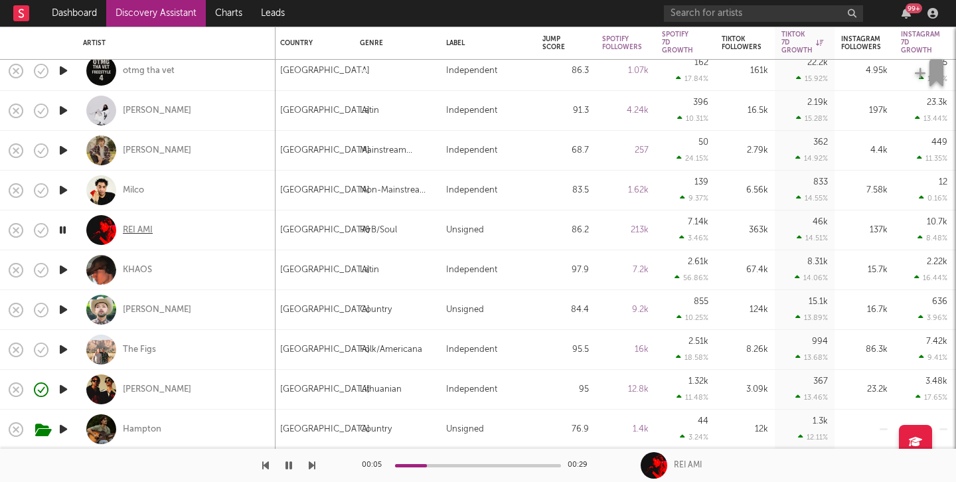
click at [135, 230] on div "REI AMI" at bounding box center [138, 230] width 30 height 12
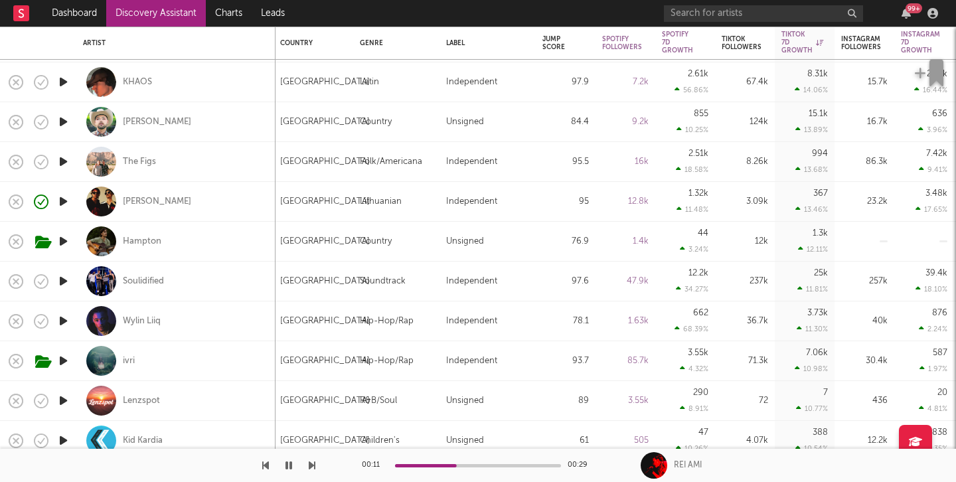
click at [62, 282] on icon "button" at bounding box center [63, 281] width 14 height 17
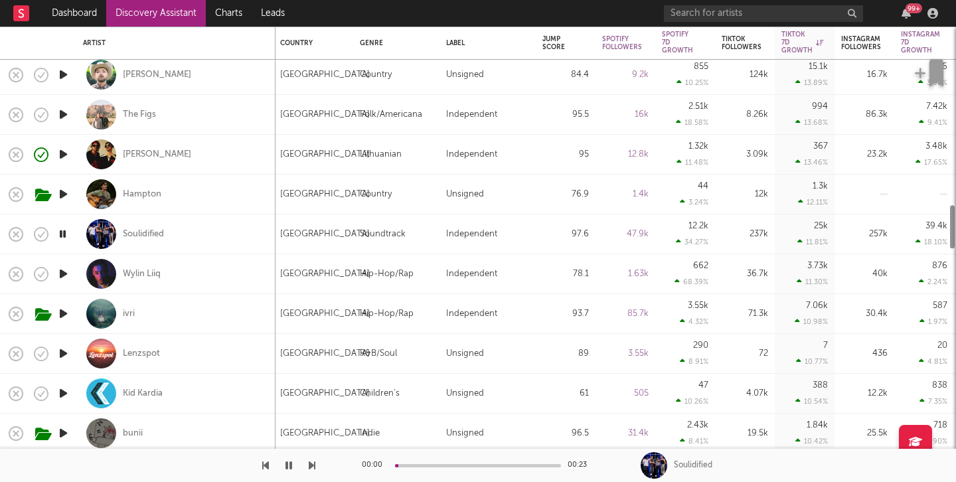
click at [62, 282] on div at bounding box center [63, 274] width 27 height 40
select select "1w"
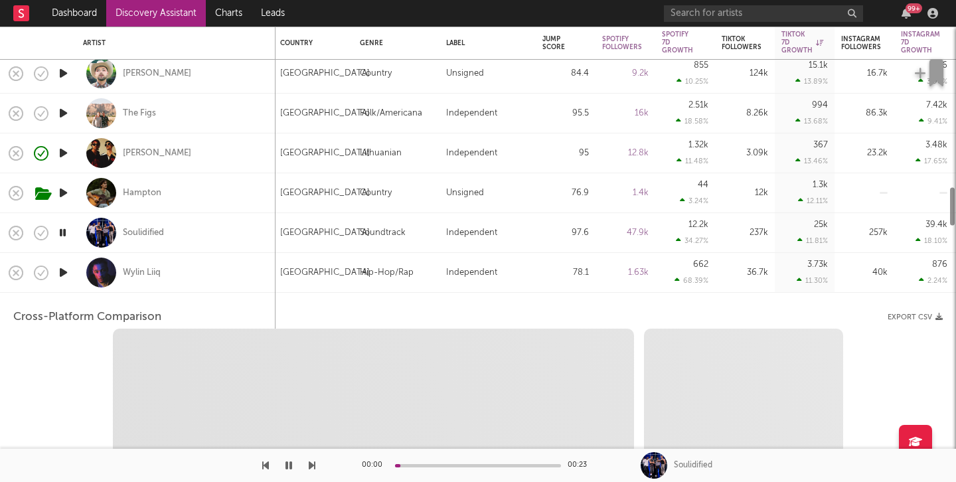
select select "1w"
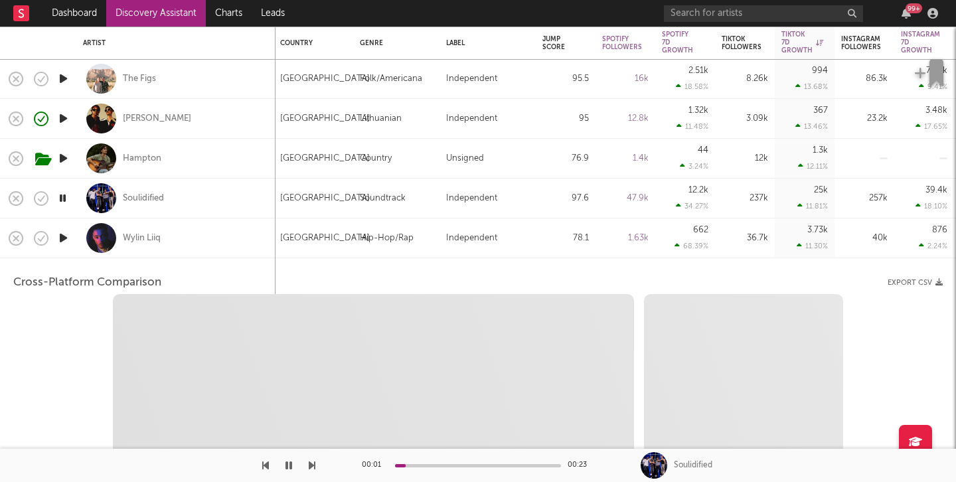
click at [72, 246] on div at bounding box center [63, 238] width 27 height 40
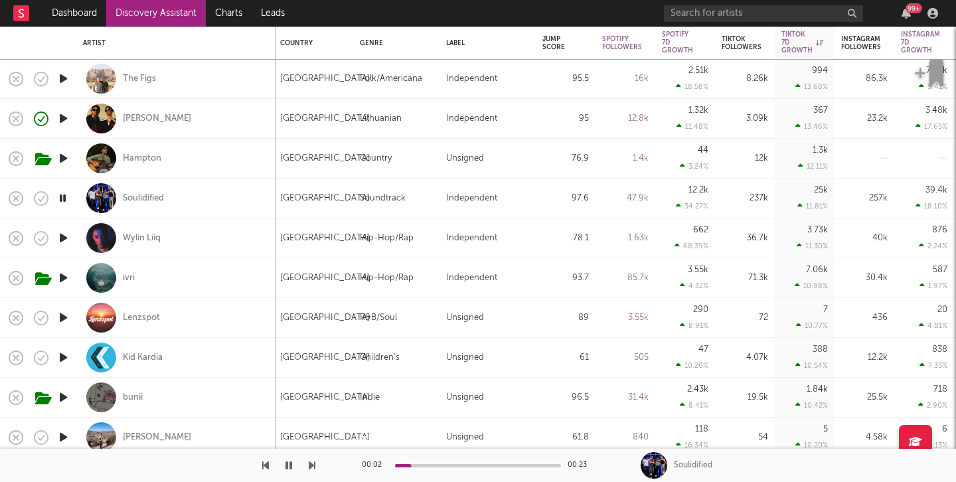
click at [60, 233] on icon "button" at bounding box center [63, 238] width 14 height 17
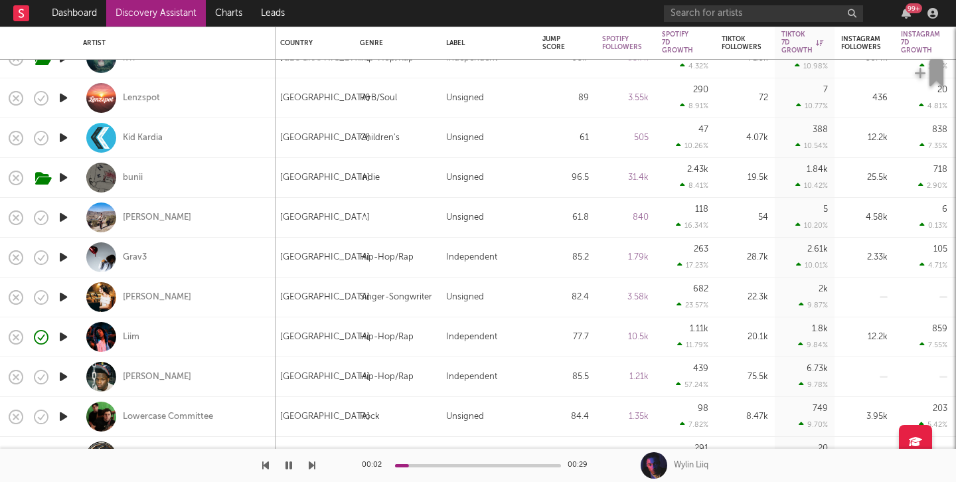
click at [57, 219] on icon "button" at bounding box center [63, 217] width 14 height 17
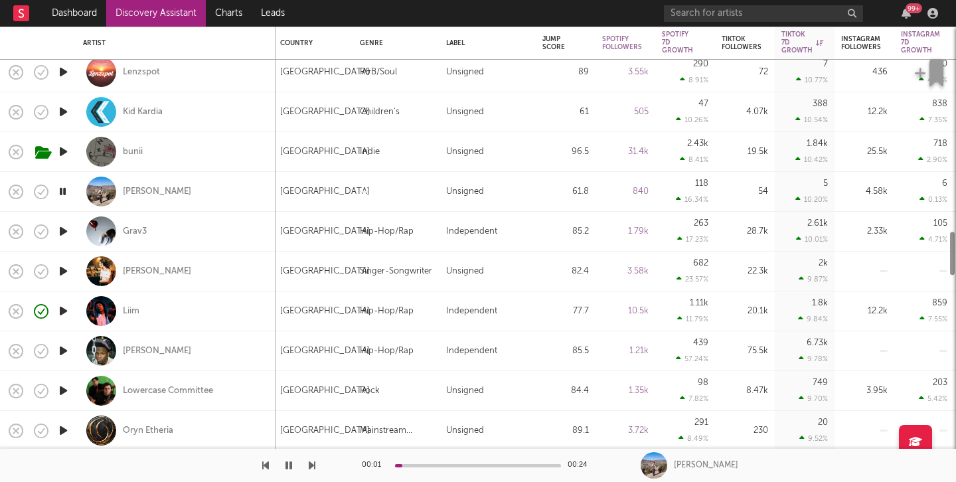
click at [59, 226] on icon "button" at bounding box center [63, 231] width 14 height 17
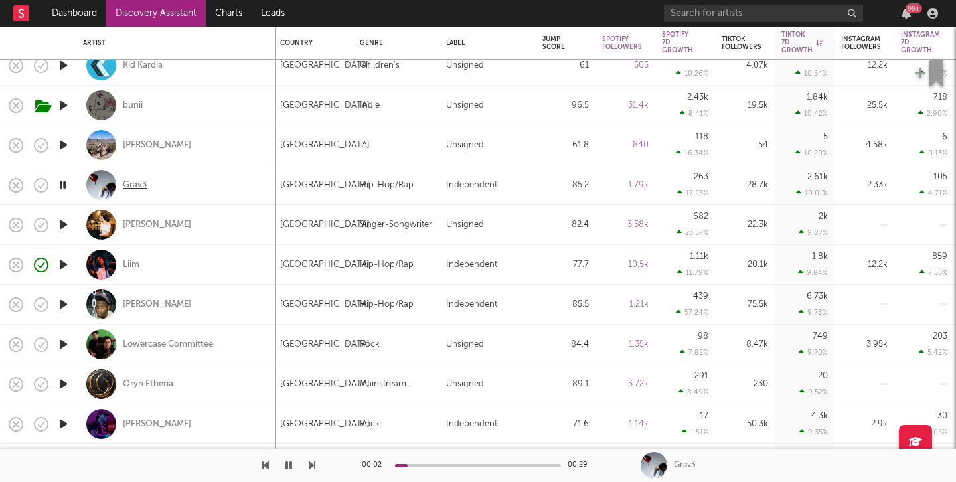
click at [127, 183] on div "Grav3" at bounding box center [135, 185] width 24 height 12
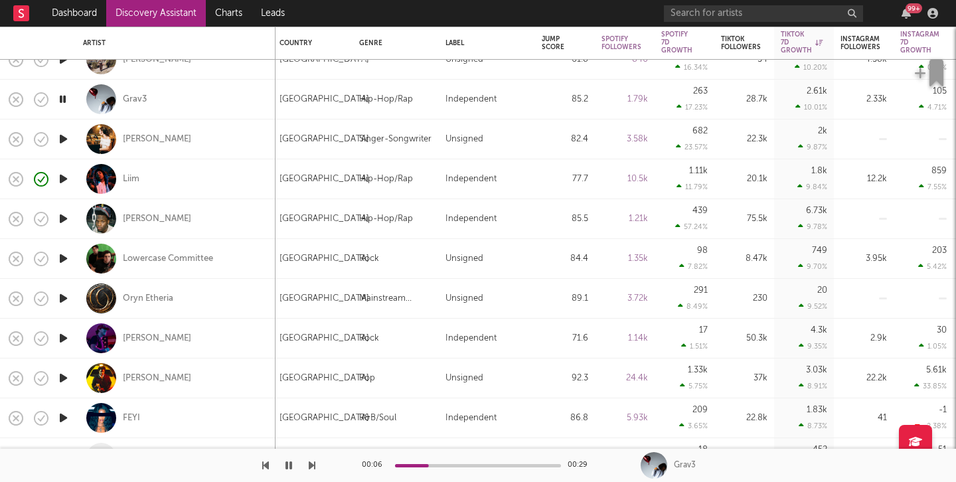
click at [63, 259] on icon "button" at bounding box center [63, 258] width 14 height 17
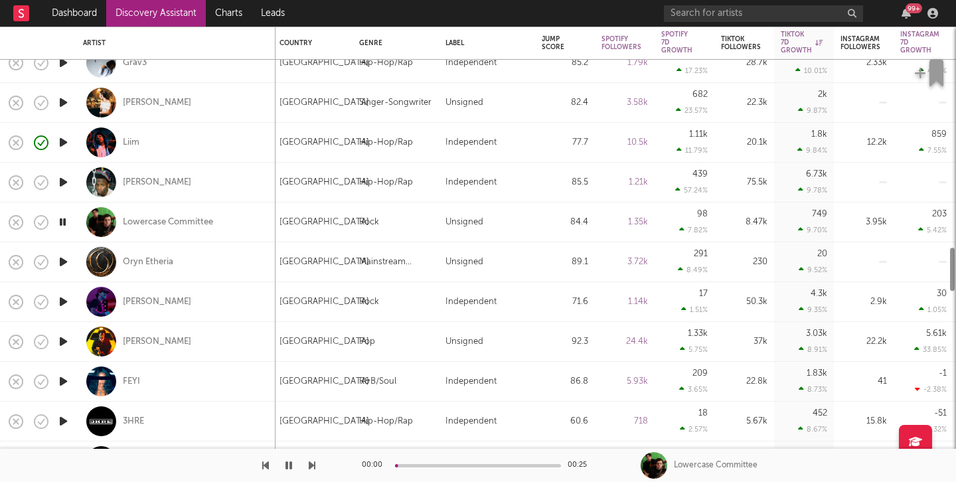
click at [63, 259] on icon "button" at bounding box center [63, 262] width 14 height 17
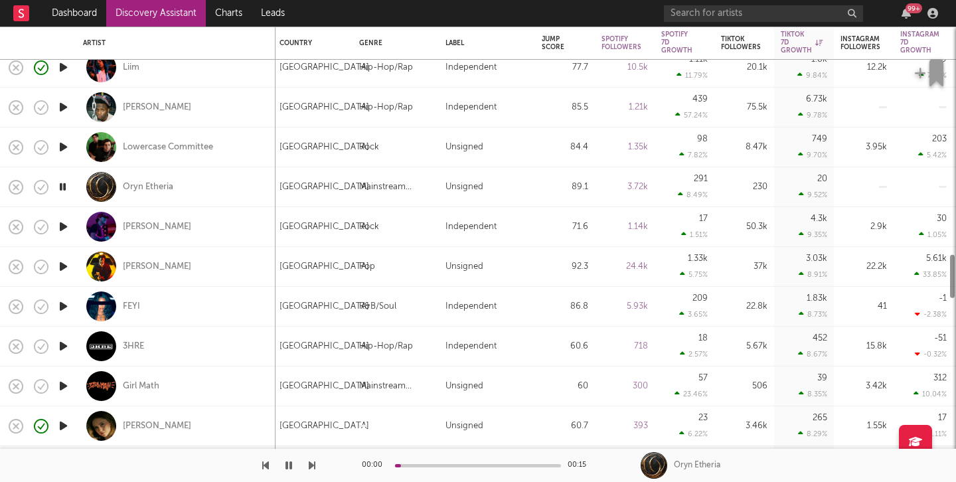
click at [63, 259] on icon "button" at bounding box center [63, 266] width 14 height 17
click at [63, 264] on icon "button" at bounding box center [62, 266] width 13 height 17
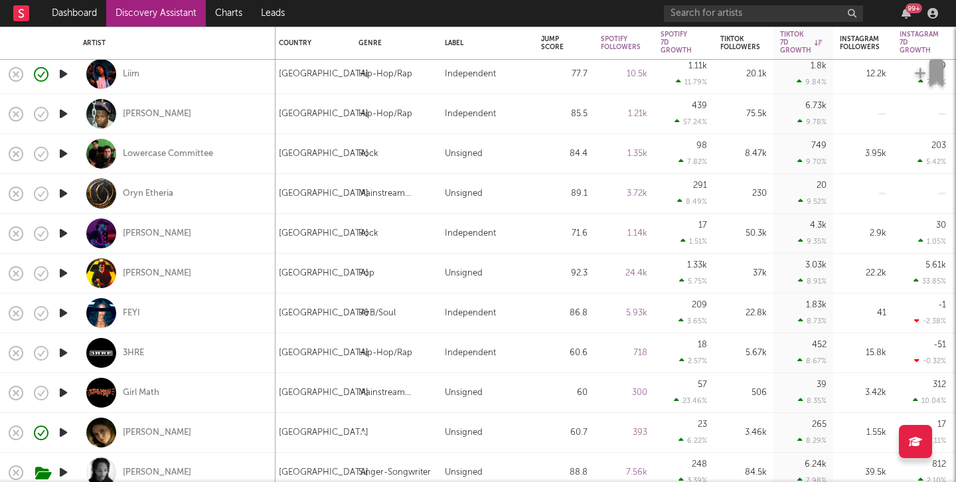
click at [69, 228] on icon "button" at bounding box center [63, 233] width 14 height 17
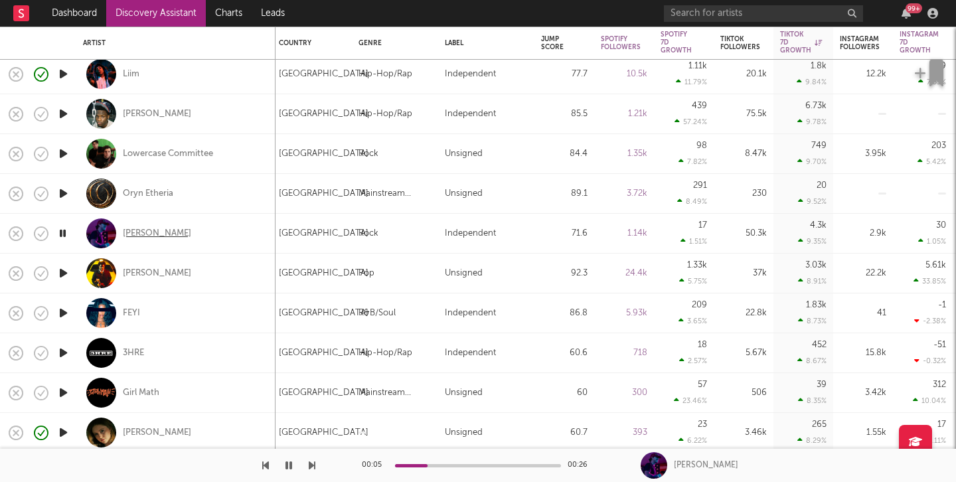
click at [143, 235] on div "Dalton Hicks" at bounding box center [157, 234] width 68 height 12
click at [288, 465] on icon "button" at bounding box center [288, 465] width 7 height 11
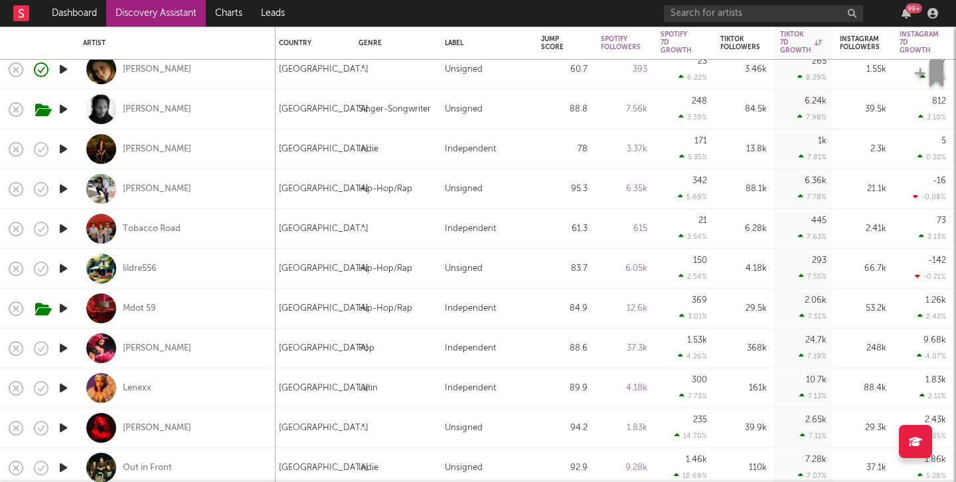
click at [63, 147] on icon "button" at bounding box center [63, 149] width 14 height 17
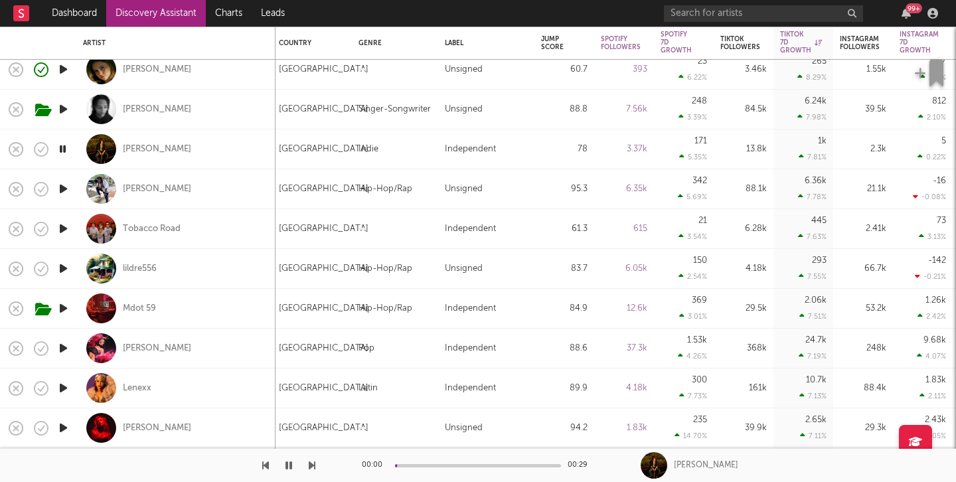
click at [63, 147] on icon "button" at bounding box center [62, 149] width 13 height 17
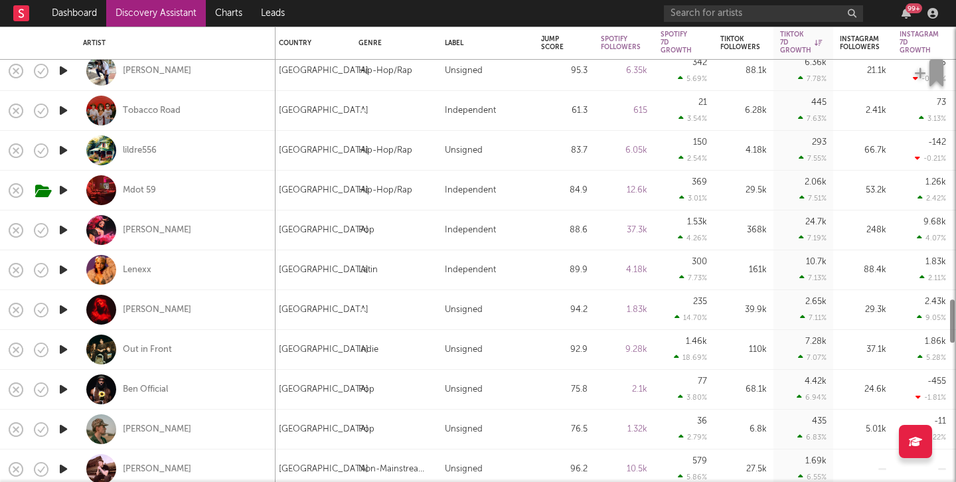
click at [63, 147] on icon "button" at bounding box center [63, 150] width 14 height 17
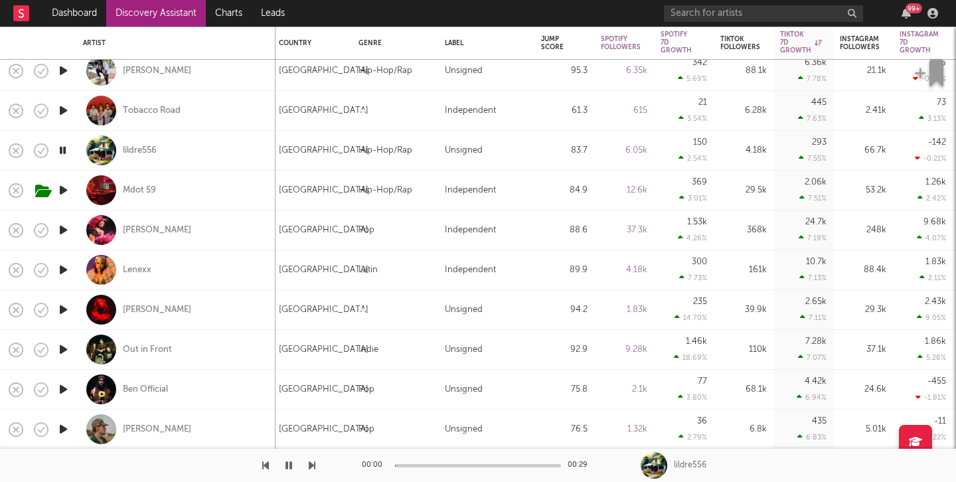
click at [63, 147] on icon "button" at bounding box center [62, 150] width 13 height 17
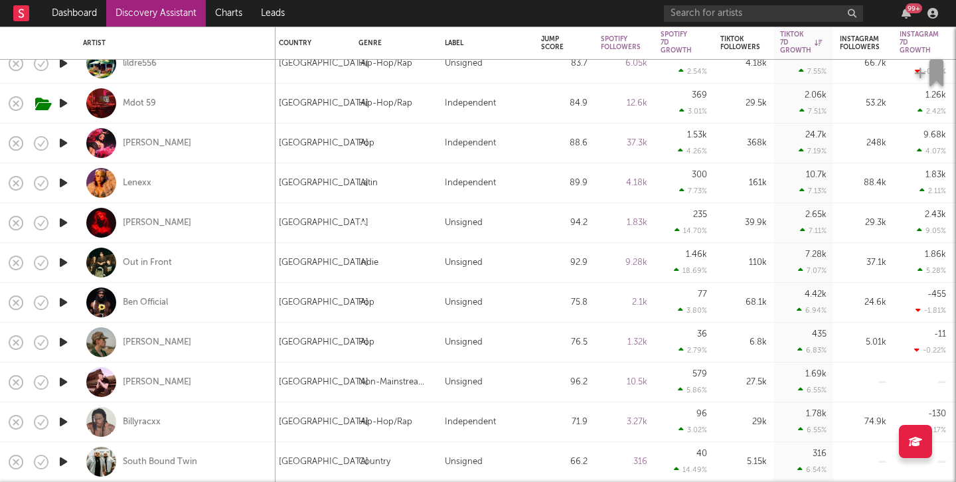
click at [60, 230] on icon "button" at bounding box center [63, 222] width 14 height 17
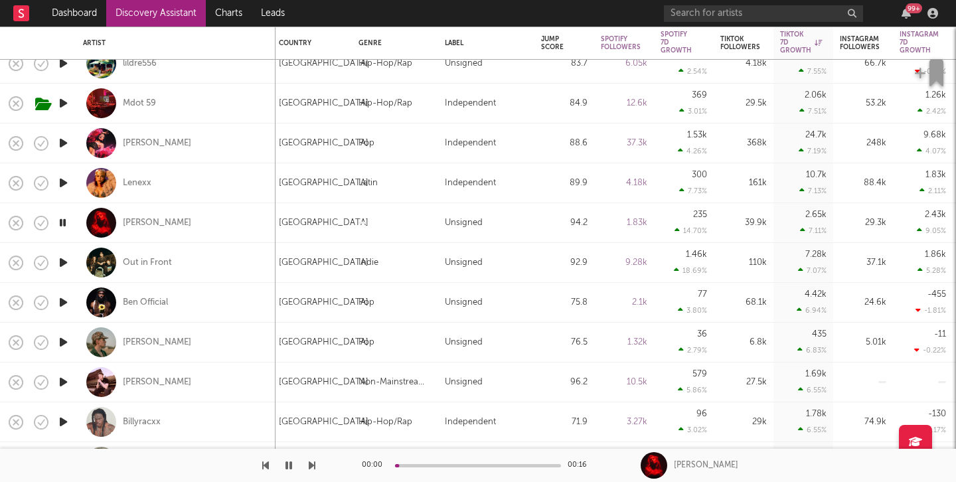
click at [60, 230] on icon "button" at bounding box center [62, 222] width 13 height 17
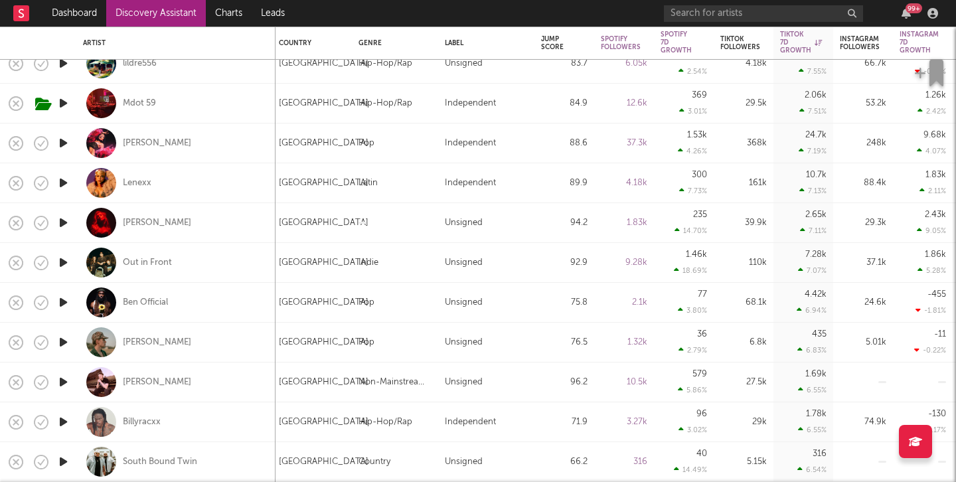
click at [62, 263] on icon "button" at bounding box center [63, 262] width 14 height 17
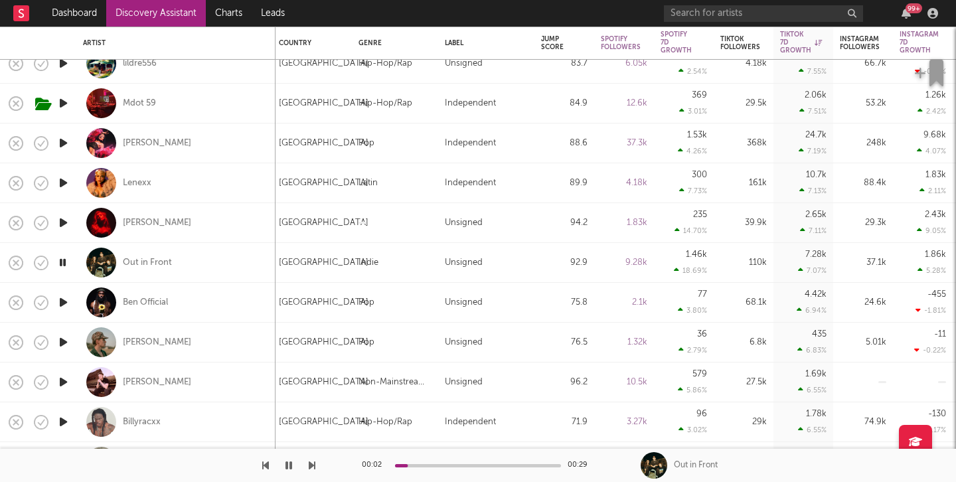
click at [62, 263] on icon "button" at bounding box center [62, 262] width 13 height 17
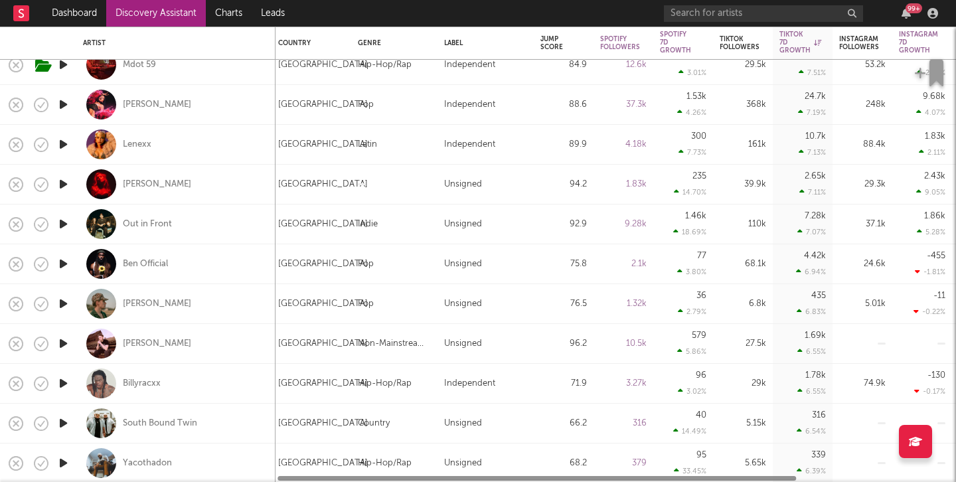
click at [62, 263] on icon "button" at bounding box center [63, 264] width 14 height 17
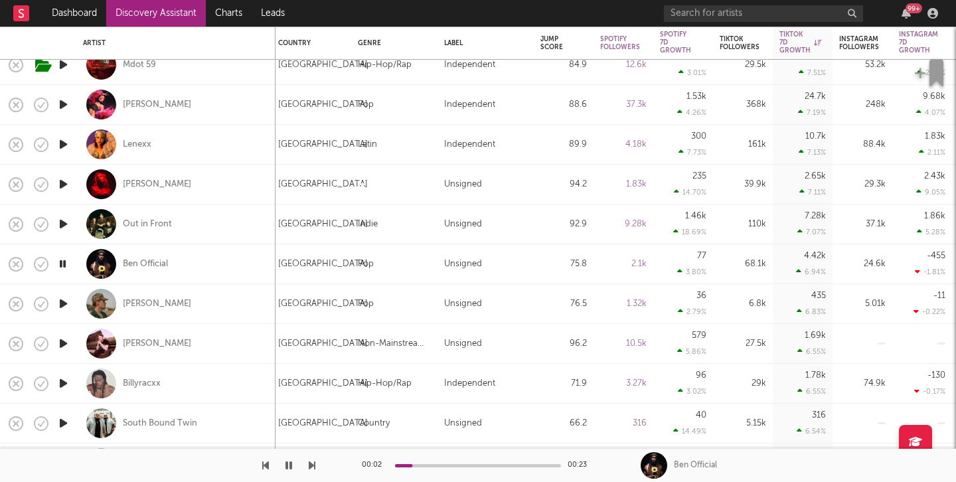
click at [62, 263] on icon "button" at bounding box center [62, 264] width 13 height 17
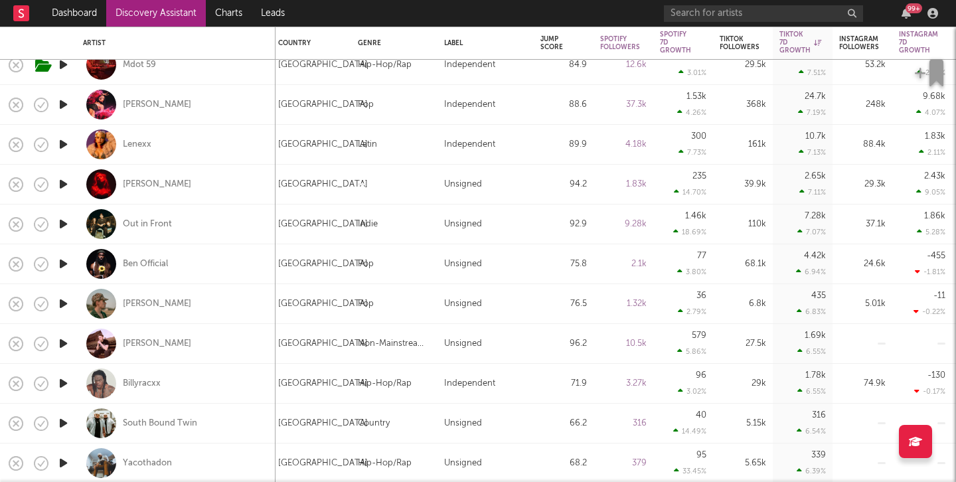
click at [64, 301] on icon "button" at bounding box center [63, 303] width 14 height 17
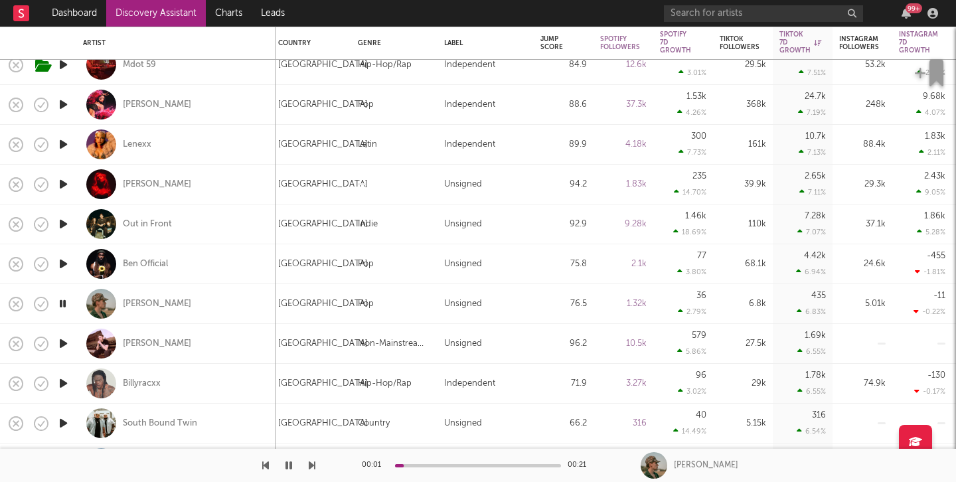
click at [64, 301] on icon "button" at bounding box center [62, 303] width 13 height 17
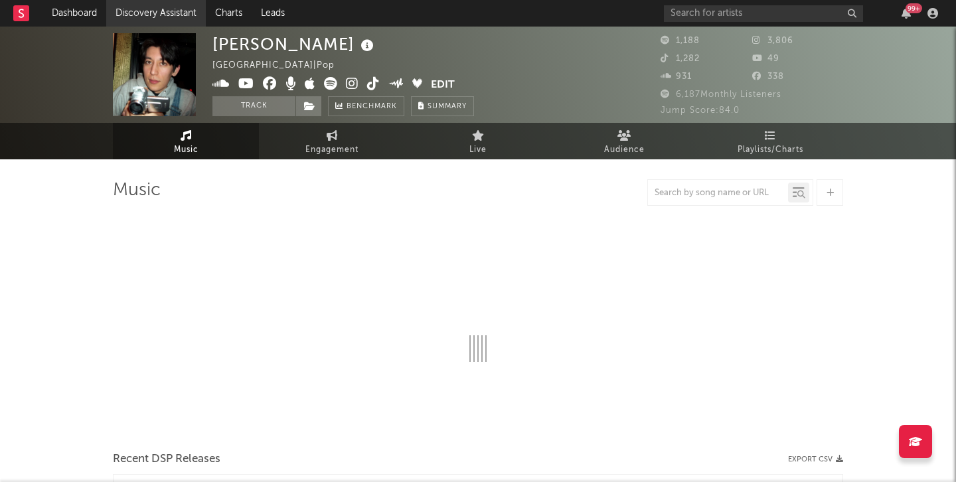
select select "6m"
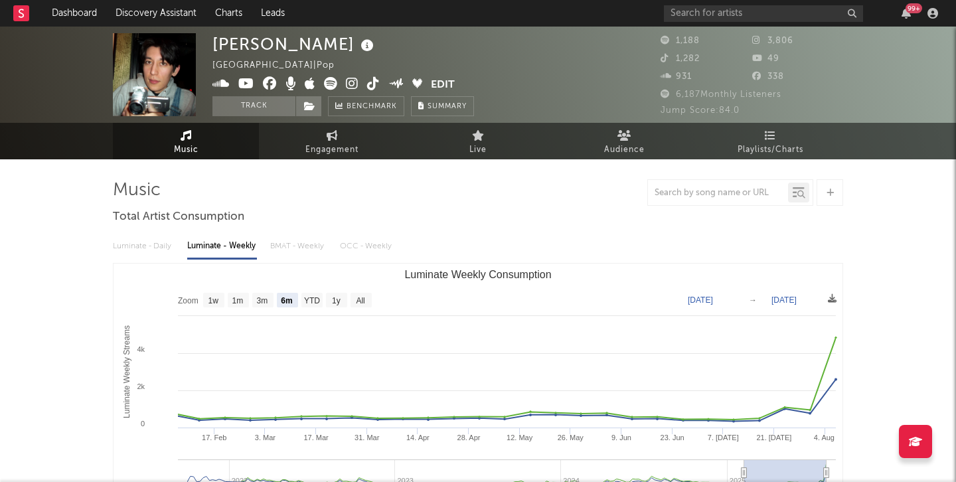
click at [373, 82] on icon at bounding box center [373, 83] width 13 height 13
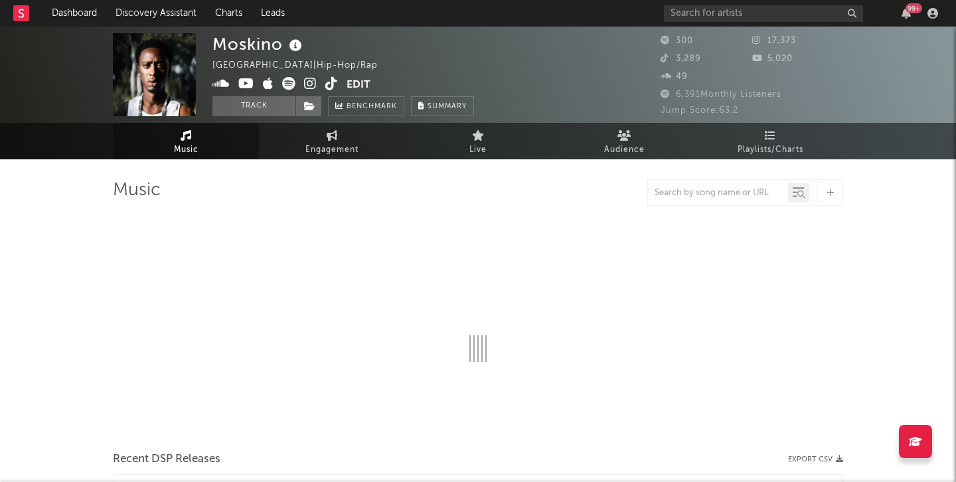
select select "6m"
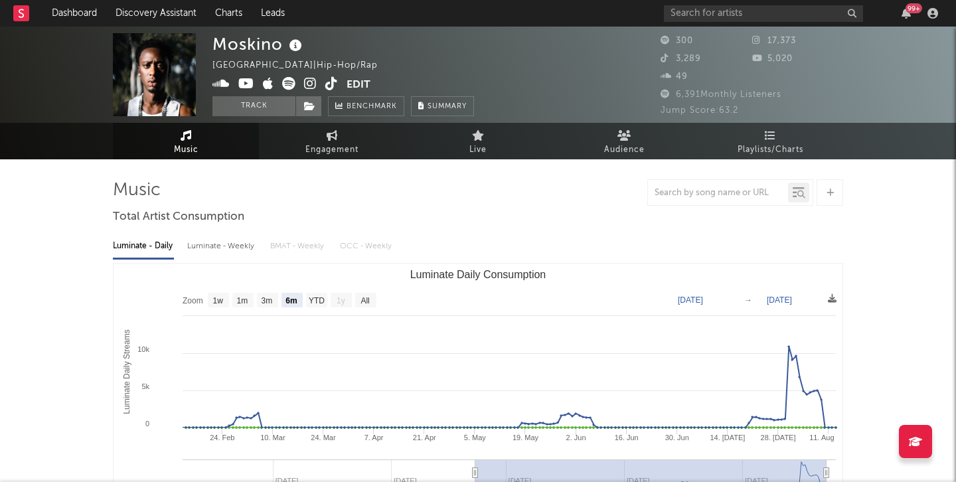
click at [333, 83] on icon at bounding box center [331, 83] width 13 height 13
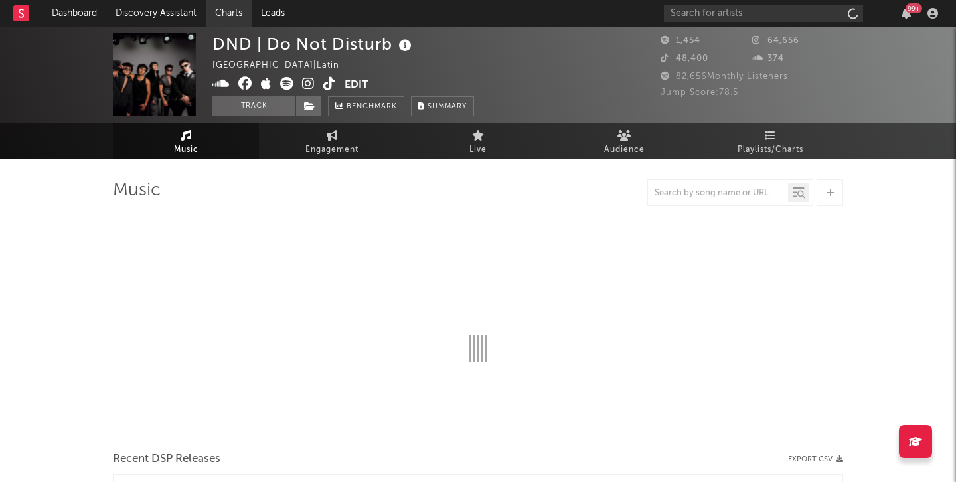
select select "6m"
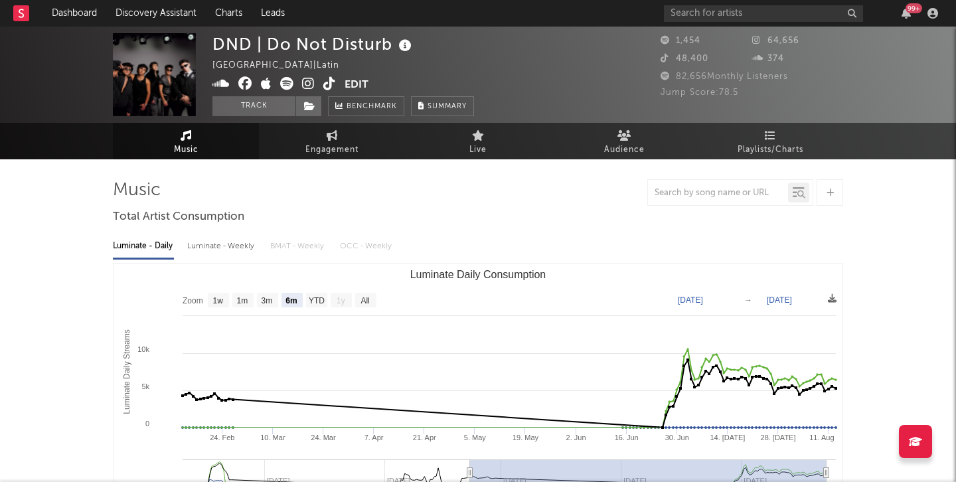
click at [327, 90] on icon at bounding box center [329, 83] width 13 height 13
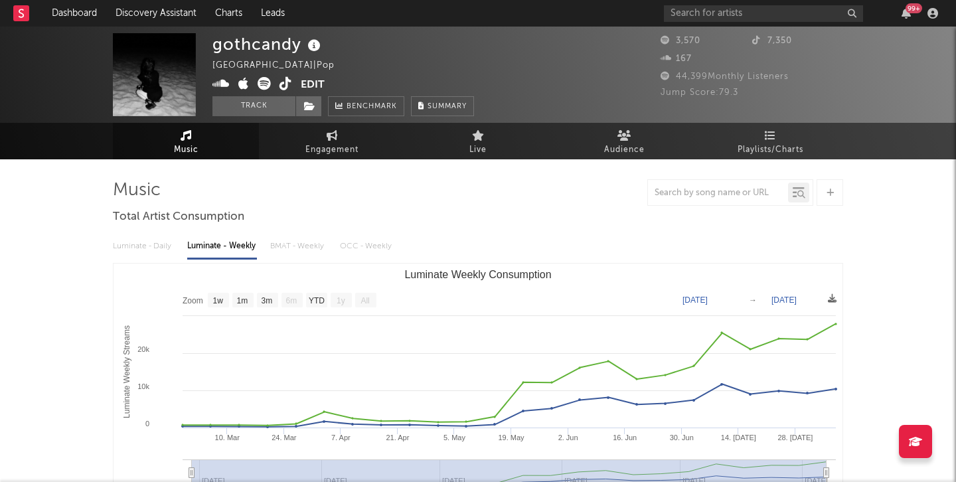
select select "1w"
click at [285, 82] on icon at bounding box center [286, 83] width 13 height 13
click at [320, 148] on span "Engagement" at bounding box center [331, 150] width 53 height 16
select select "1w"
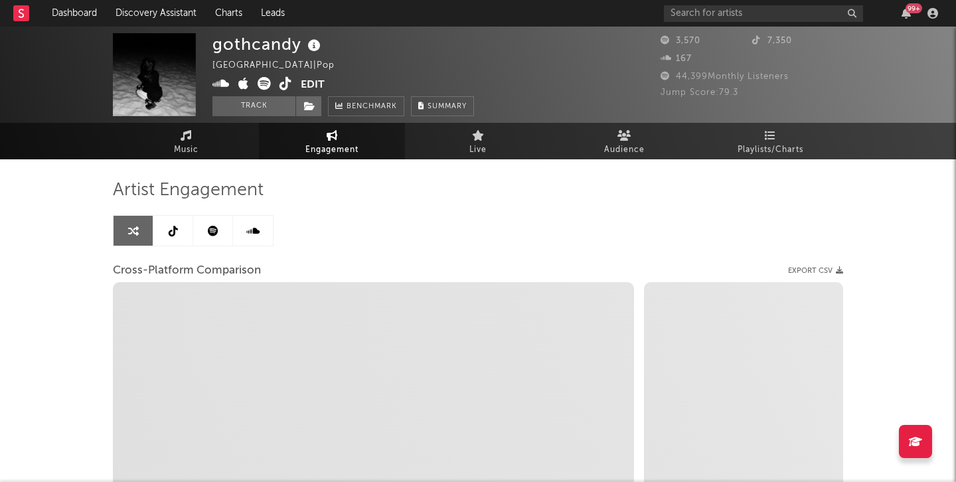
click at [181, 230] on link at bounding box center [173, 231] width 40 height 30
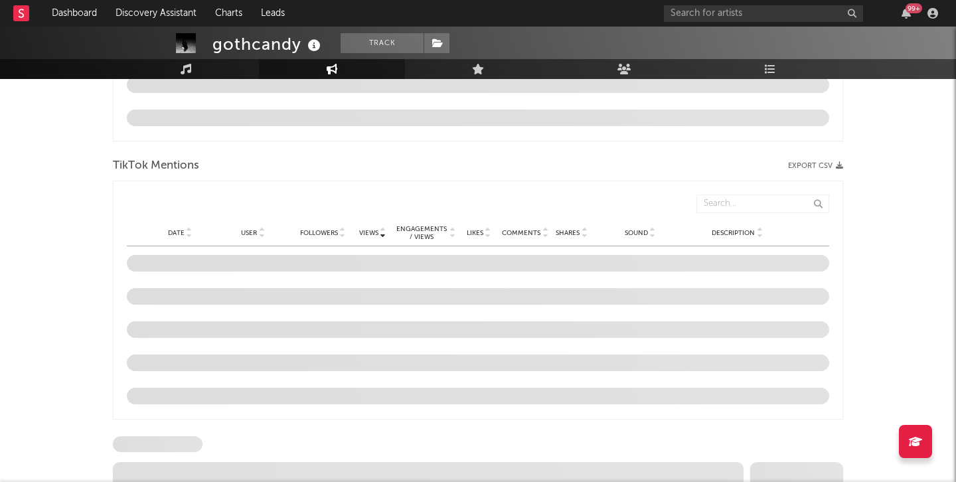
select select "1w"
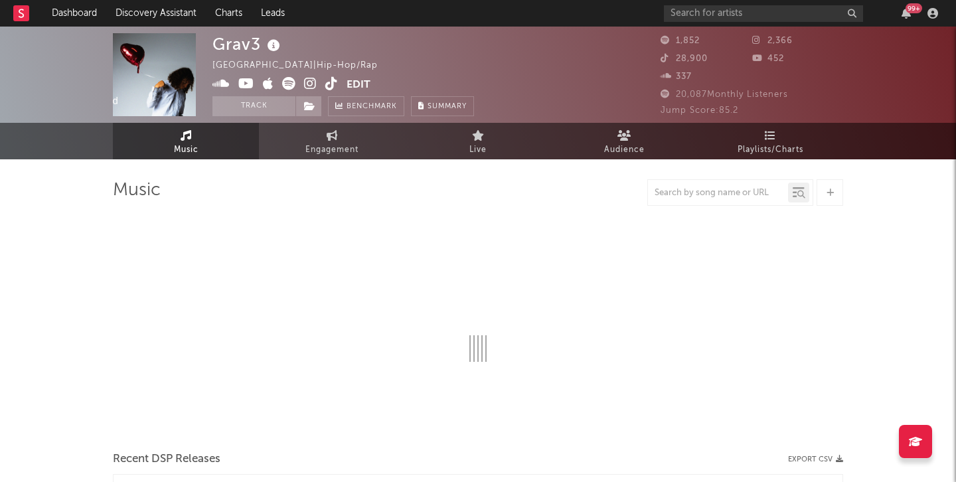
select select "6m"
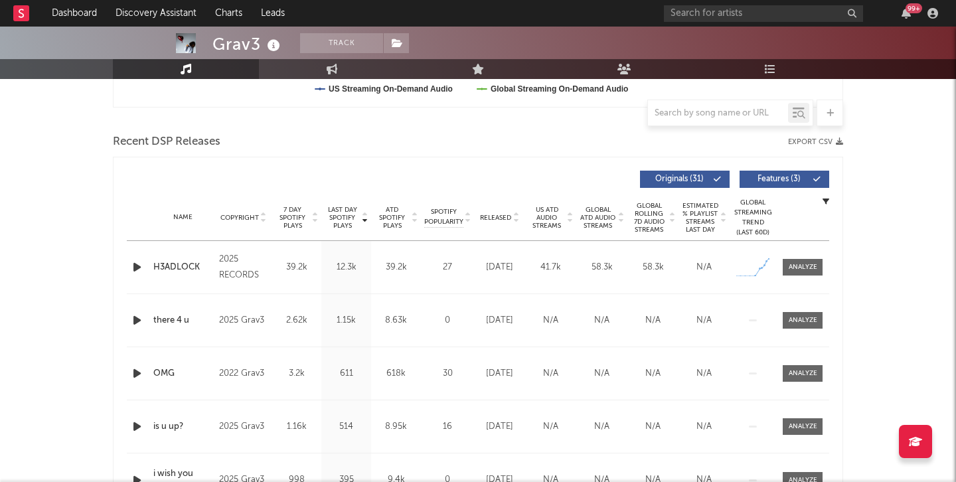
scroll to position [540, 0]
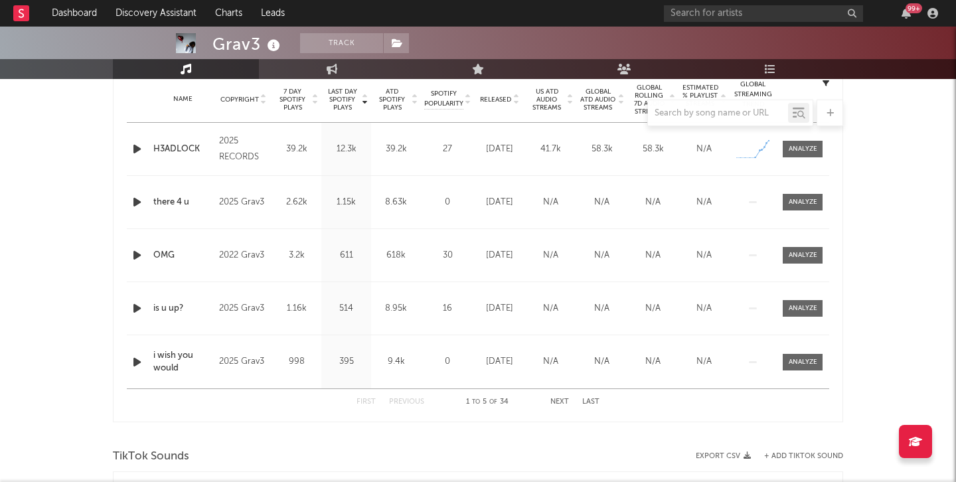
click at [132, 151] on icon "button" at bounding box center [137, 149] width 14 height 17
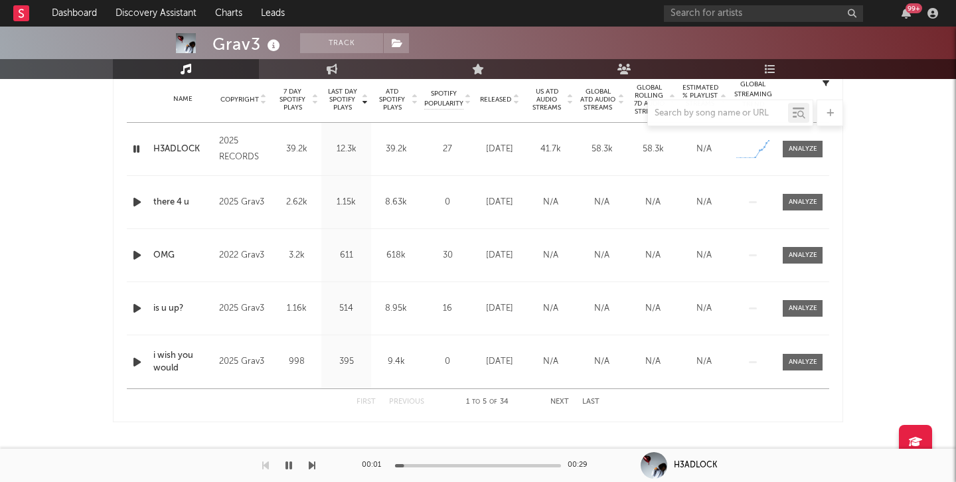
click at [134, 151] on icon "button" at bounding box center [136, 149] width 13 height 17
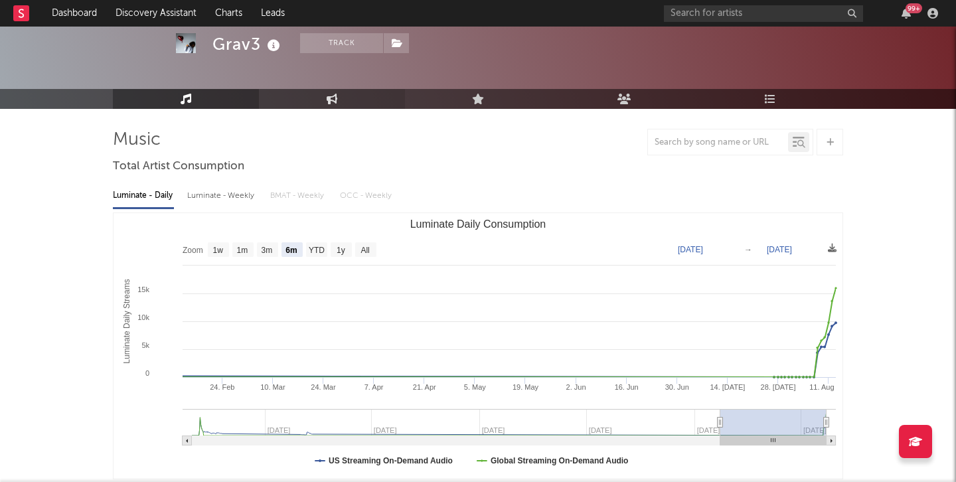
scroll to position [0, 0]
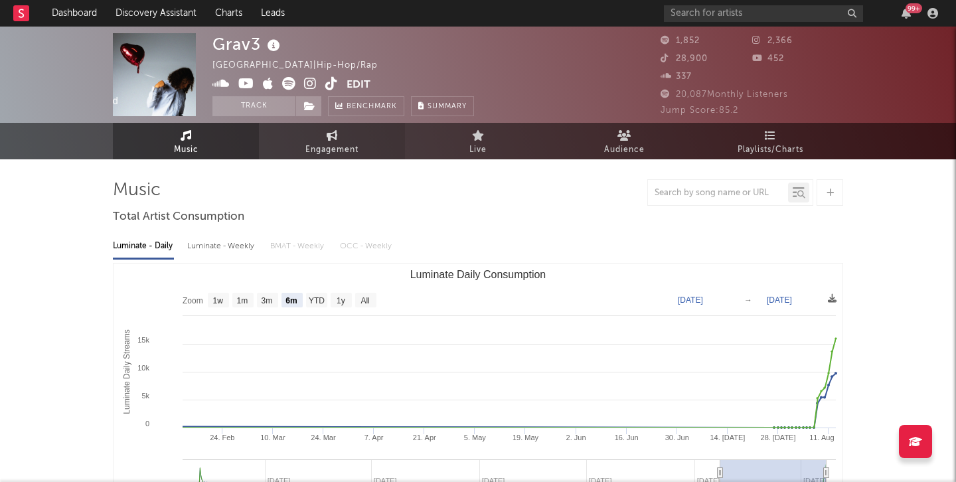
click at [315, 144] on span "Engagement" at bounding box center [331, 150] width 53 height 16
select select "1w"
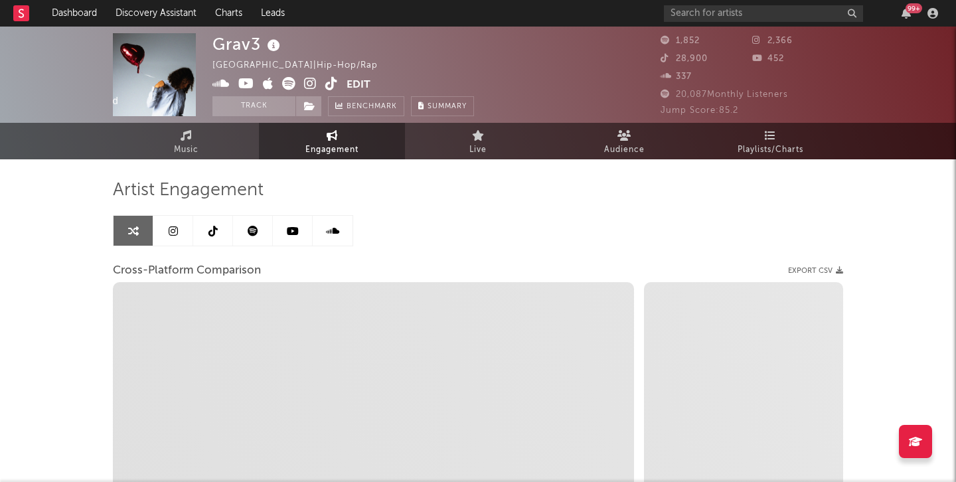
click at [208, 235] on icon at bounding box center [212, 231] width 9 height 11
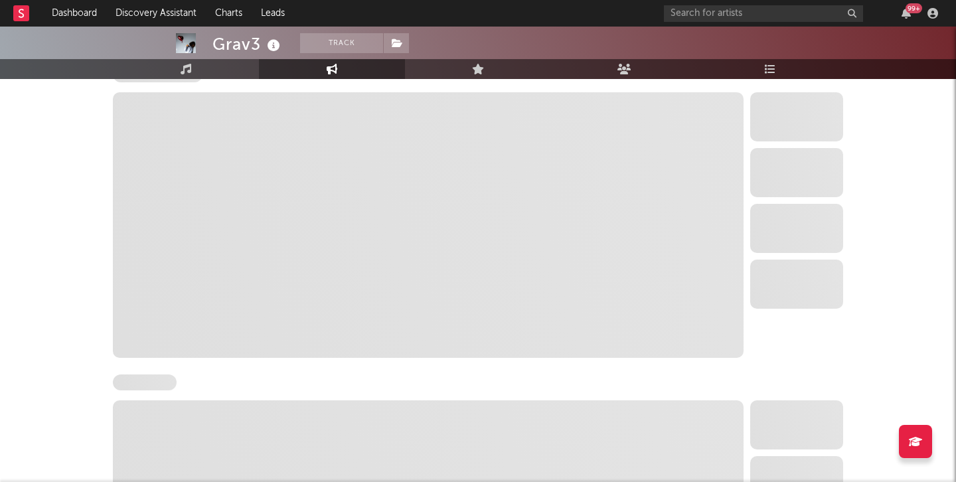
select select "6m"
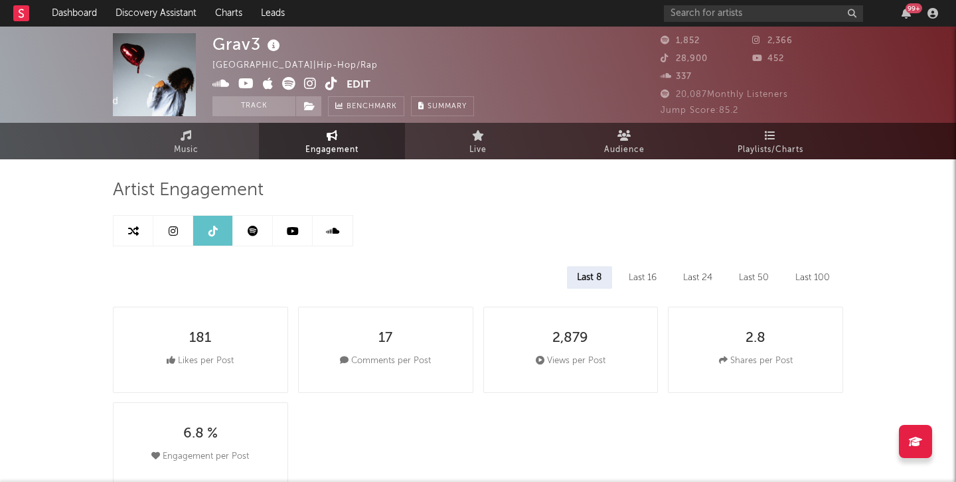
click at [334, 81] on icon at bounding box center [331, 83] width 13 height 13
click at [200, 107] on div "Grav3 United States | Hip-Hop/Rap Edit Track Benchmark Summary 1,852 2,366 28,9…" at bounding box center [478, 75] width 956 height 96
click at [200, 138] on link "Music" at bounding box center [186, 141] width 146 height 37
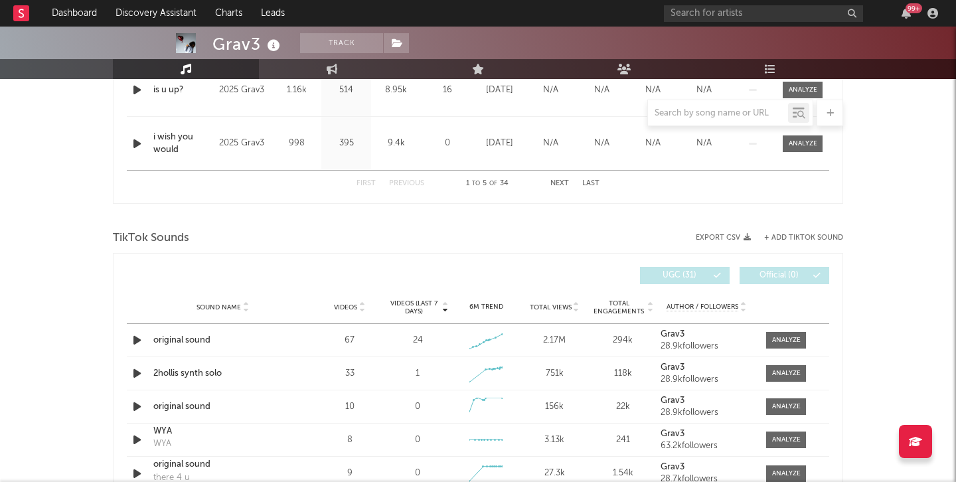
select select "6m"
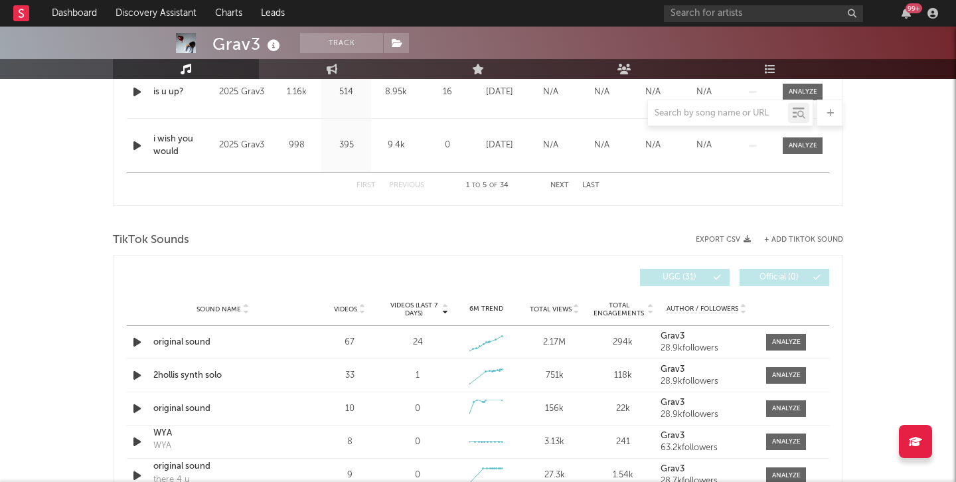
scroll to position [760, 0]
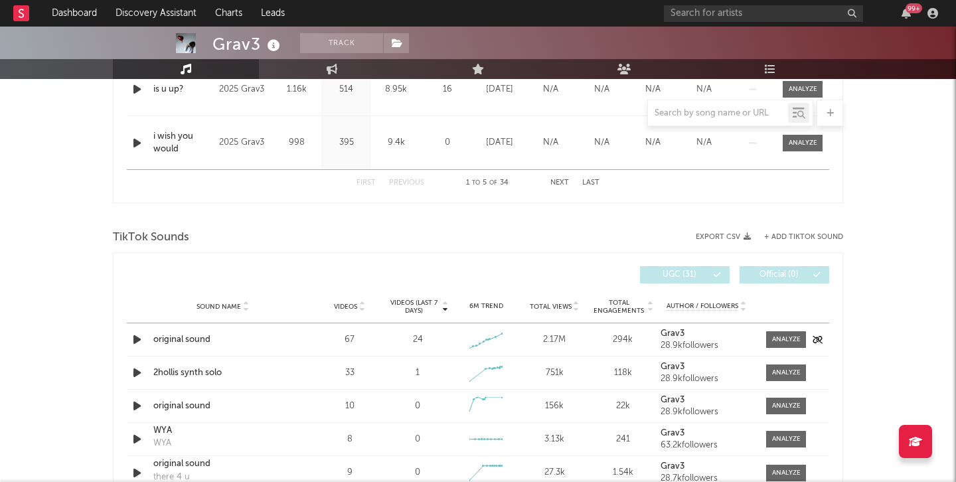
click at [130, 337] on icon "button" at bounding box center [137, 339] width 14 height 17
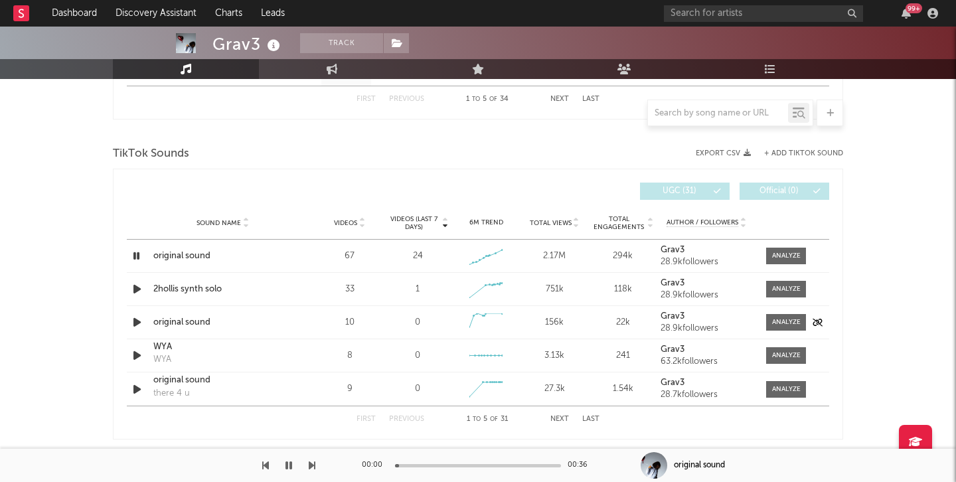
scroll to position [848, 0]
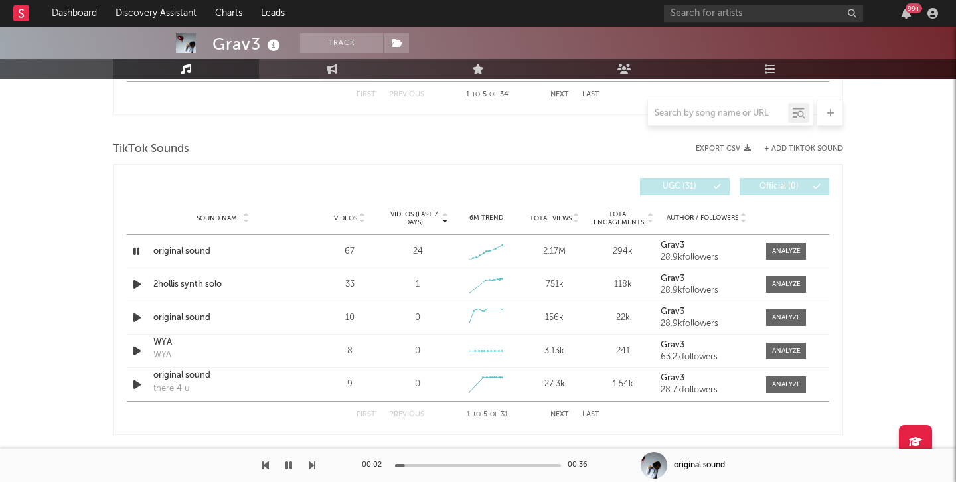
click at [552, 415] on button "Next" at bounding box center [559, 414] width 19 height 7
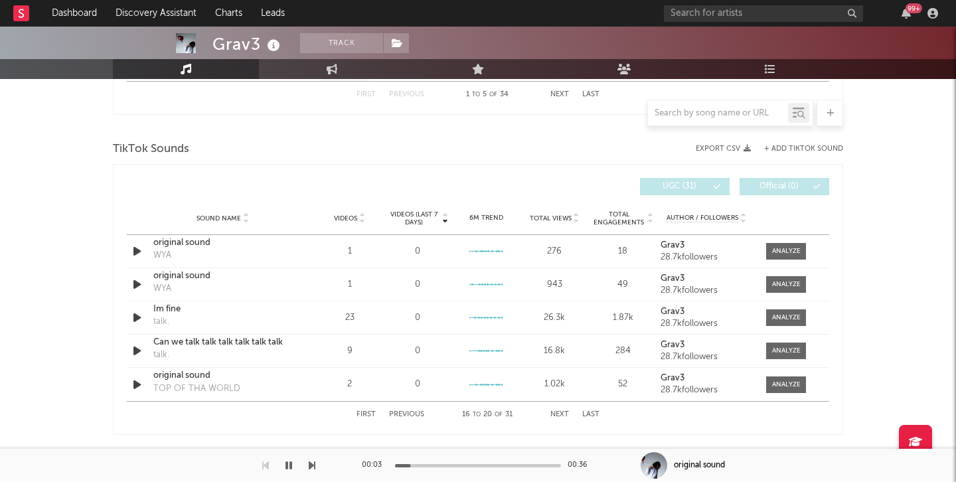
click at [552, 415] on button "Next" at bounding box center [559, 414] width 19 height 7
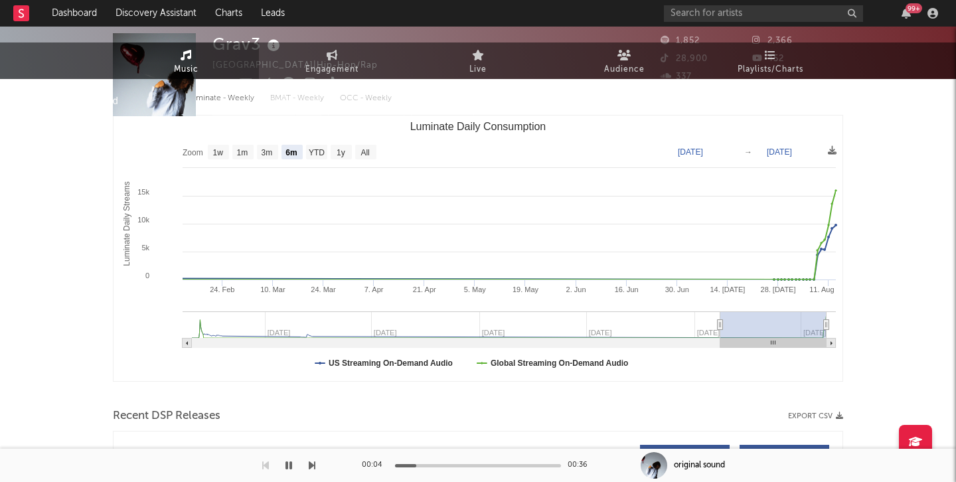
scroll to position [0, 0]
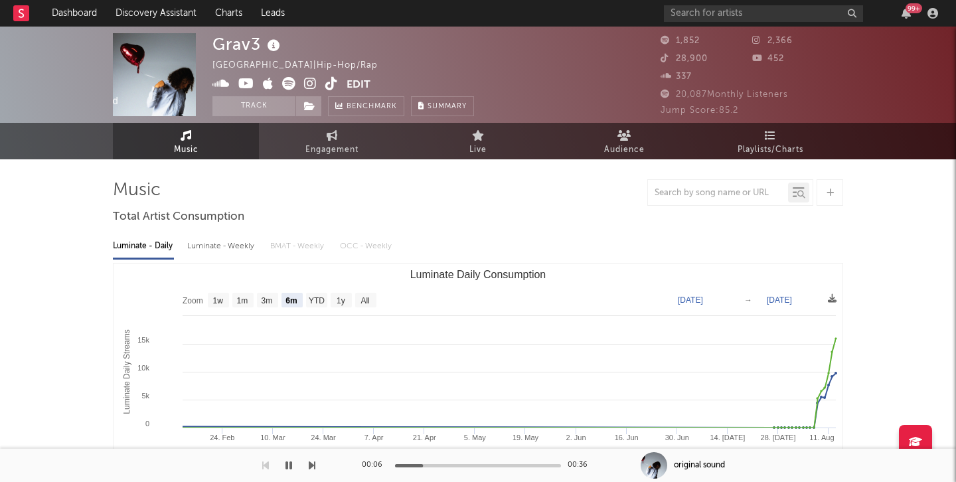
click at [327, 81] on icon at bounding box center [331, 83] width 13 height 13
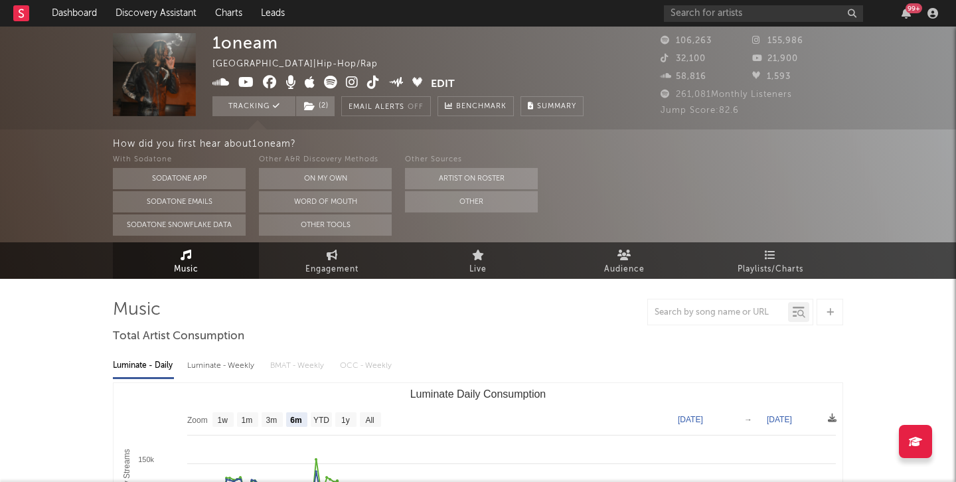
select select "6m"
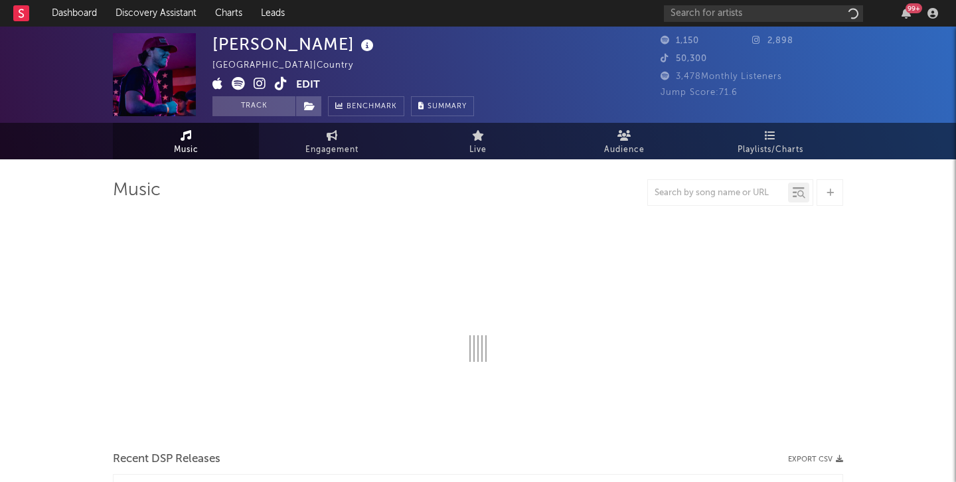
select select "1w"
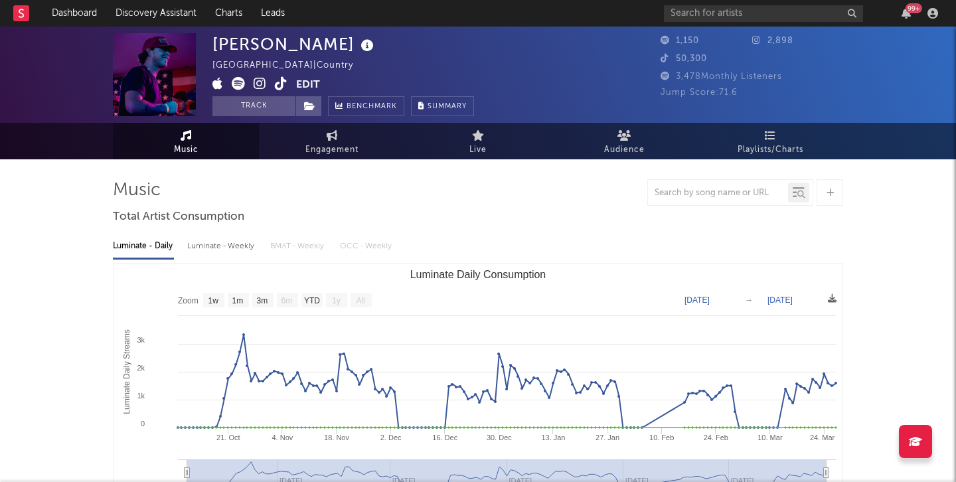
click at [283, 85] on icon at bounding box center [281, 83] width 13 height 13
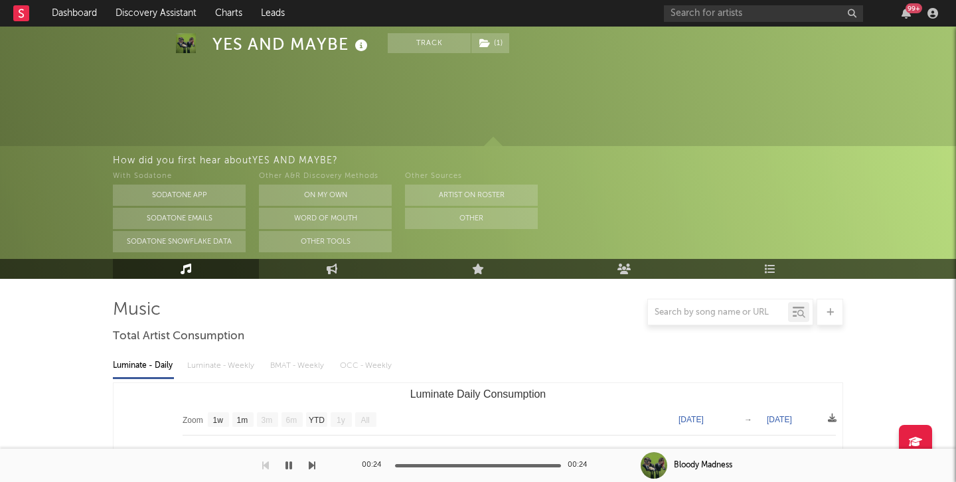
select select "1w"
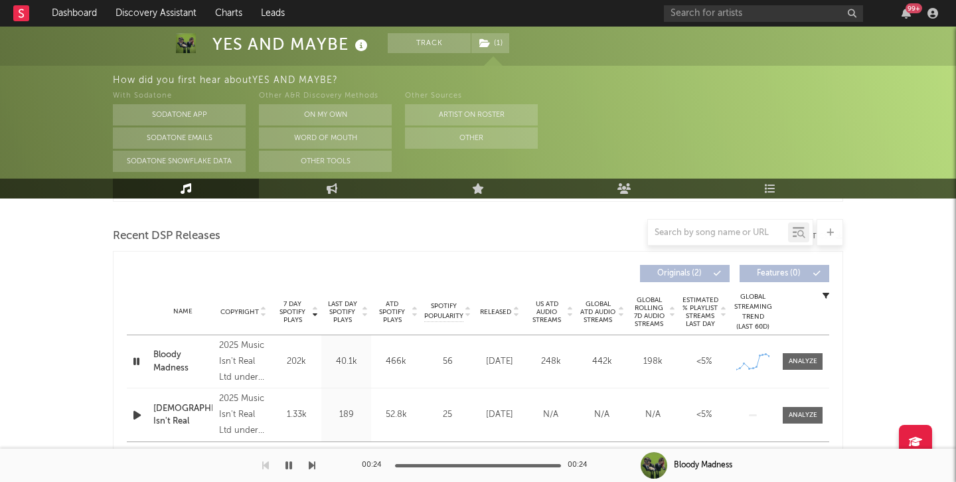
scroll to position [491, 0]
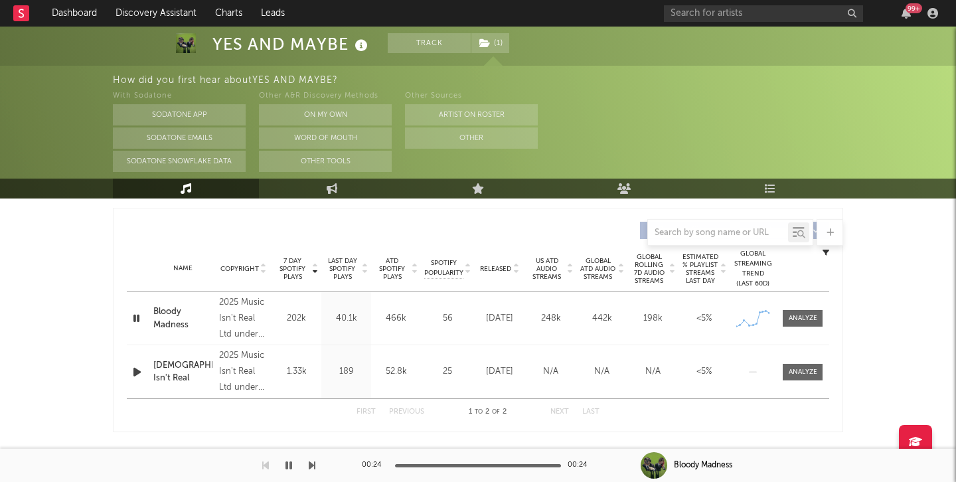
click at [138, 315] on icon "button" at bounding box center [136, 318] width 13 height 17
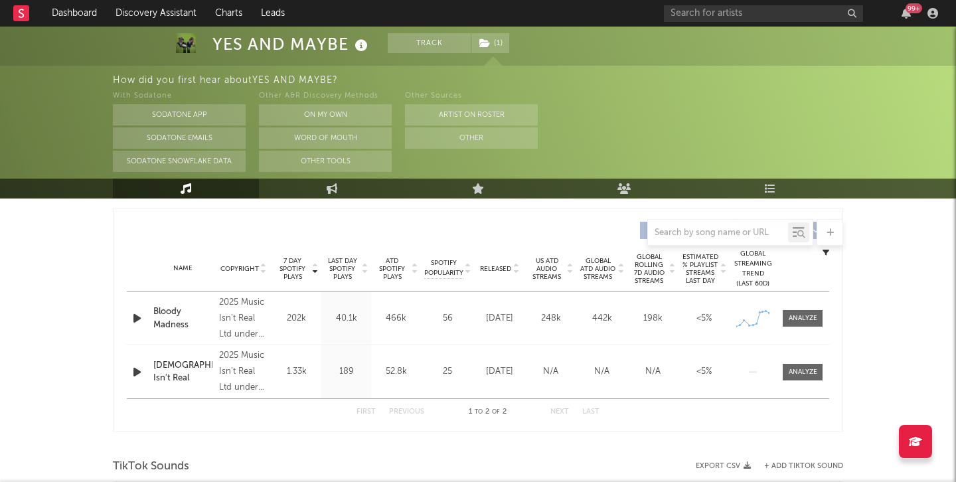
click at [138, 315] on icon "button" at bounding box center [137, 318] width 14 height 17
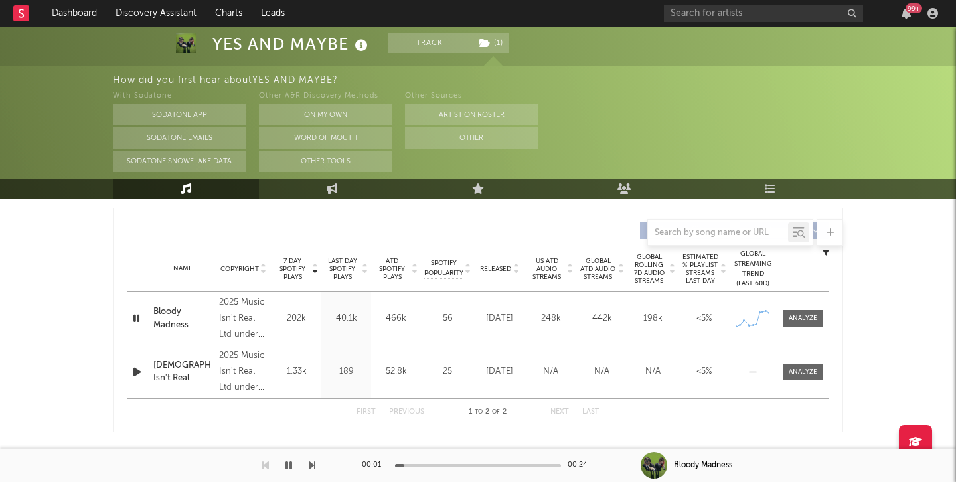
click at [138, 315] on icon "button" at bounding box center [136, 318] width 13 height 17
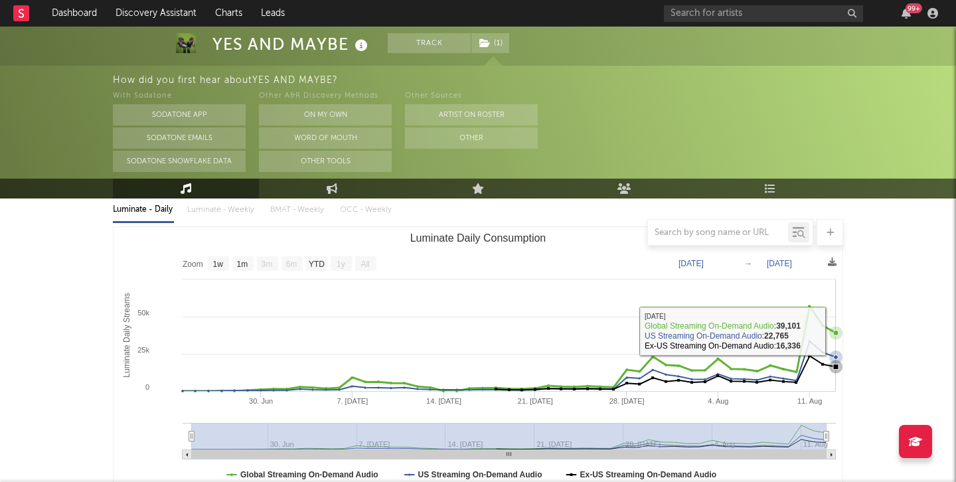
scroll to position [0, 0]
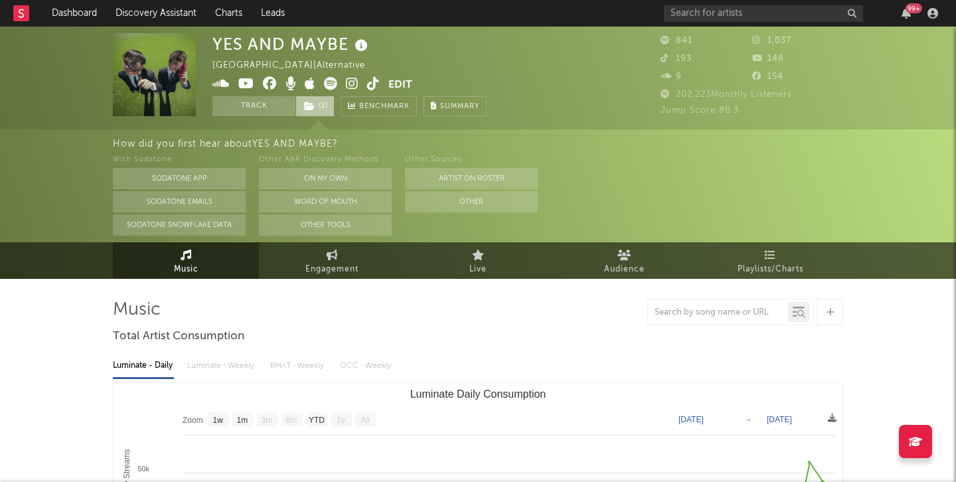
click at [321, 107] on span "( 1 )" at bounding box center [314, 106] width 39 height 20
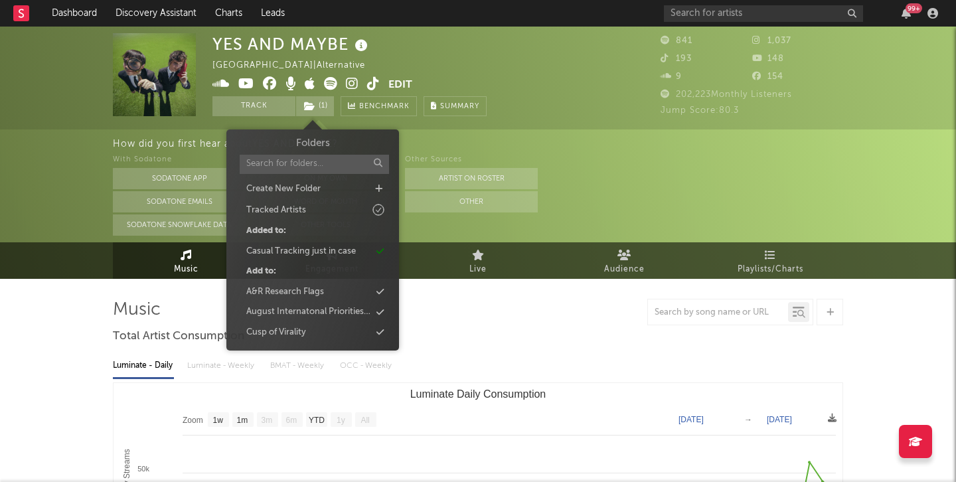
click at [490, 65] on div "YES AND MAYBE [GEOGRAPHIC_DATA] | Alternative Edit Track ( 1 ) Benchmark Summary" at bounding box center [428, 74] width 432 height 83
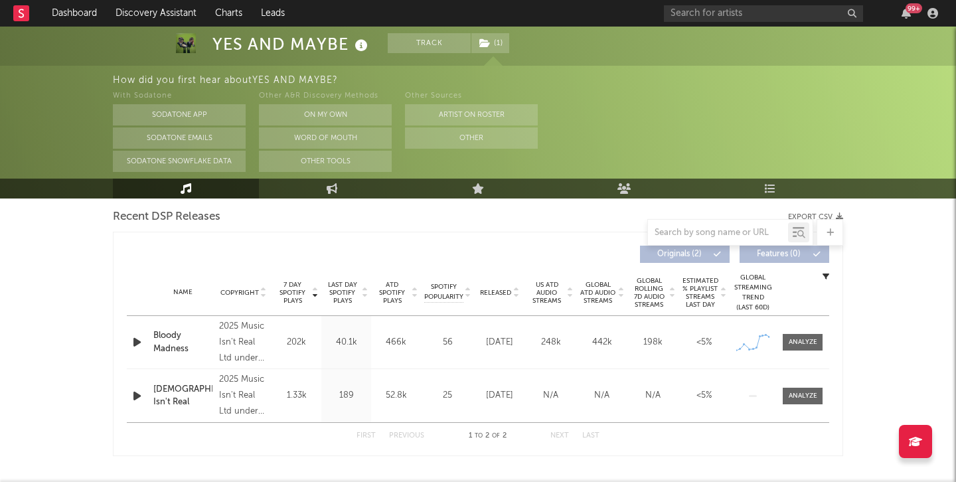
scroll to position [503, 0]
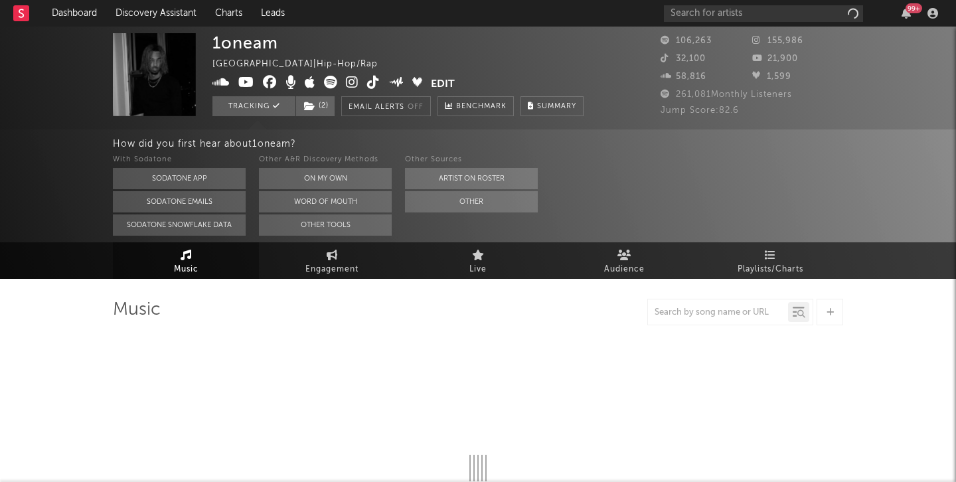
select select "6m"
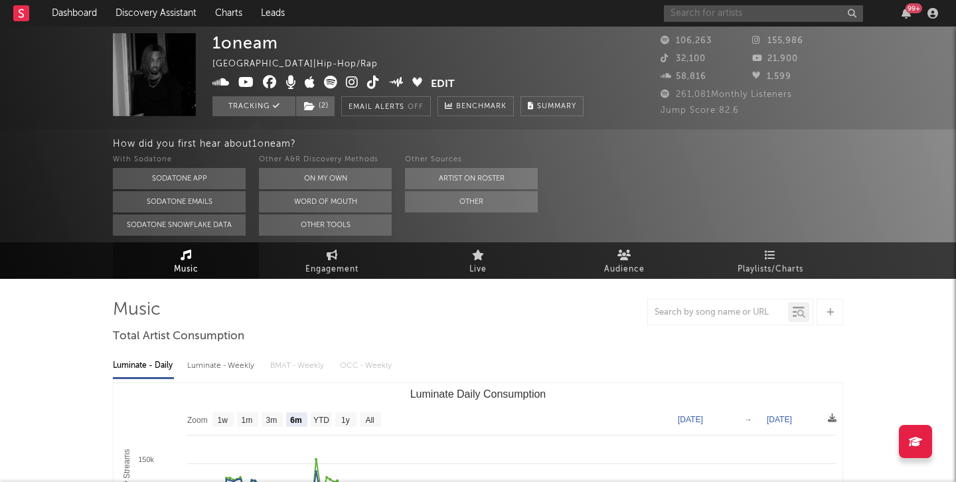
click at [747, 14] on input "text" at bounding box center [763, 13] width 199 height 17
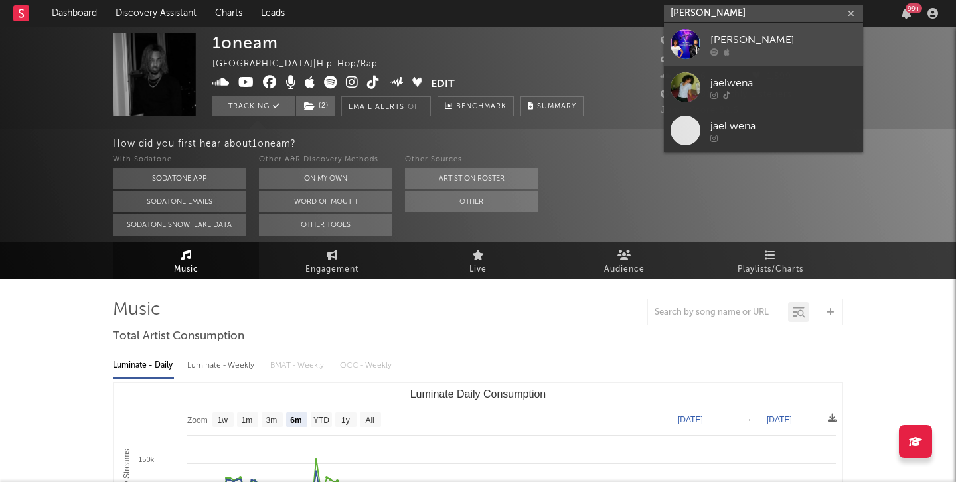
type input "[PERSON_NAME]"
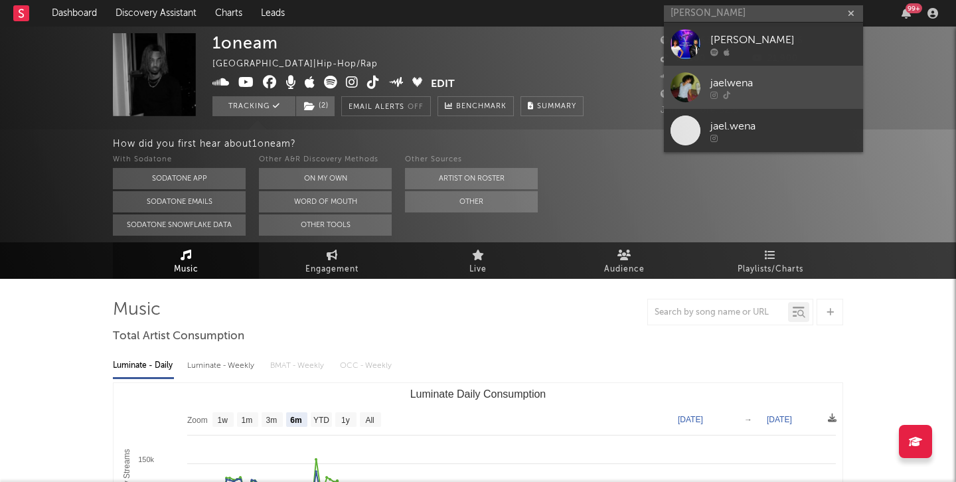
click at [690, 92] on div at bounding box center [686, 87] width 30 height 30
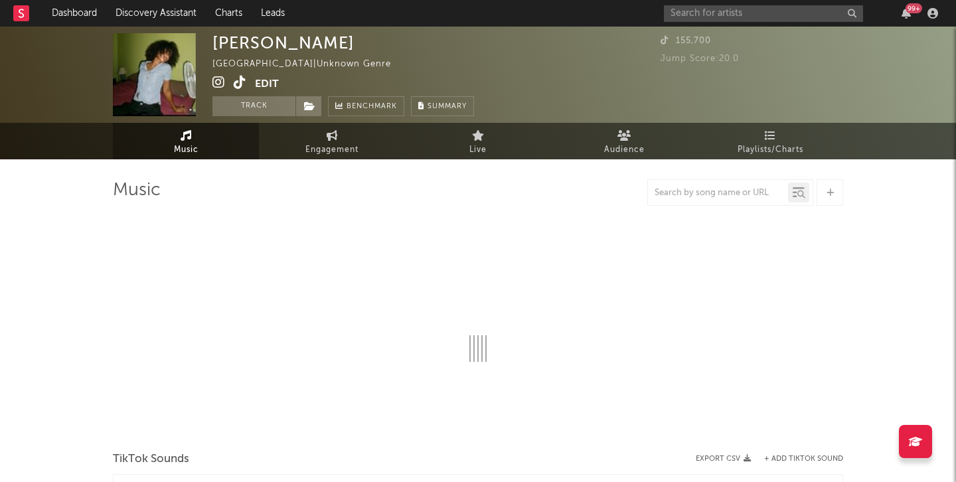
select select "1w"
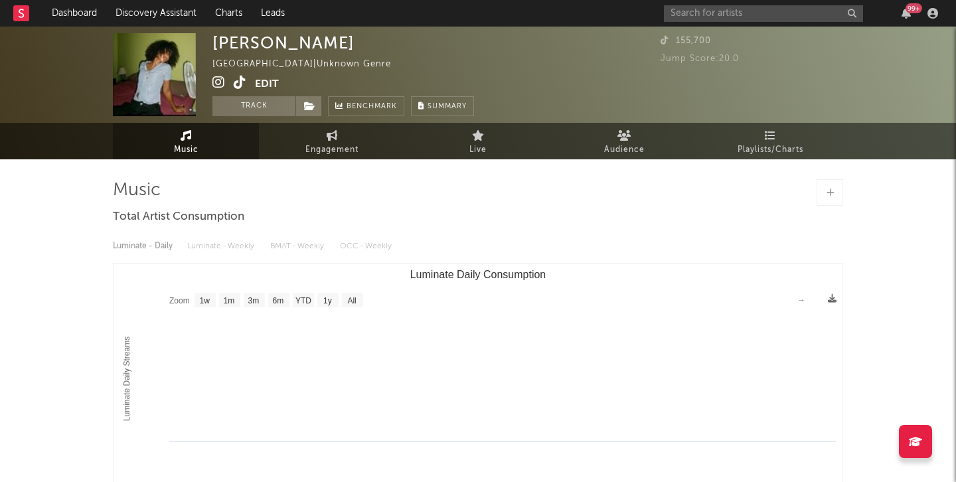
click at [236, 82] on icon at bounding box center [240, 82] width 13 height 13
